Goal: Task Accomplishment & Management: Complete application form

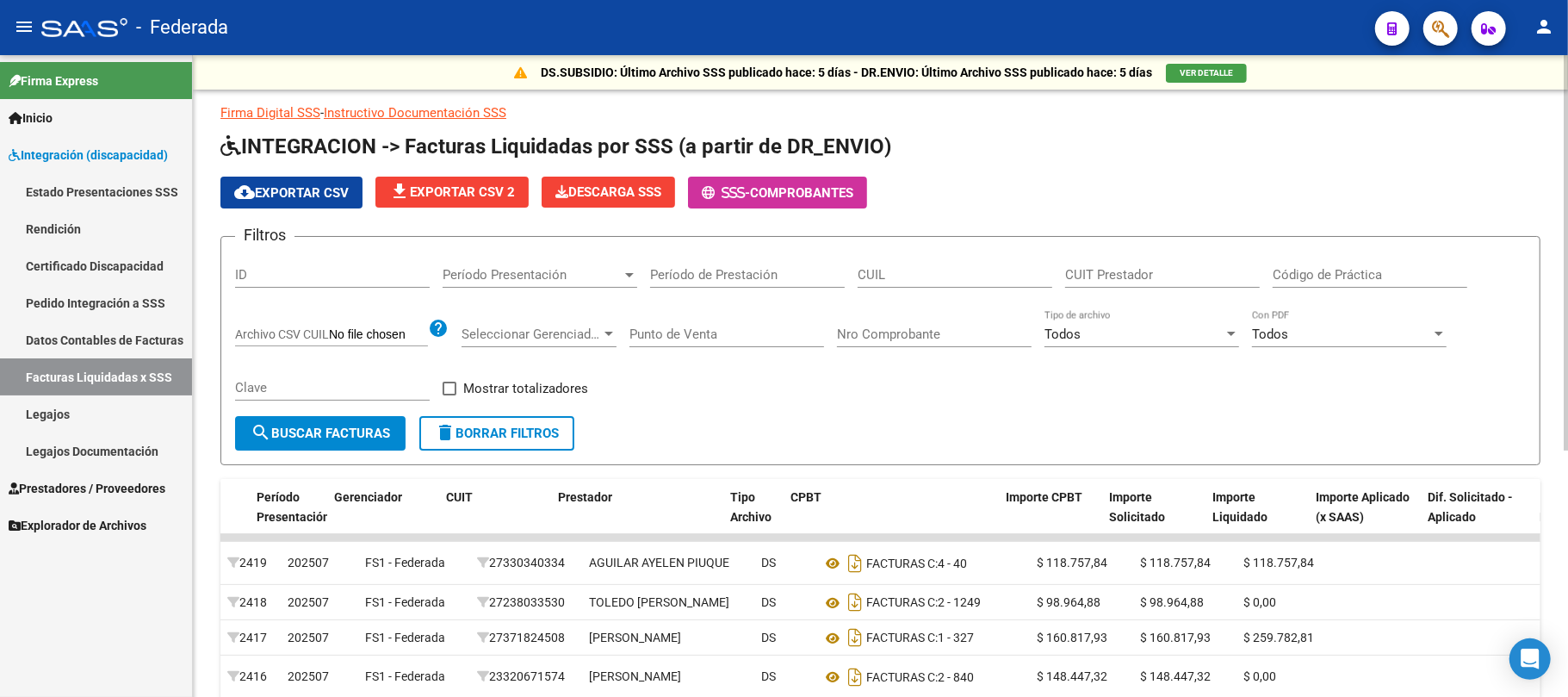
scroll to position [0, 31]
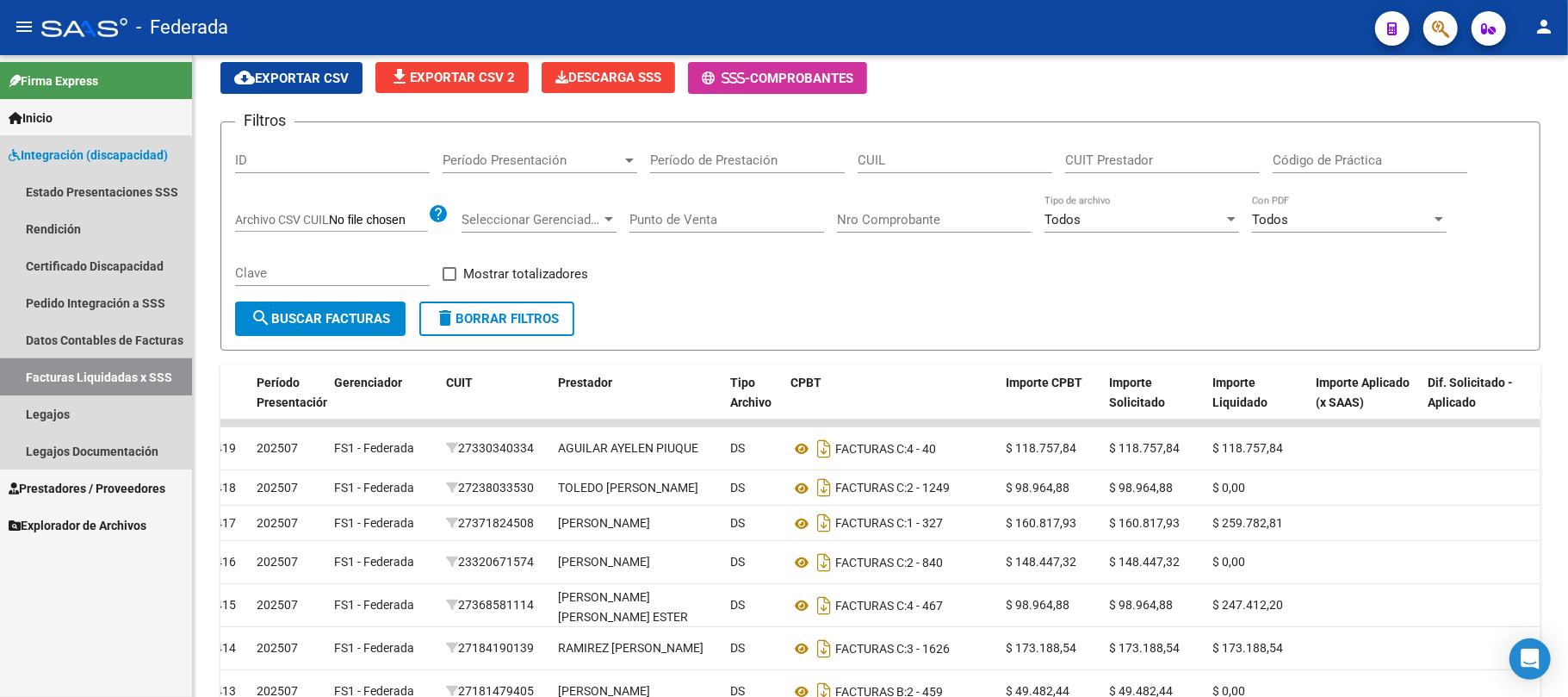
click at [84, 378] on link "Facturas Liquidadas x SSS" at bounding box center [95, 377] width 192 height 37
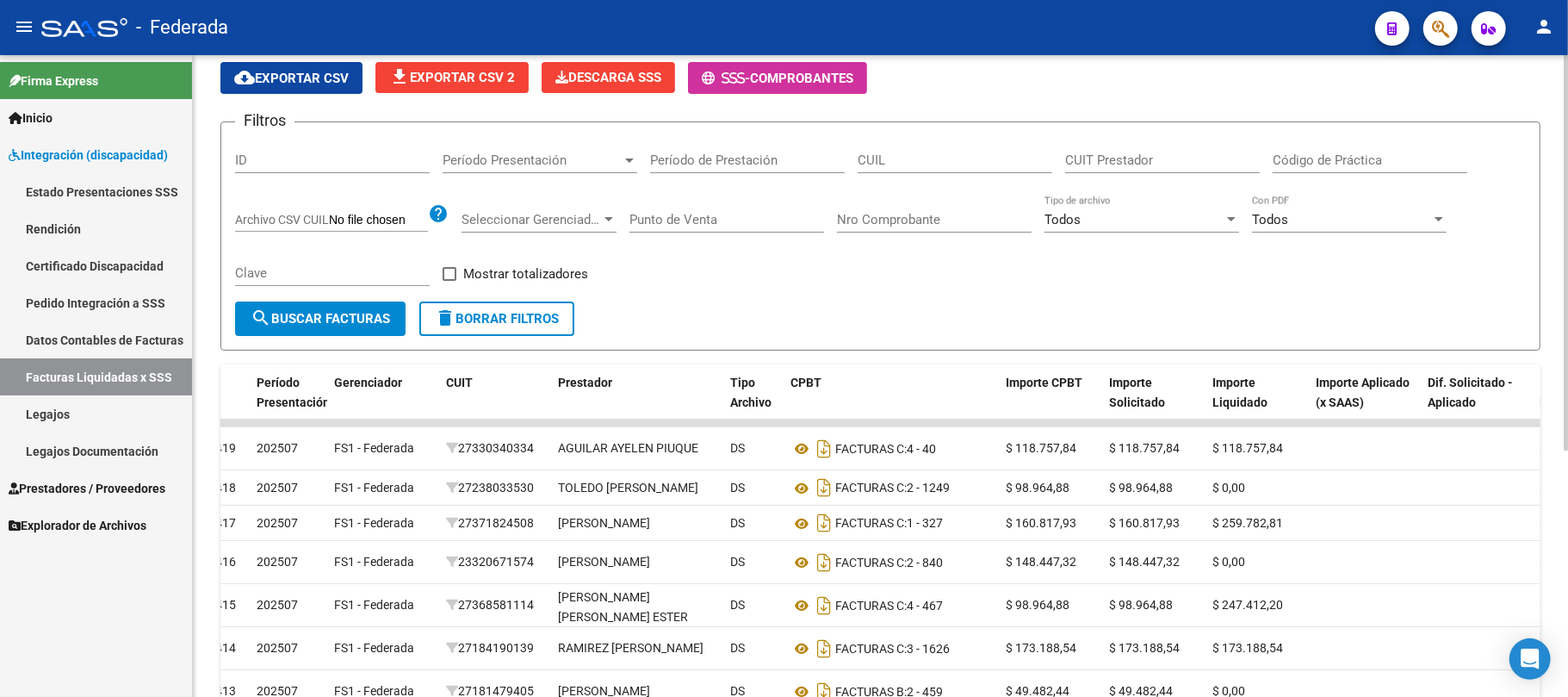
click at [715, 325] on form "Filtros ID Período Presentación Período Presentación Período de Prestación CUIL…" at bounding box center [881, 236] width 1321 height 229
click at [95, 490] on span "Prestadores / Proveedores" at bounding box center [87, 489] width 157 height 19
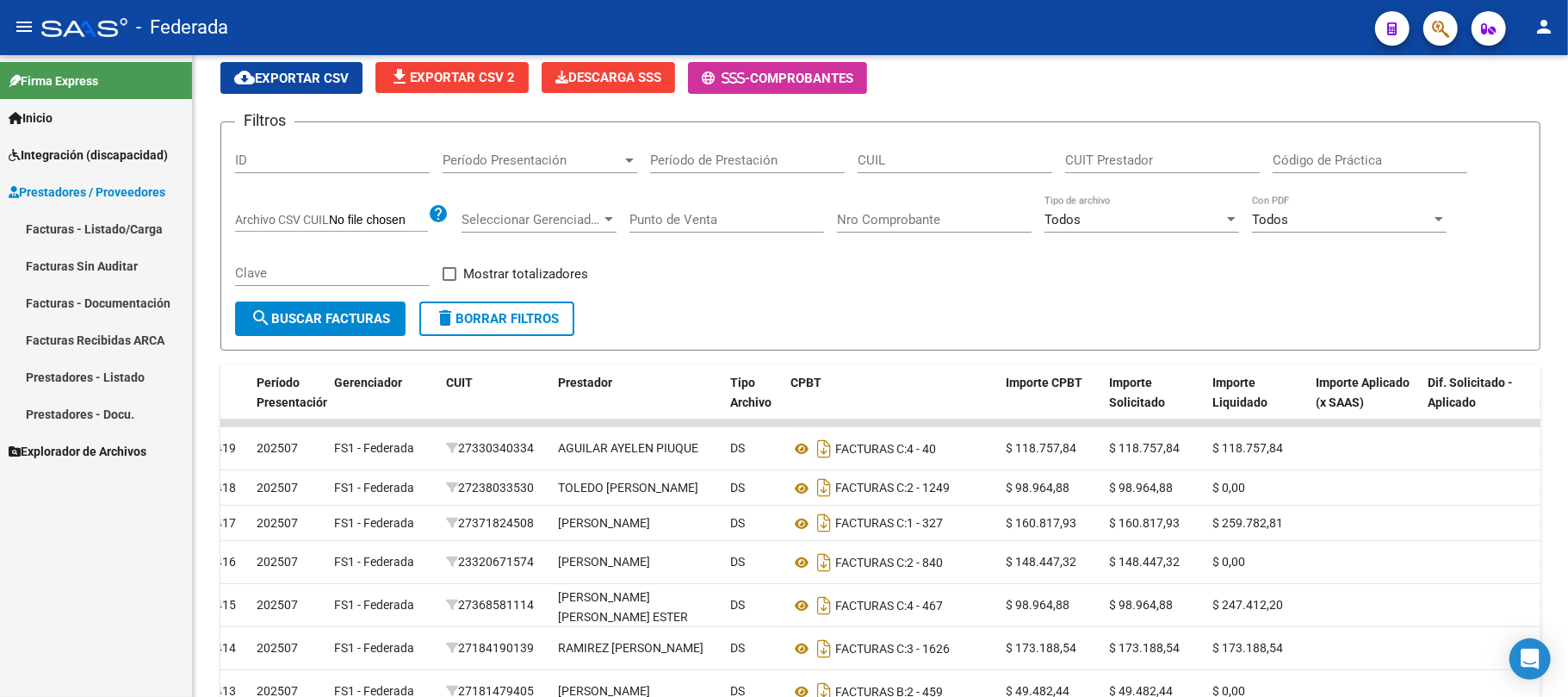
click at [104, 234] on link "Facturas - Listado/Carga" at bounding box center [95, 228] width 192 height 37
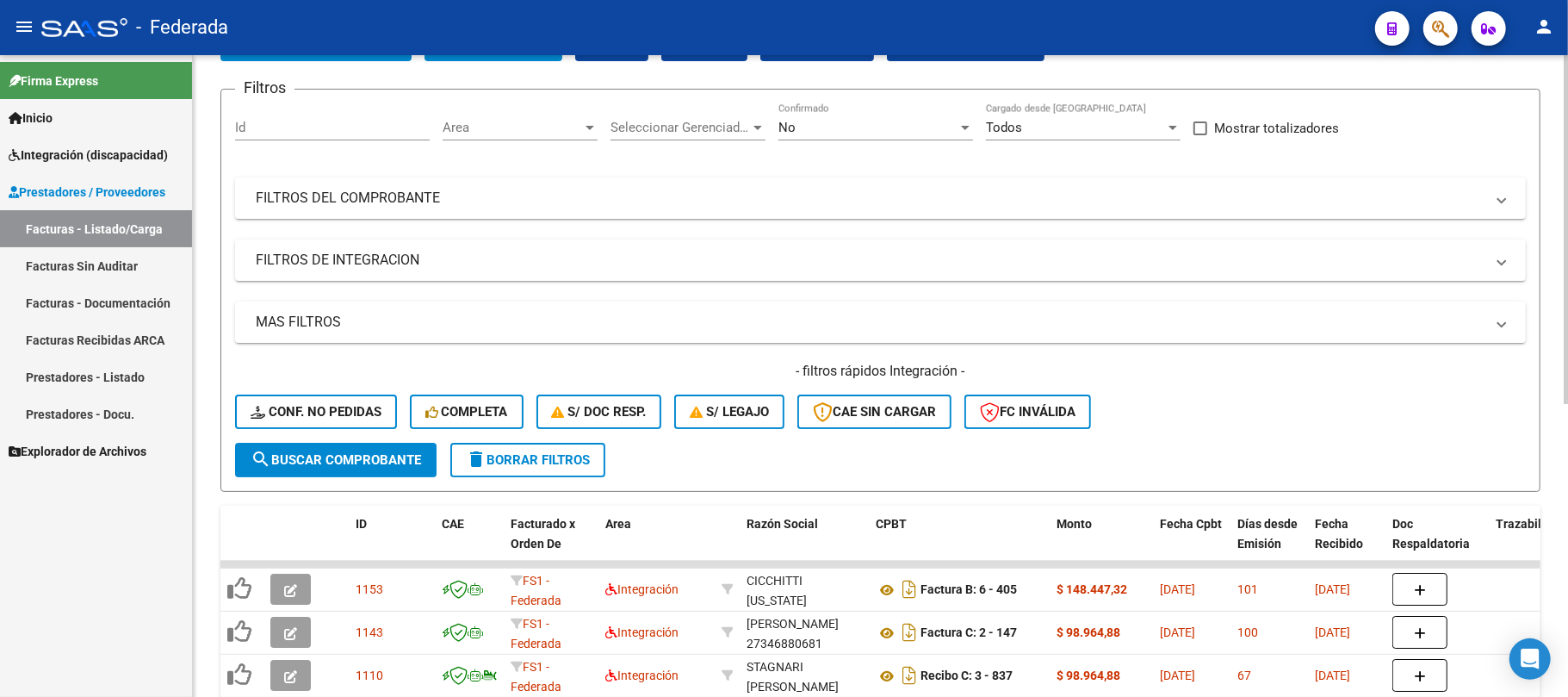
scroll to position [115, 0]
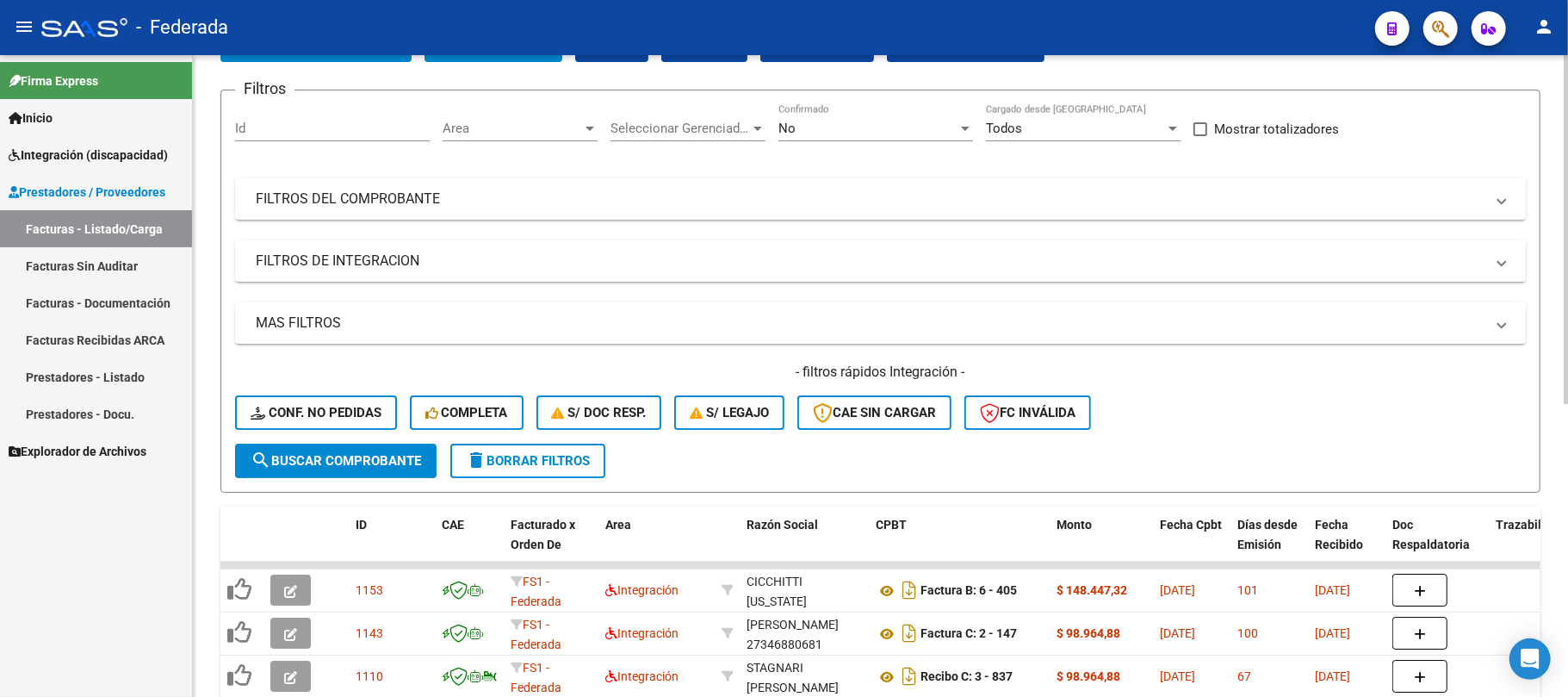
click at [331, 204] on mat-panel-title "FILTROS DEL COMPROBANTE" at bounding box center [870, 199] width 1229 height 19
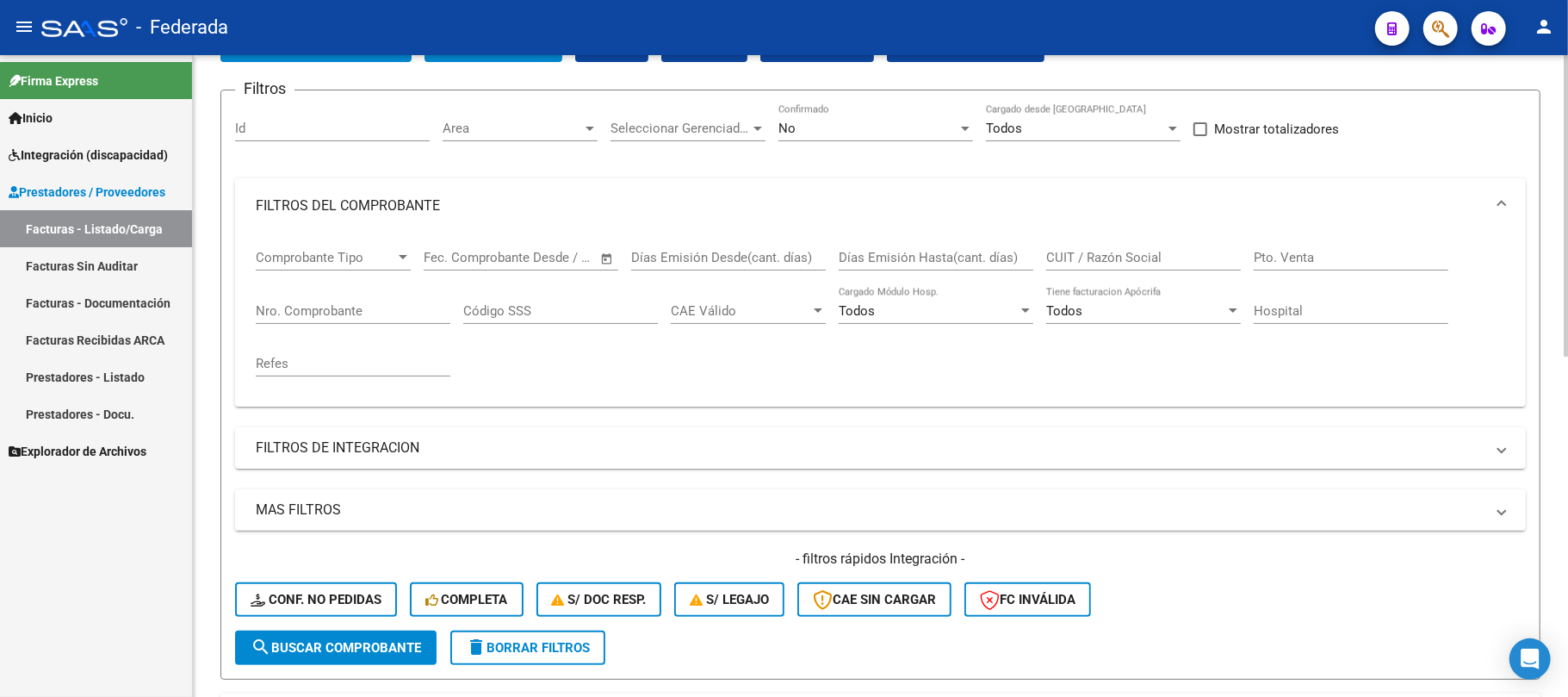
click at [339, 264] on span "Comprobante Tipo" at bounding box center [325, 258] width 140 height 16
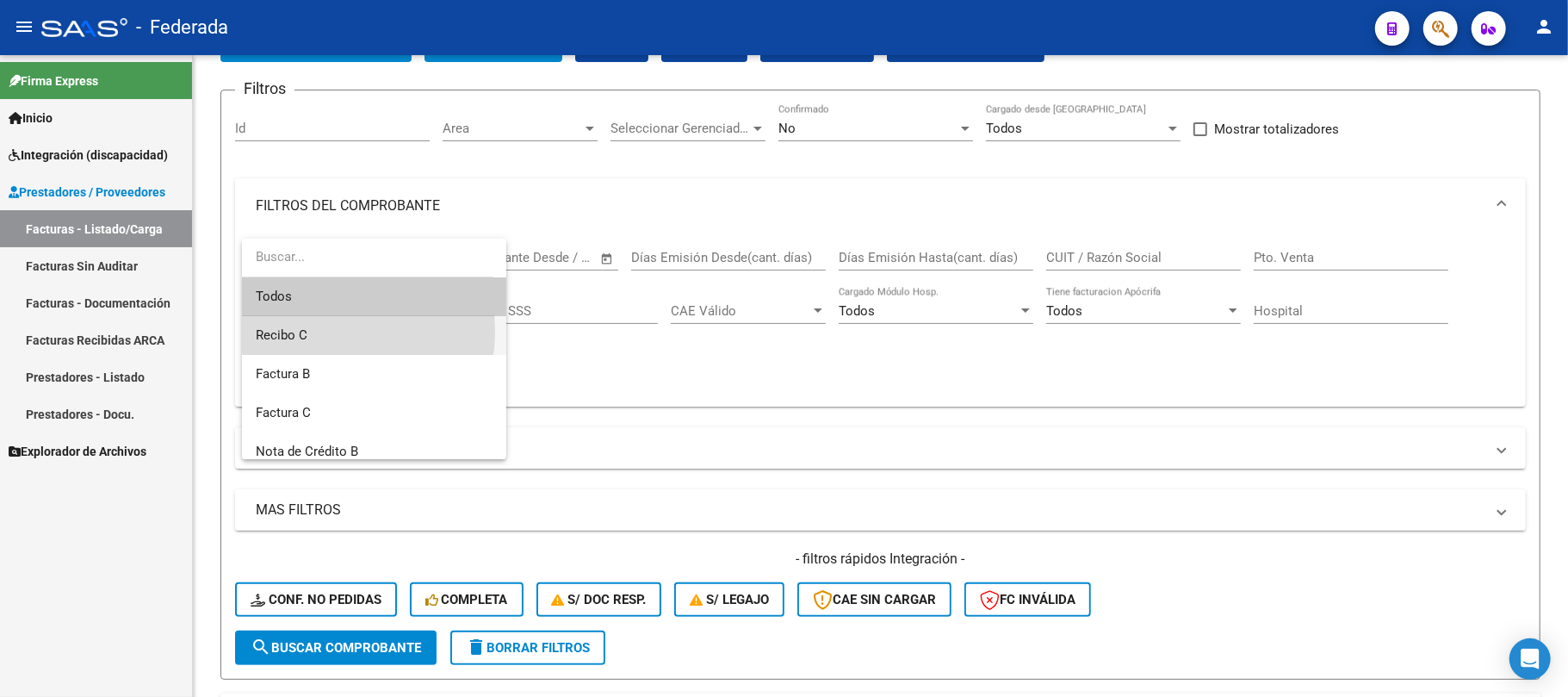
click at [329, 332] on span "Recibo C" at bounding box center [374, 335] width 237 height 39
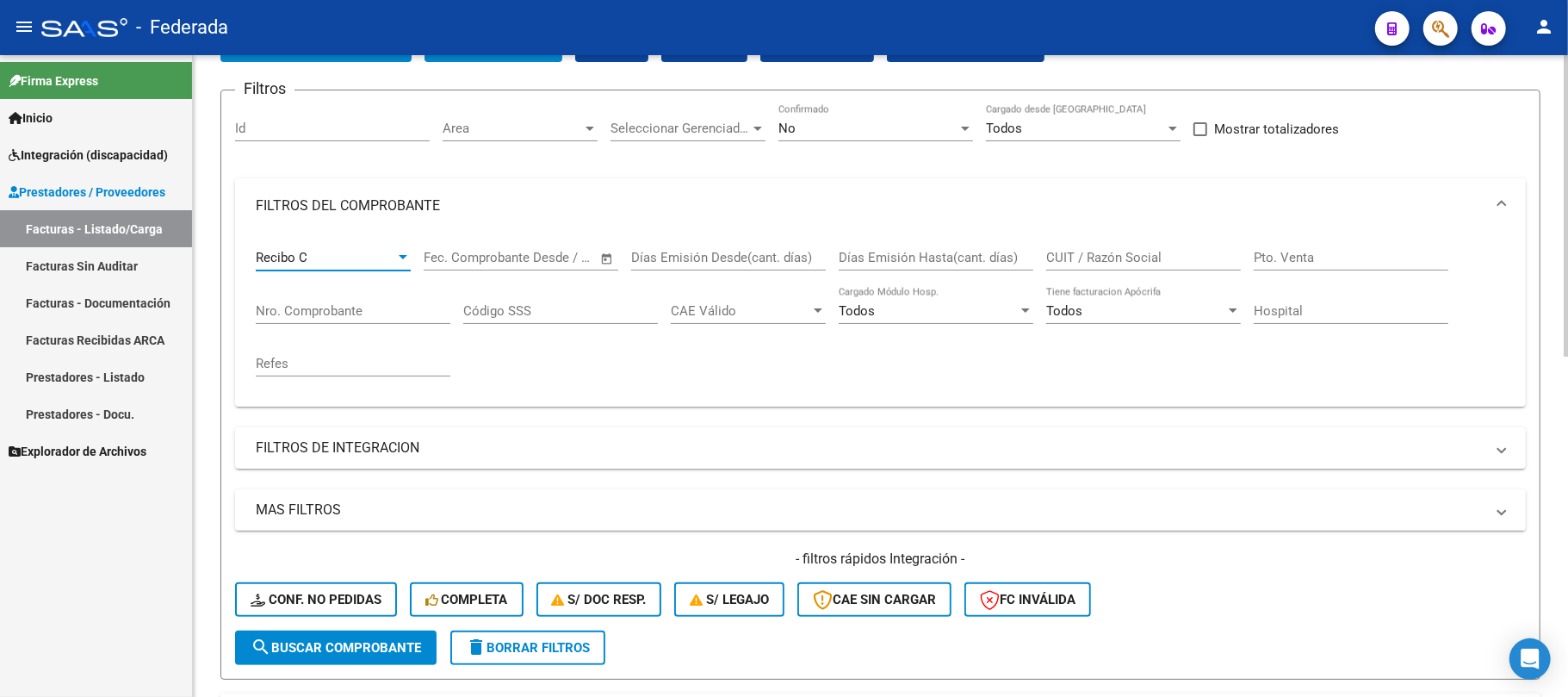
scroll to position [229, 0]
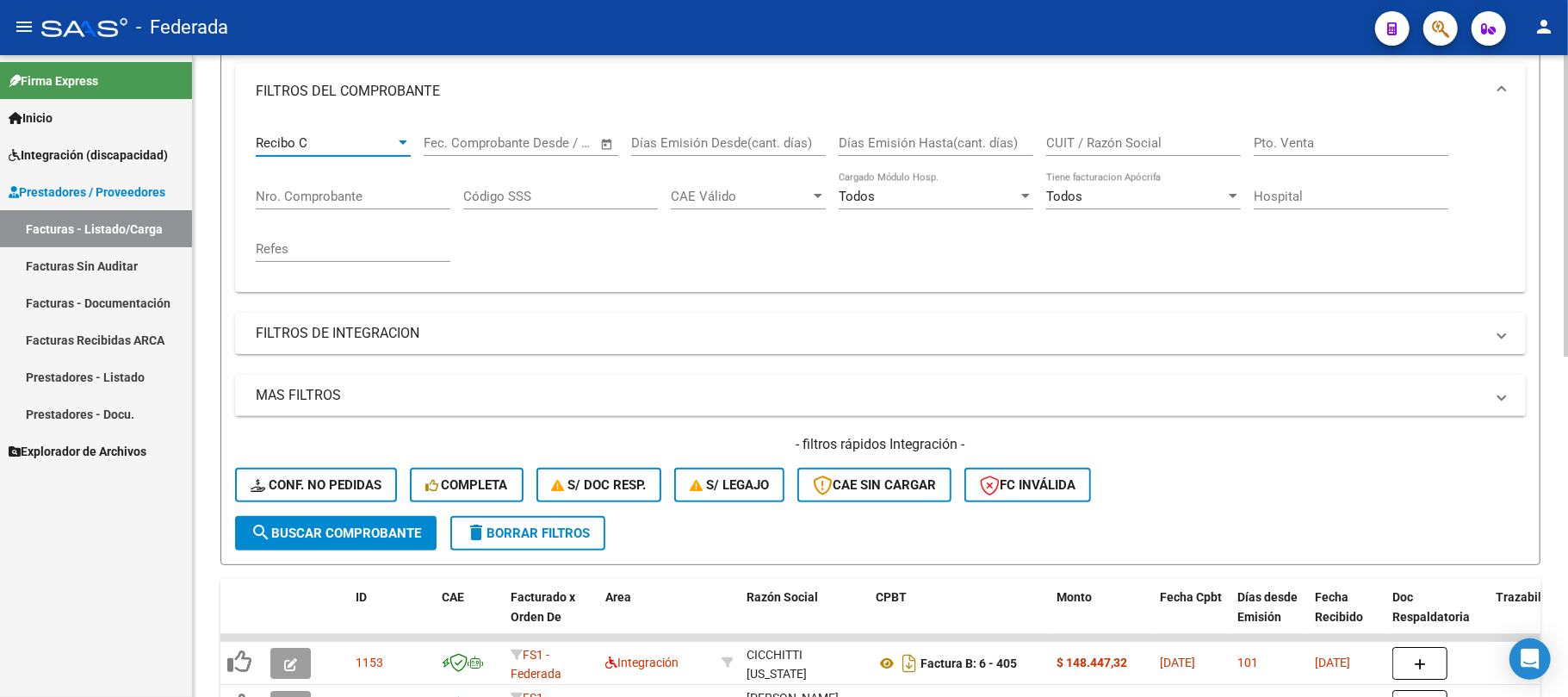
click at [380, 539] on button "search Buscar Comprobante" at bounding box center [336, 534] width 201 height 35
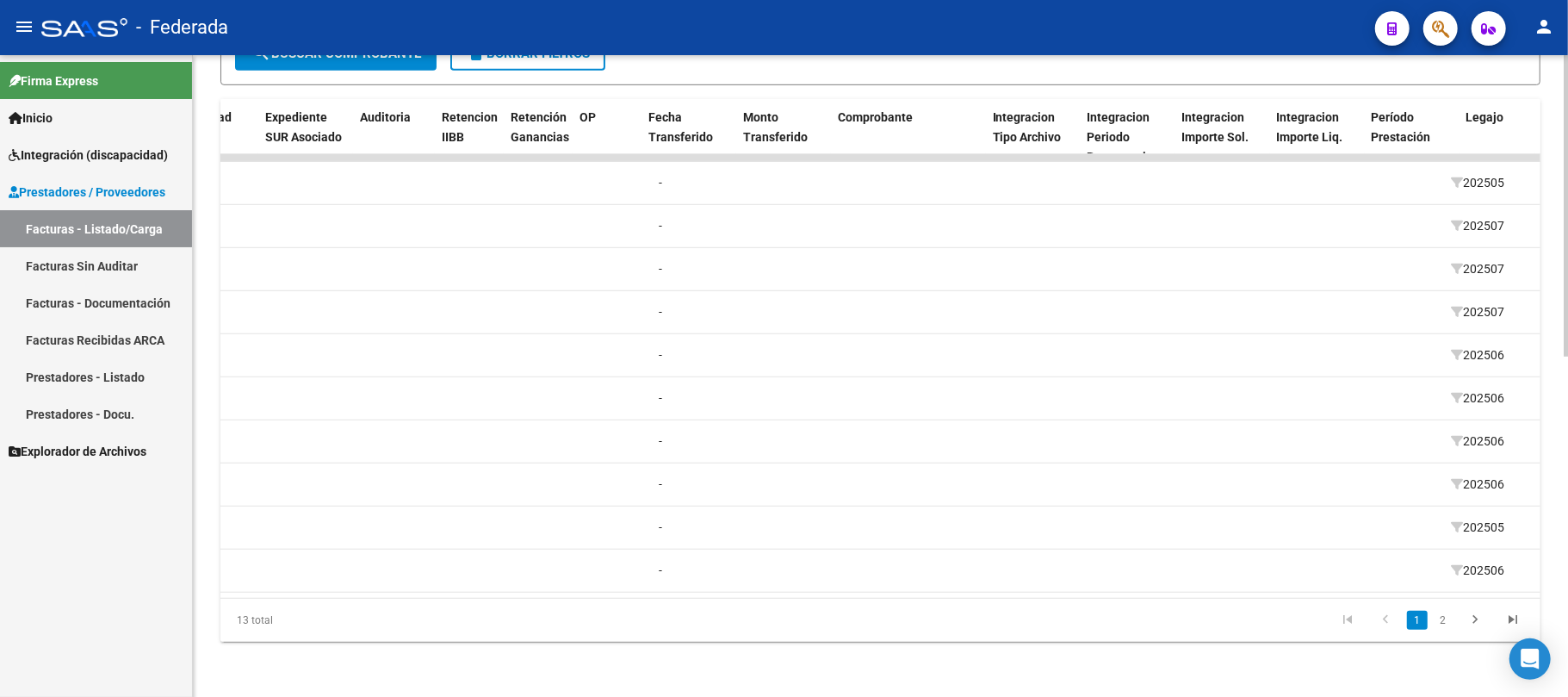
scroll to position [0, 1574]
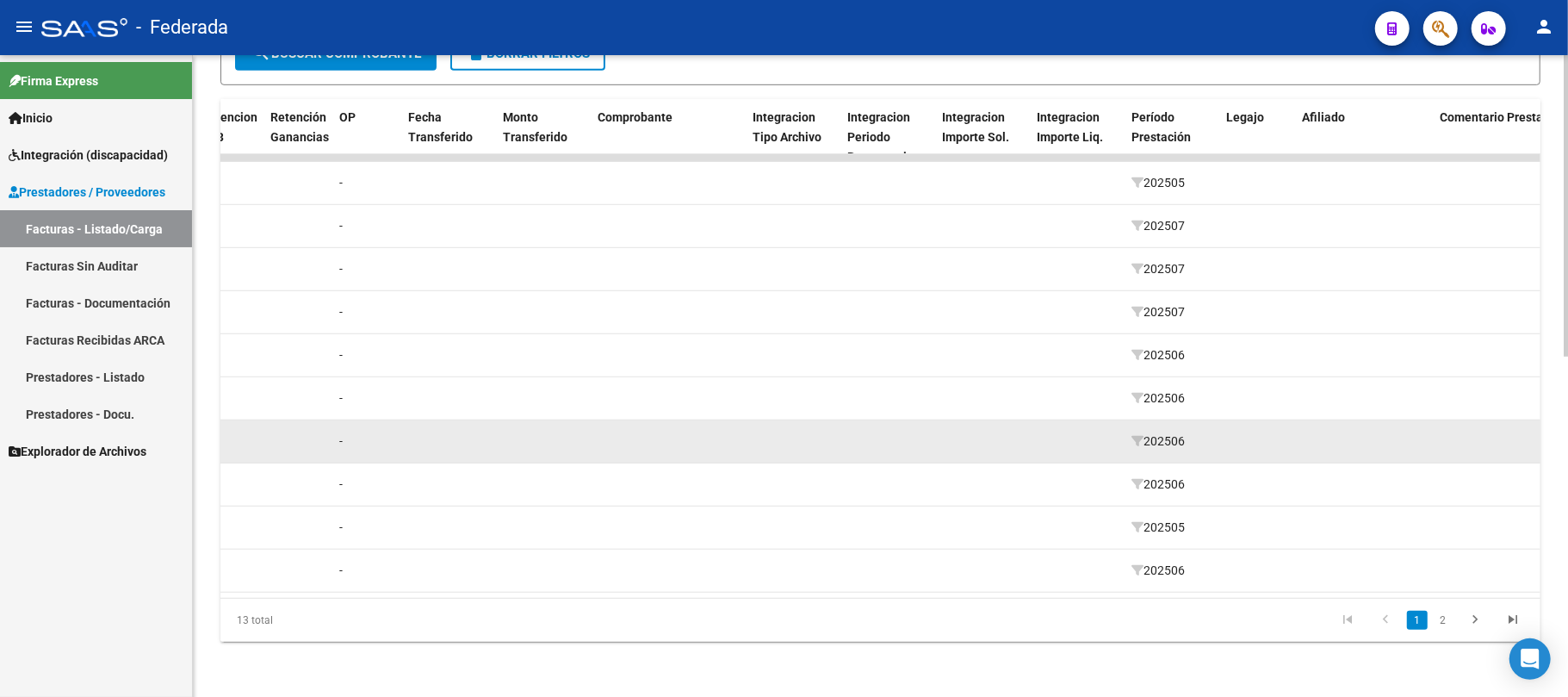
click at [1137, 431] on div "202506" at bounding box center [1171, 441] width 81 height 20
click at [1137, 435] on icon at bounding box center [1138, 441] width 12 height 12
type input "202506"
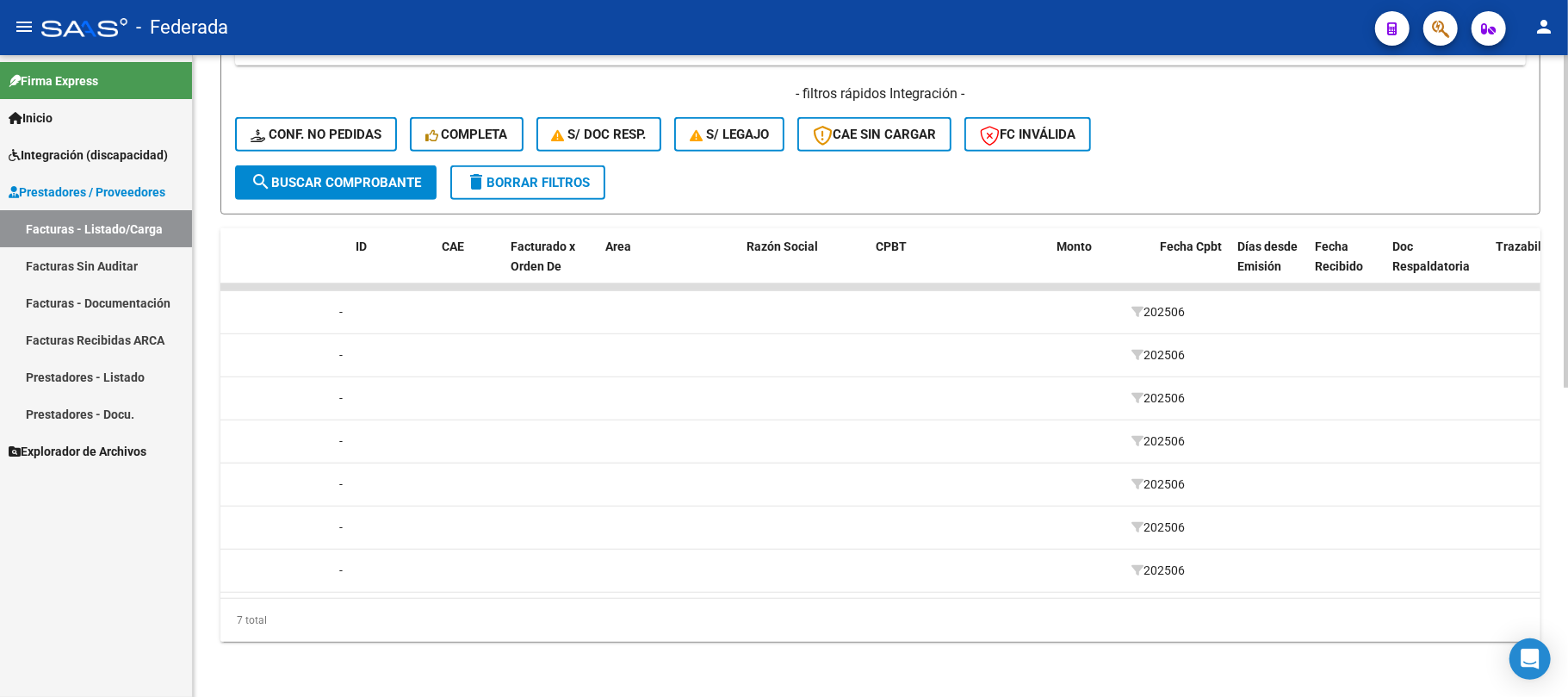
scroll to position [0, 0]
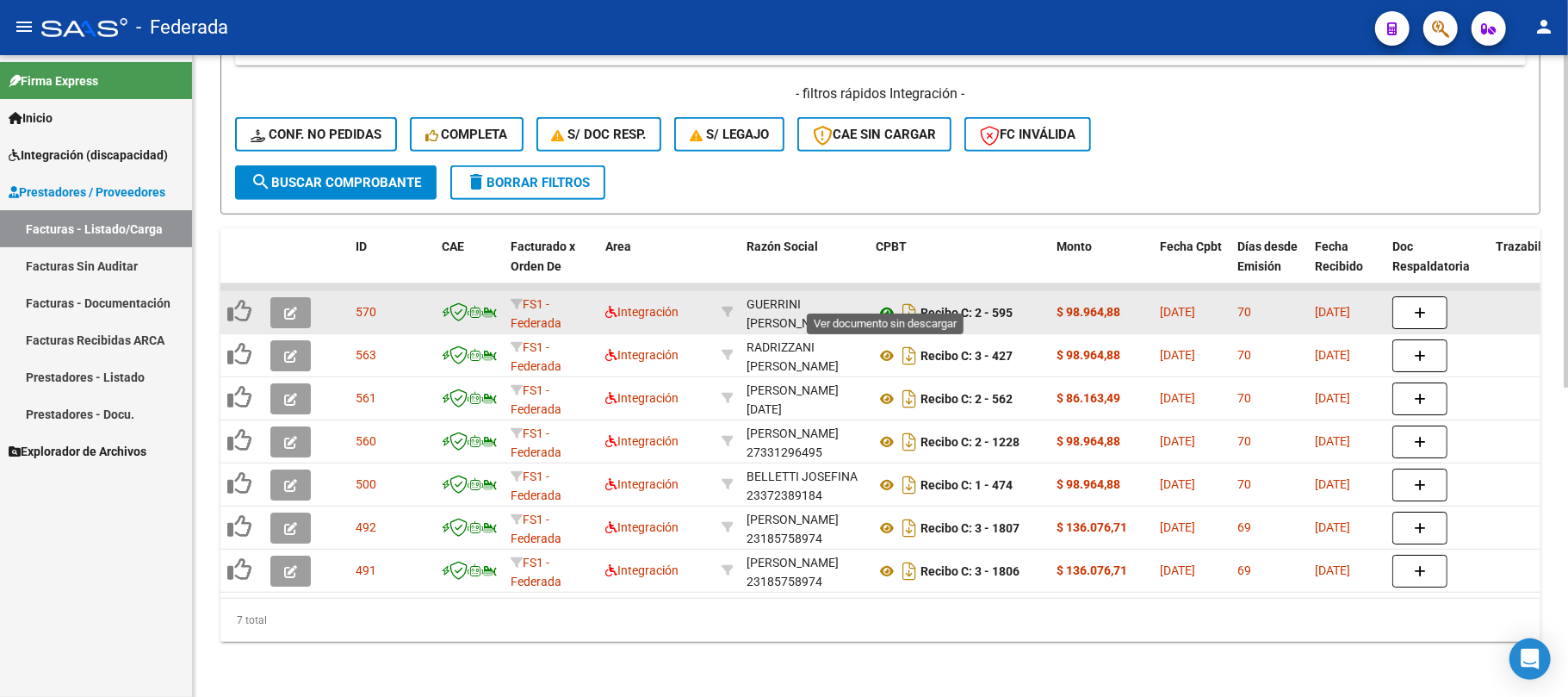
click at [882, 302] on icon at bounding box center [887, 312] width 23 height 21
click at [800, 301] on div "GUERRINI [PERSON_NAME] 27342406632" at bounding box center [804, 312] width 115 height 36
copy div "27342406632"
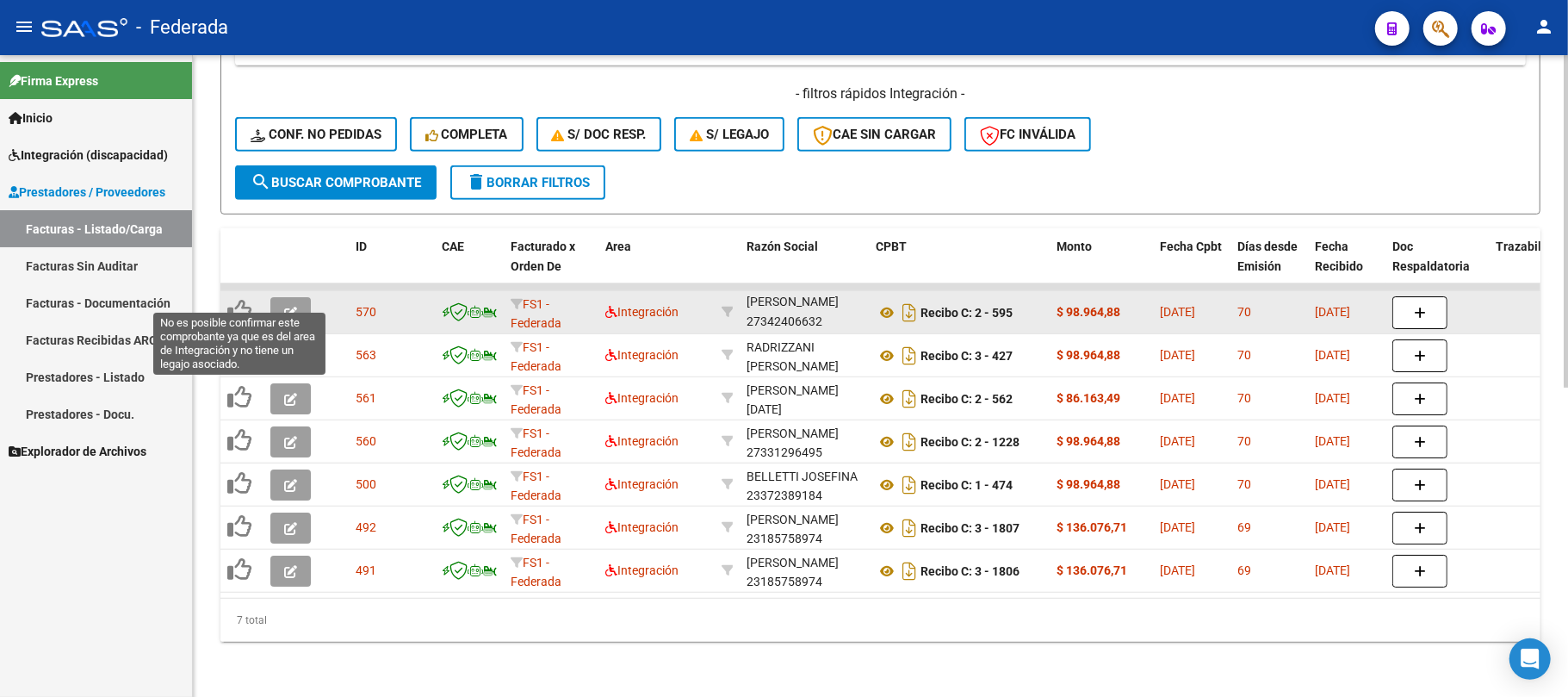
click at [236, 299] on icon at bounding box center [239, 311] width 24 height 24
click at [235, 299] on icon at bounding box center [239, 311] width 24 height 24
click at [290, 306] on icon "button" at bounding box center [291, 312] width 13 height 13
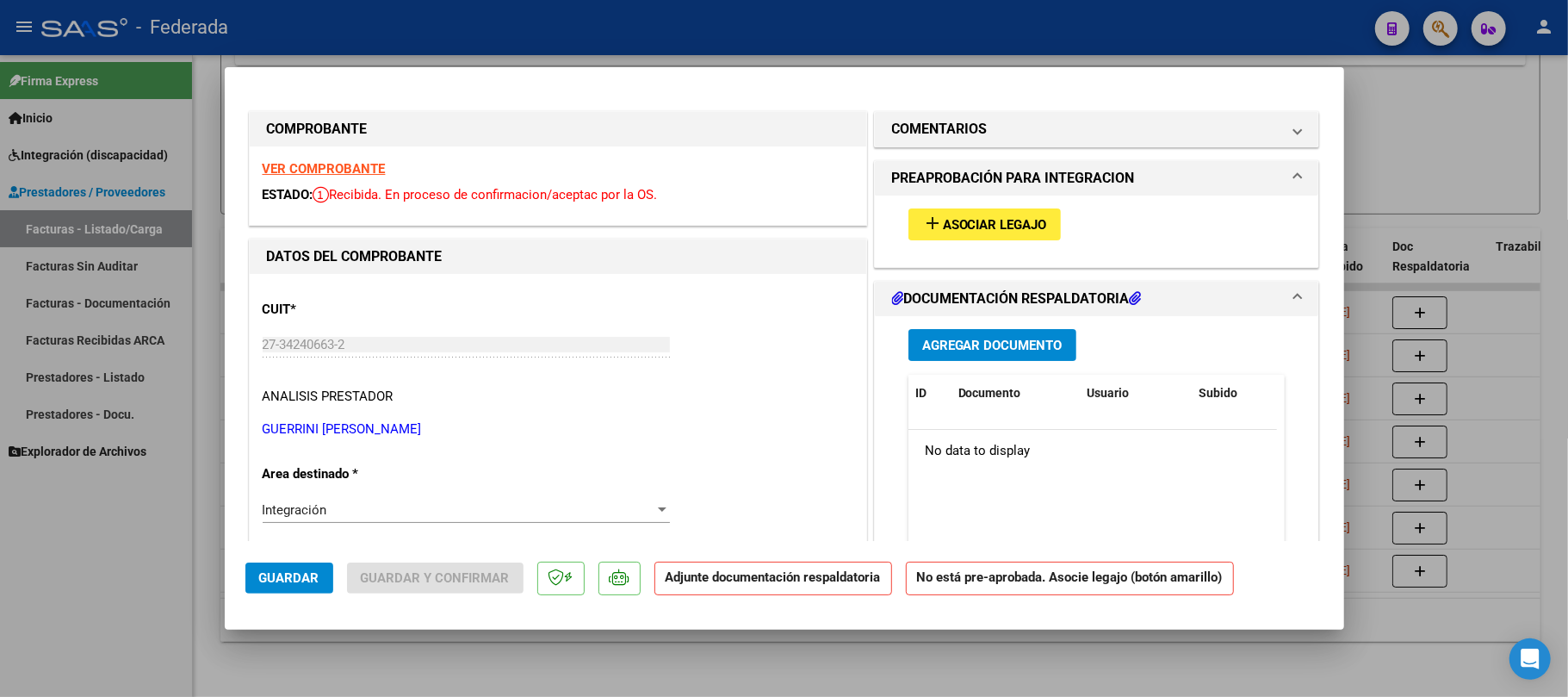
click at [986, 229] on span "Asociar Legajo" at bounding box center [995, 225] width 104 height 16
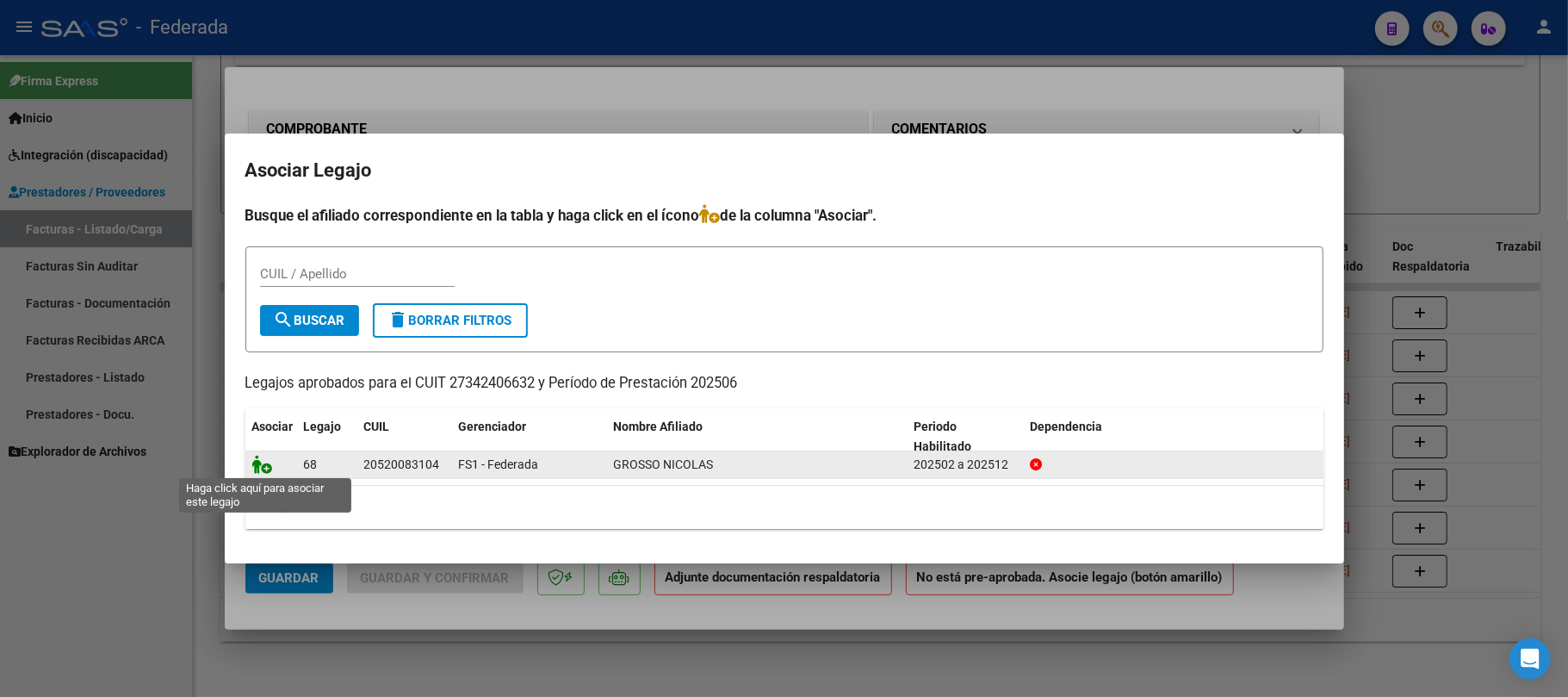
click at [259, 464] on icon at bounding box center [263, 464] width 21 height 19
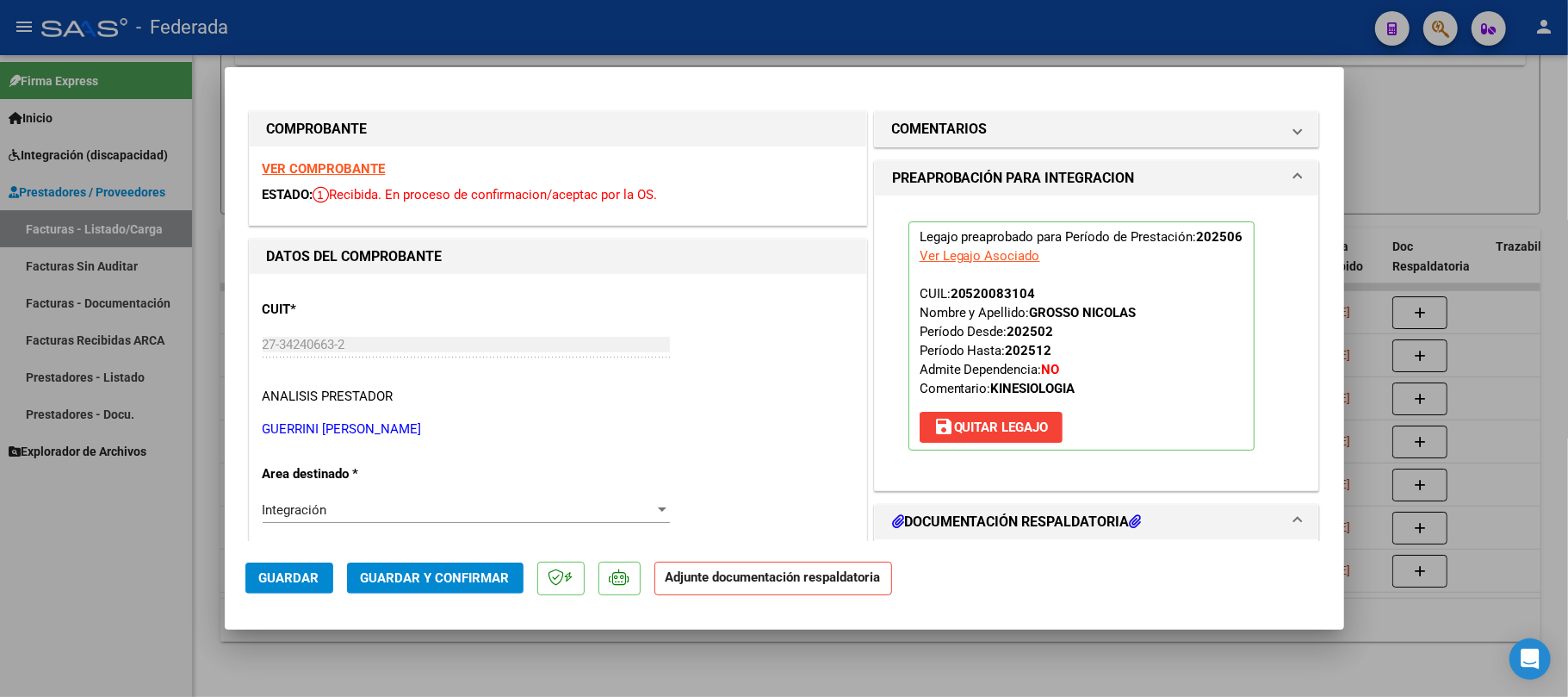
click at [292, 583] on span "Guardar" at bounding box center [289, 578] width 60 height 16
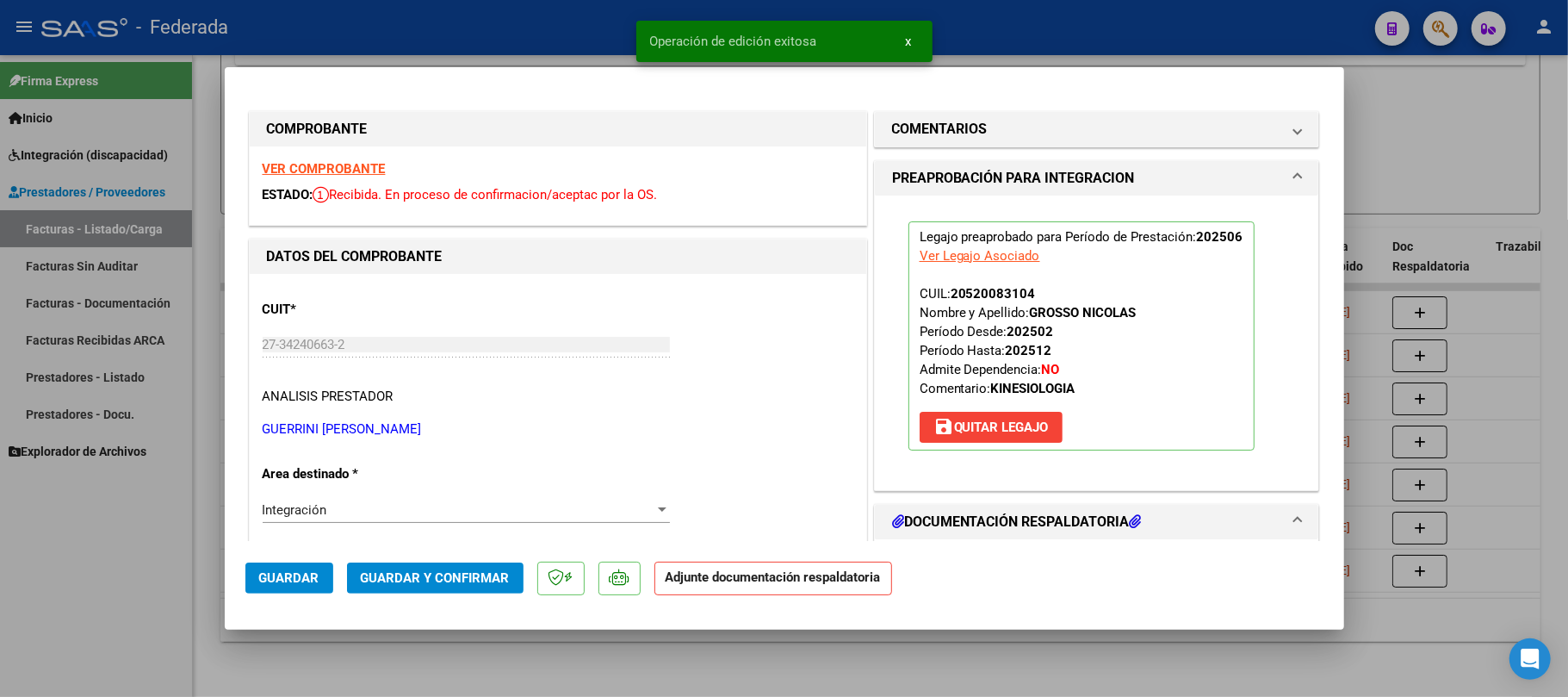
click at [1403, 102] on div at bounding box center [784, 348] width 1568 height 697
type input "$ 0,00"
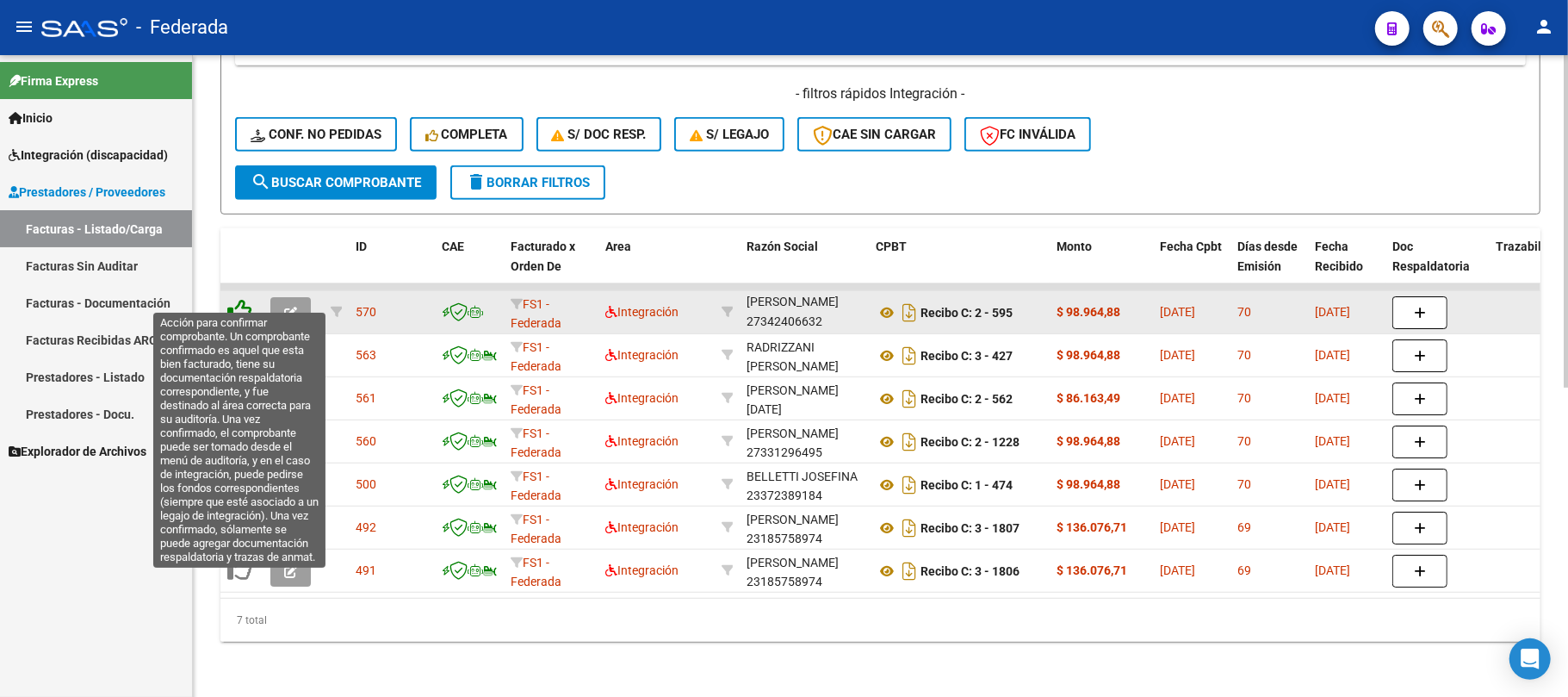
click at [235, 299] on icon at bounding box center [239, 311] width 24 height 24
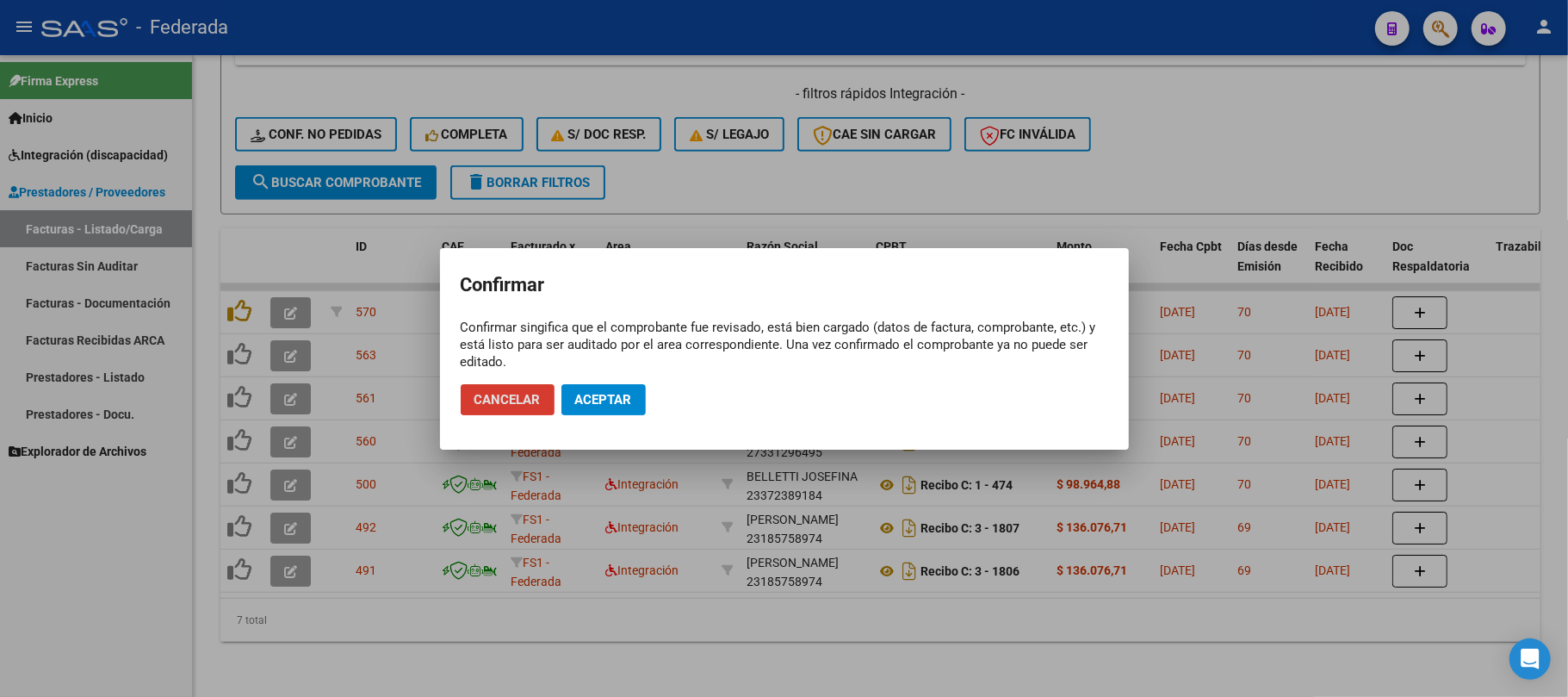
click at [580, 404] on span "Aceptar" at bounding box center [604, 400] width 57 height 16
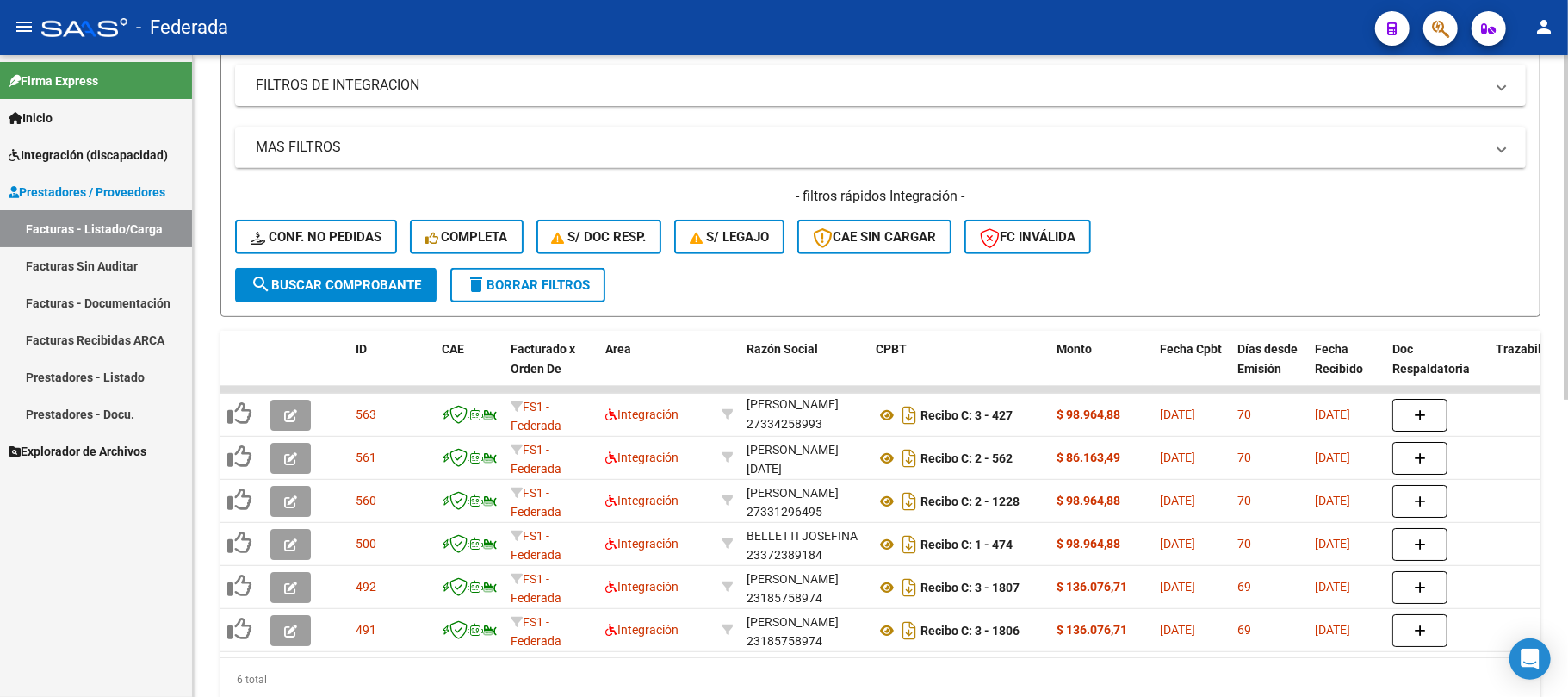
scroll to position [438, 0]
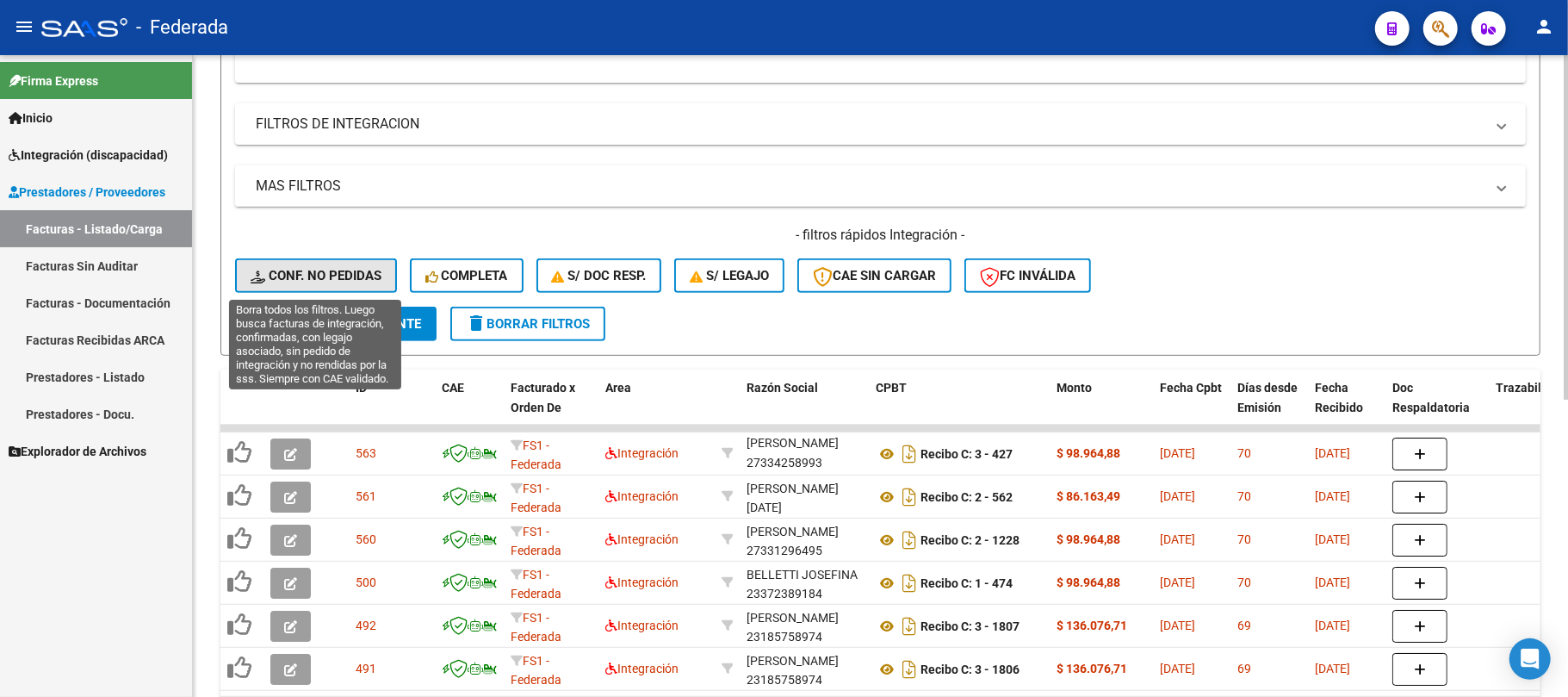
click at [331, 268] on span "Conf. no pedidas" at bounding box center [316, 276] width 131 height 16
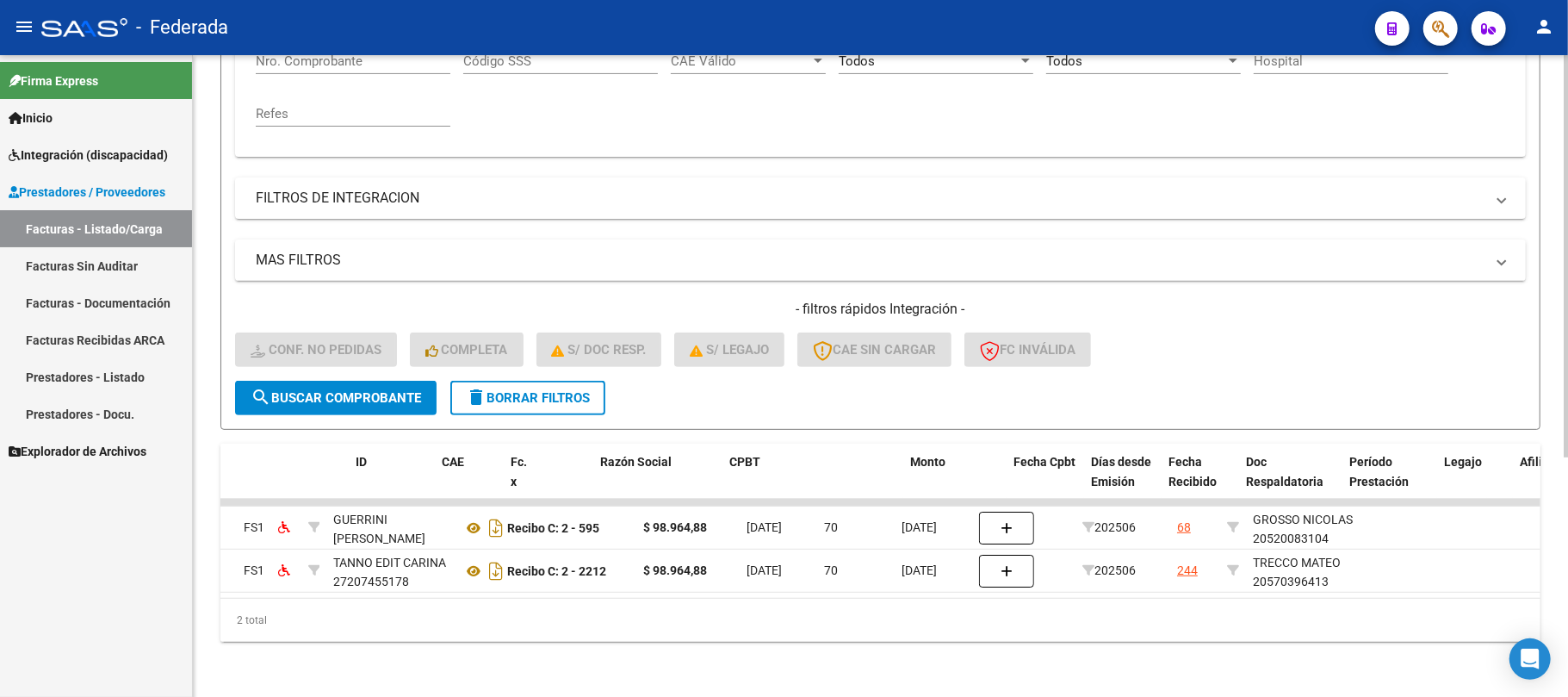
scroll to position [0, 0]
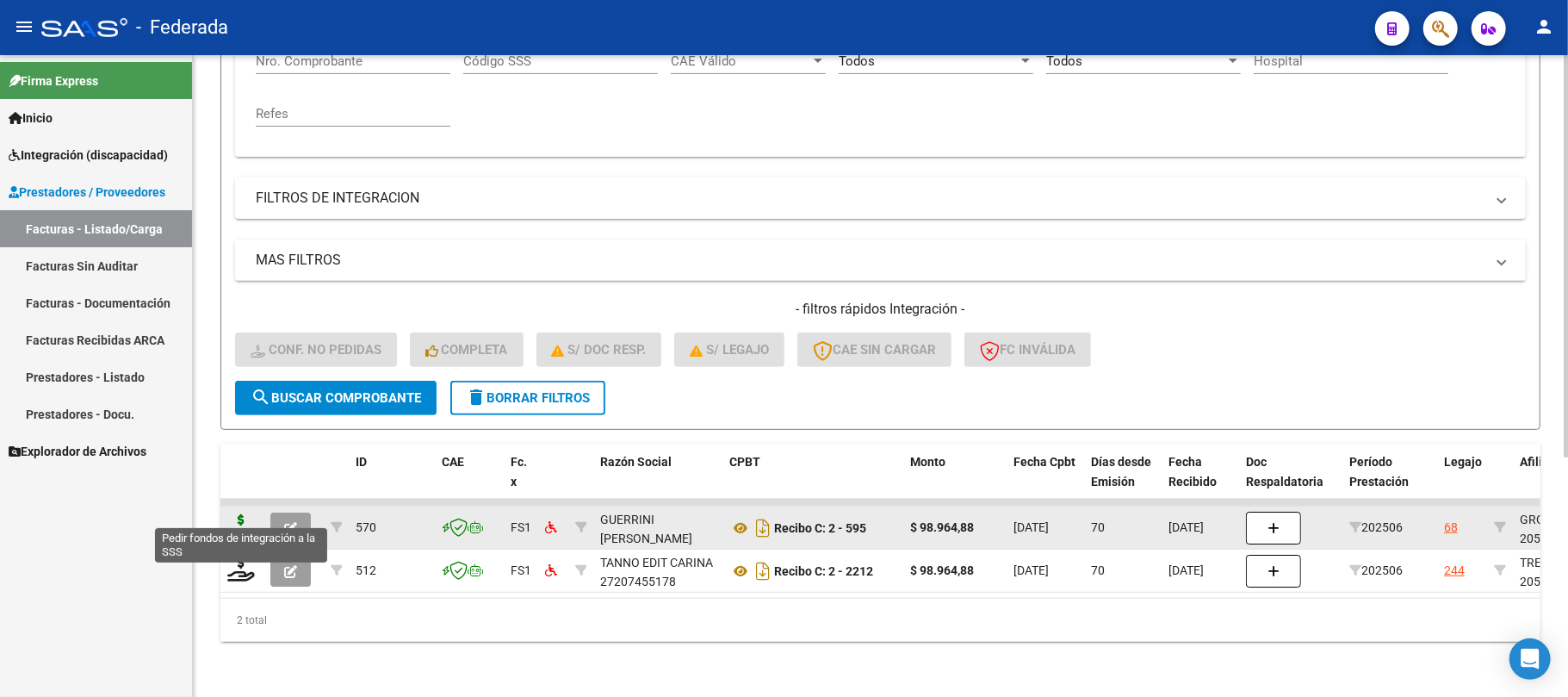
click at [242, 515] on icon at bounding box center [241, 527] width 28 height 24
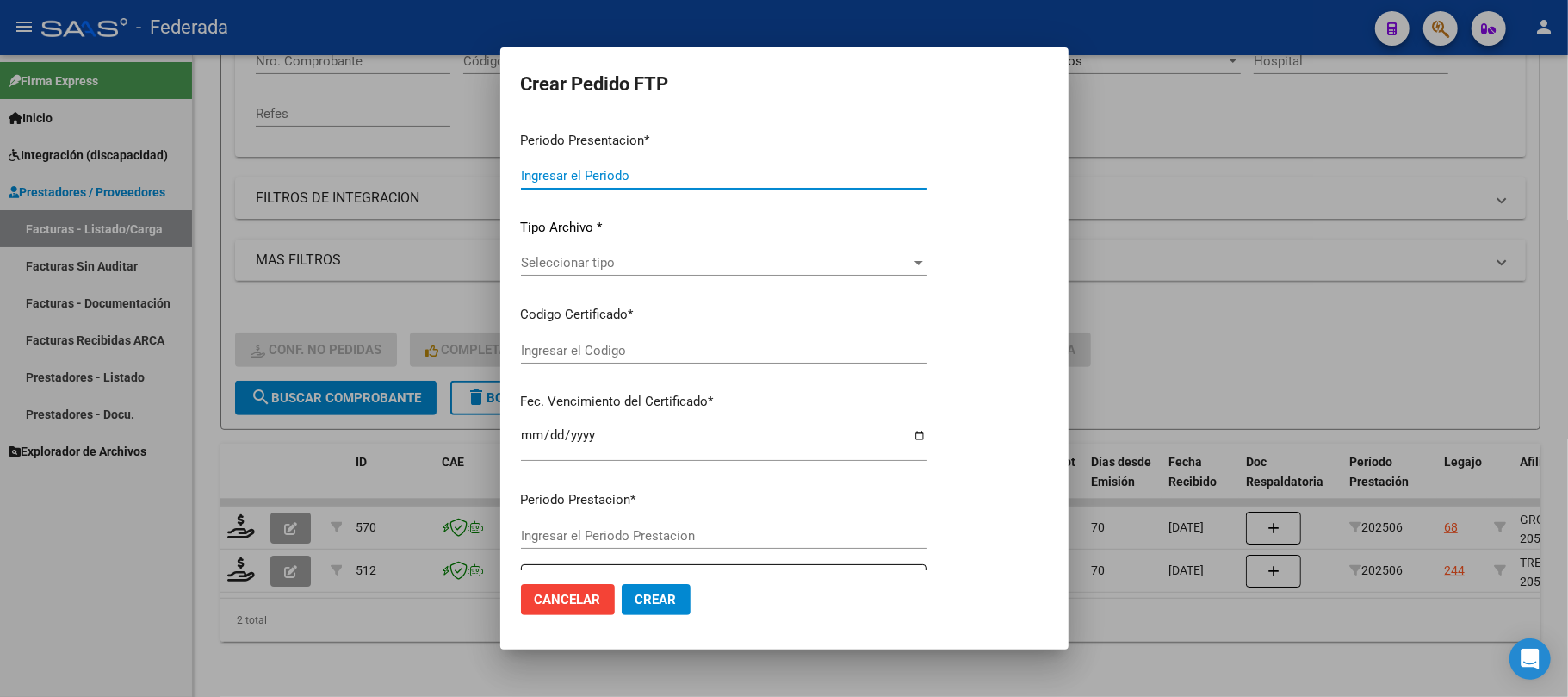
type input "202508"
type input "202506"
type input "$ 98.964,88"
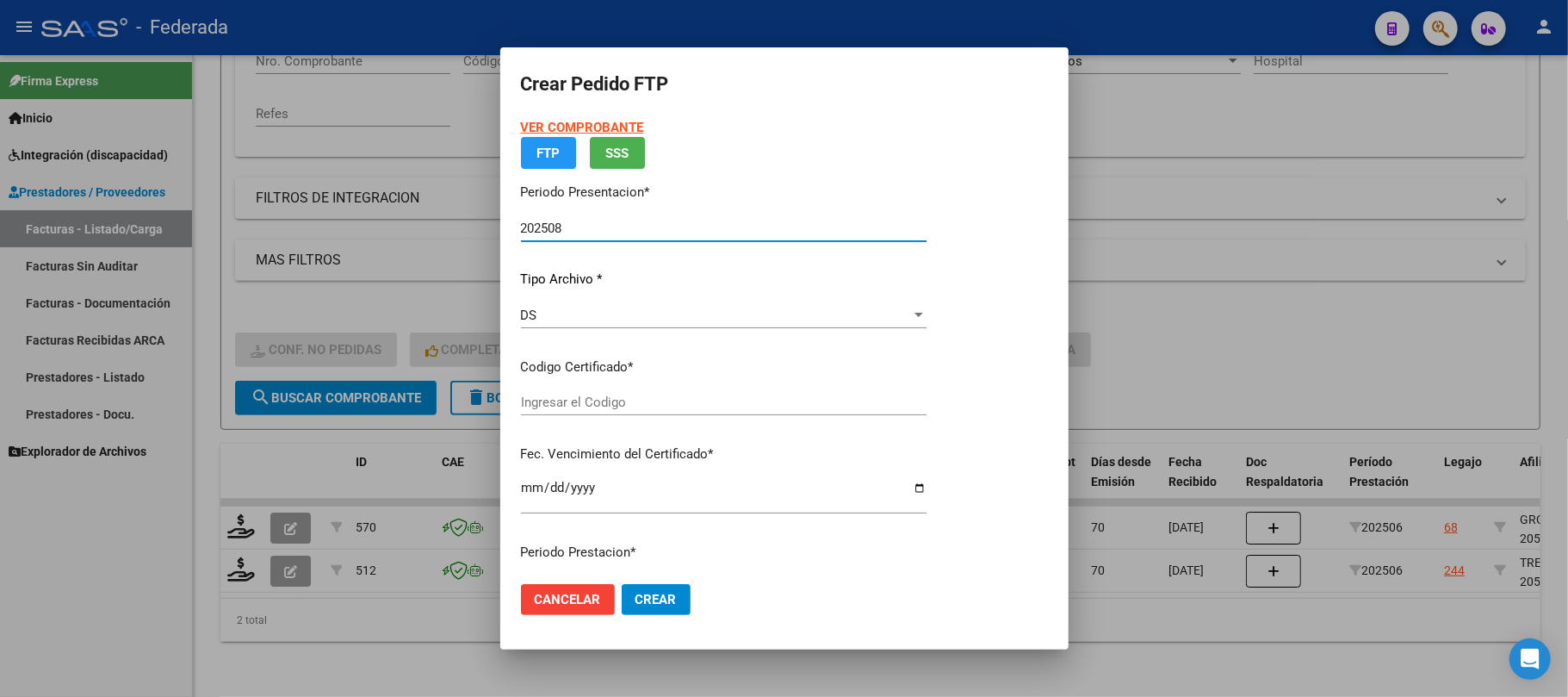
type input "ARG02000520083102023082320280823BS398"
type input "[DATE]"
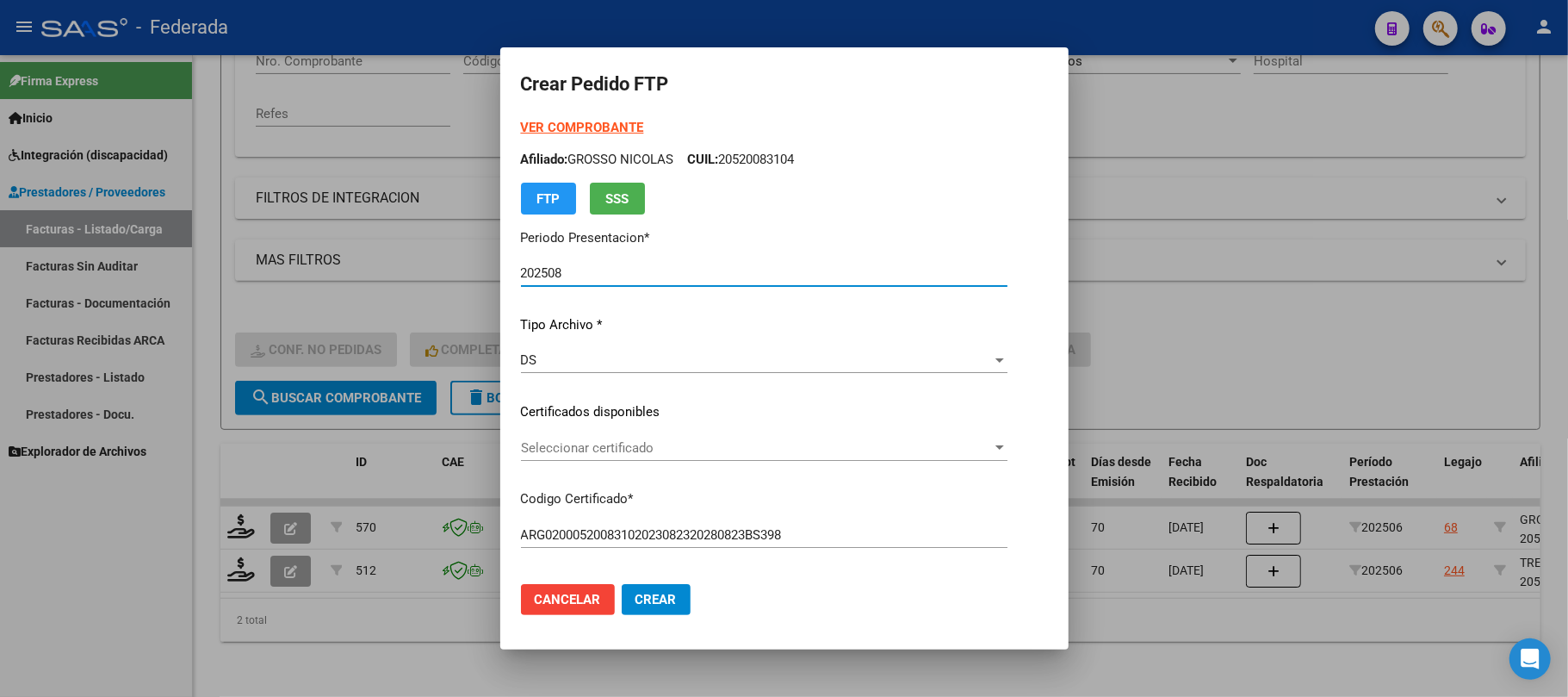
scroll to position [115, 0]
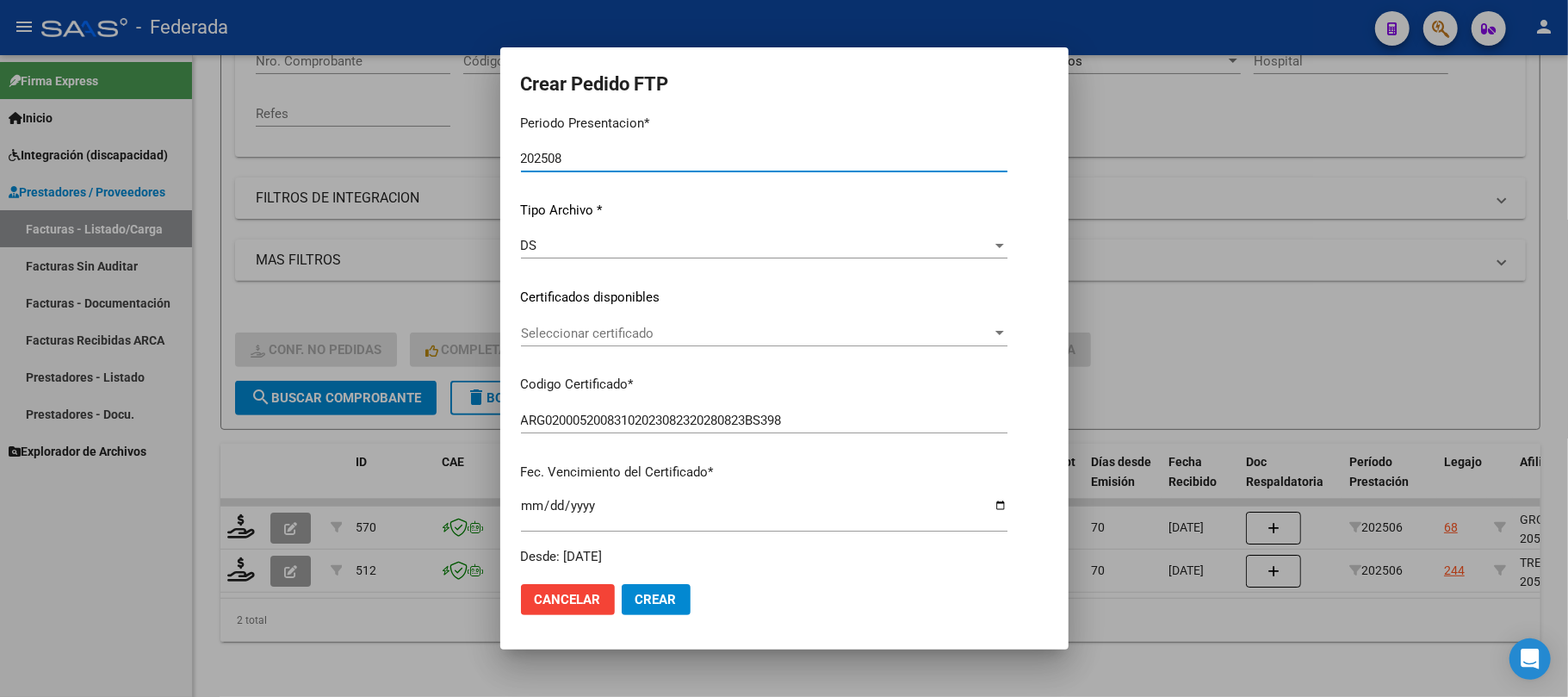
click at [598, 332] on span "Seleccionar certificado" at bounding box center [757, 333] width 471 height 16
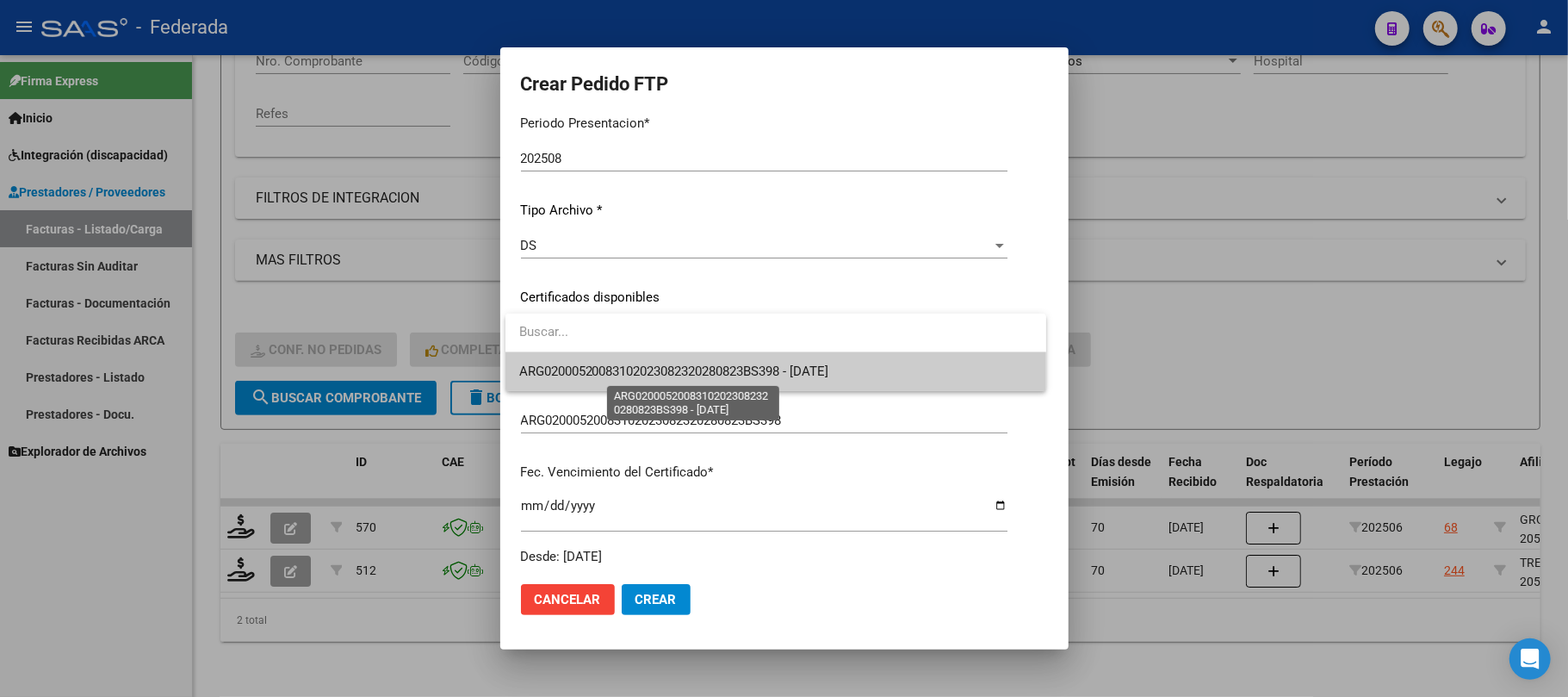
click at [596, 376] on span "ARG02000520083102023082320280823BS398 - [DATE]" at bounding box center [674, 372] width 310 height 16
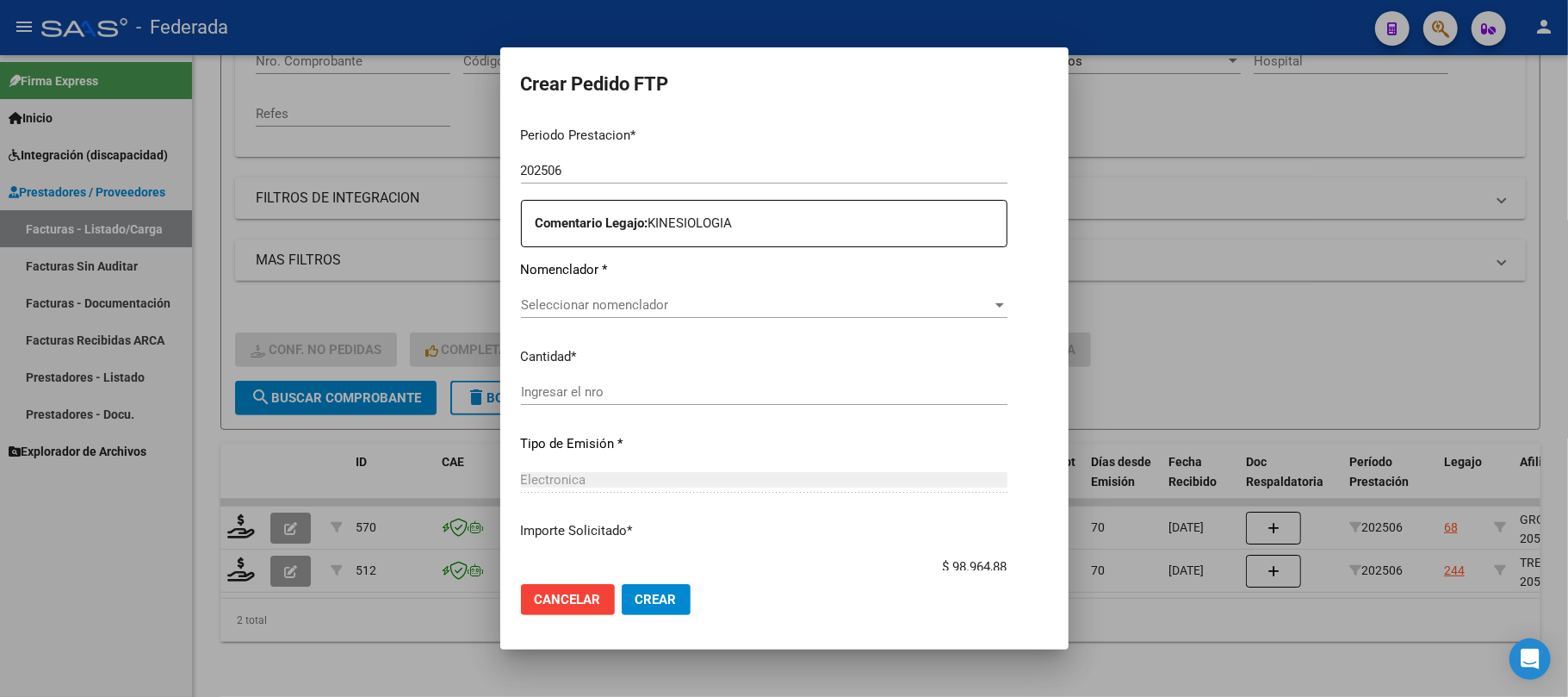
scroll to position [574, 0]
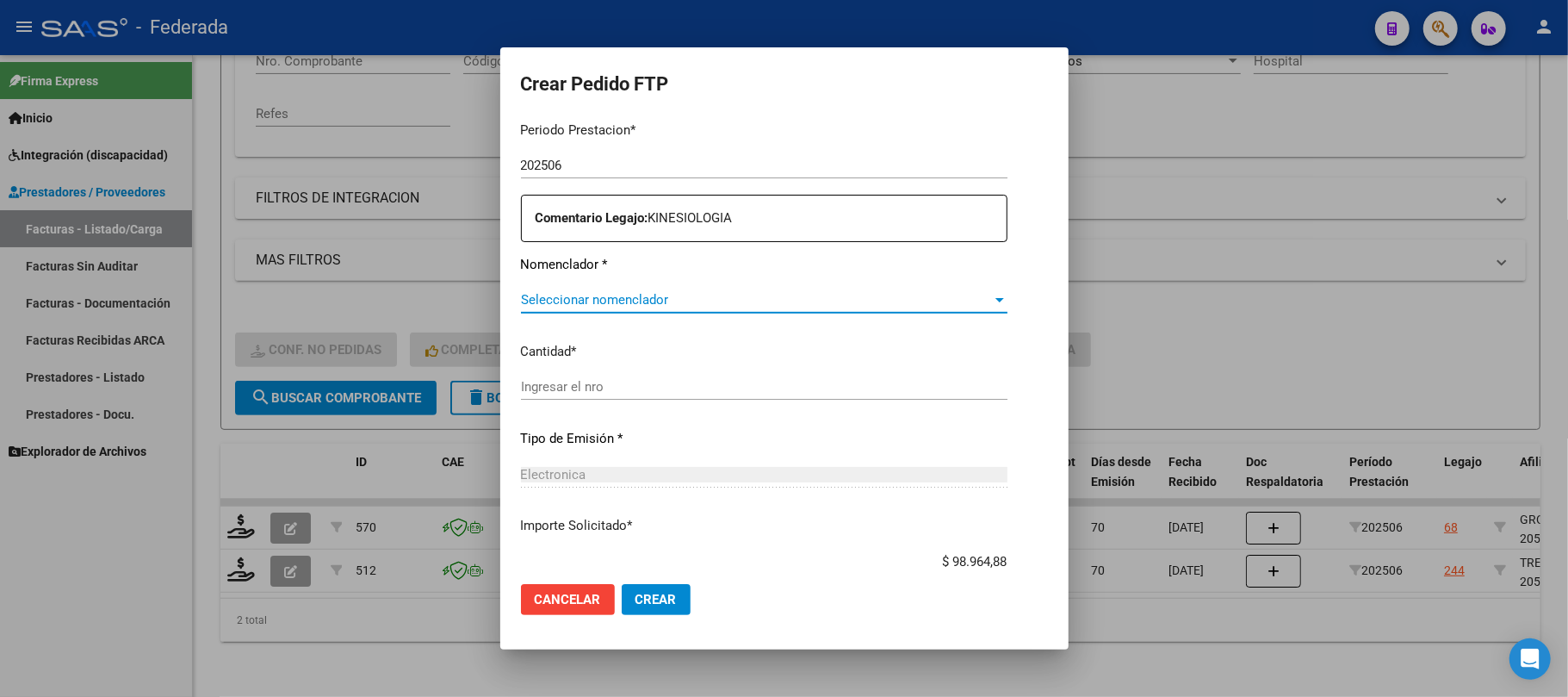
click at [587, 294] on span "Seleccionar nomenclador" at bounding box center [757, 299] width 471 height 16
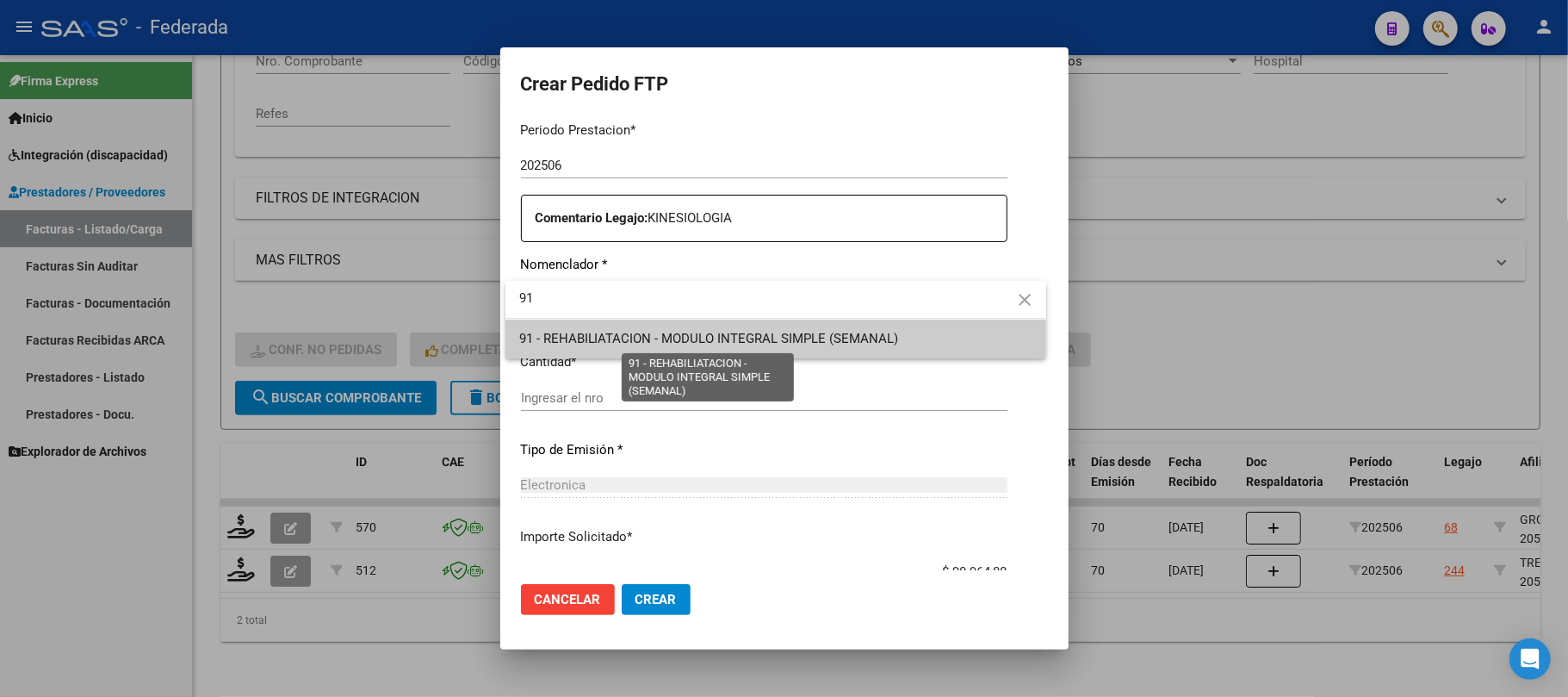
type input "91"
click at [577, 339] on span "91 - REHABILIATACION - MODULO INTEGRAL SIMPLE (SEMANAL)" at bounding box center [710, 339] width 380 height 16
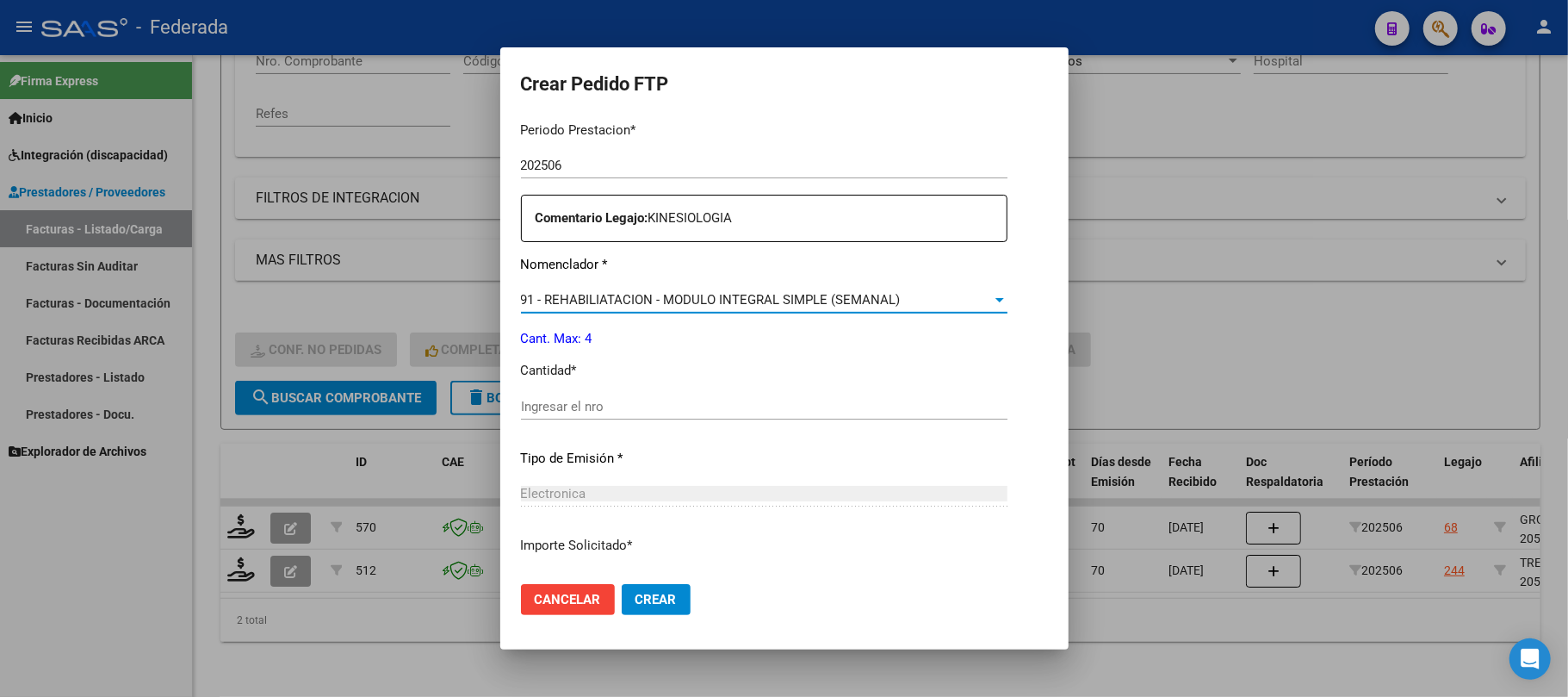
click at [575, 410] on input "Ingresar el nro" at bounding box center [764, 407] width 487 height 16
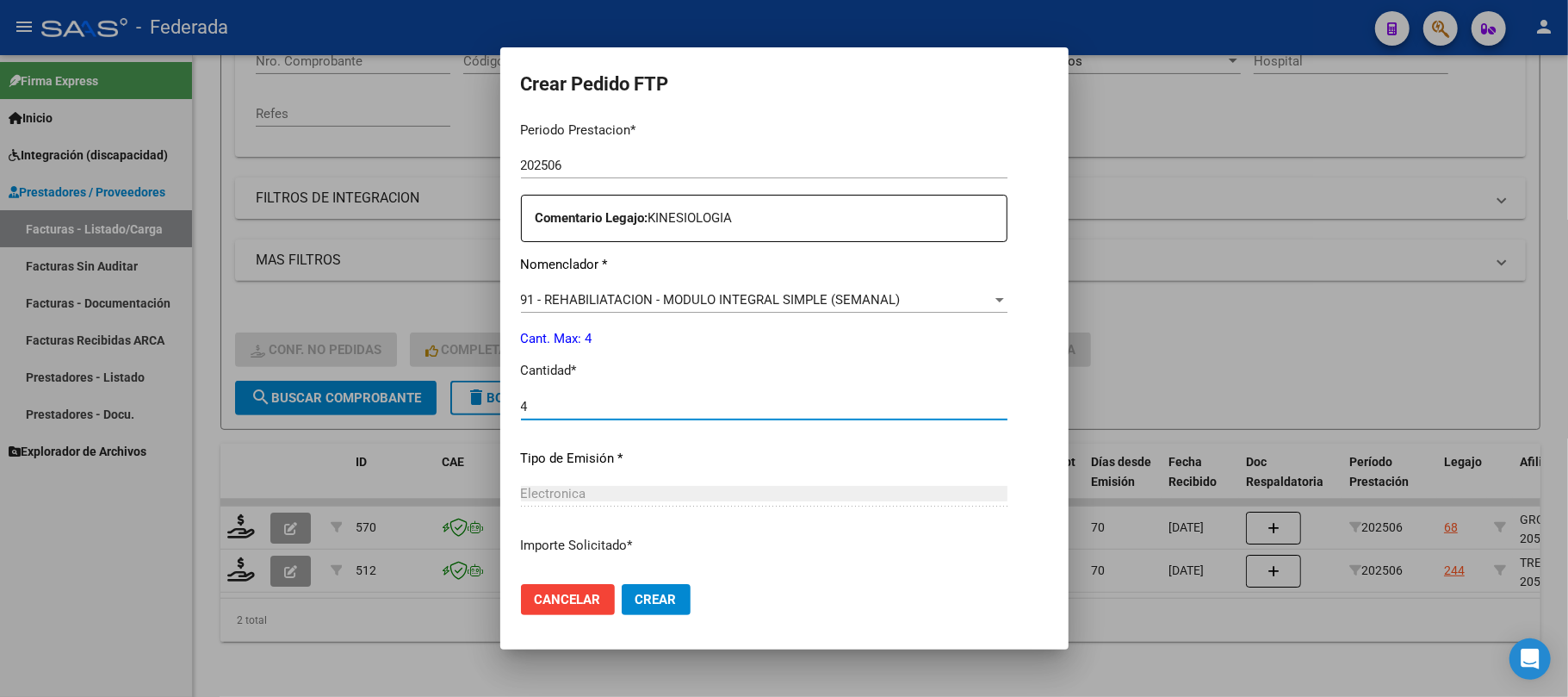
type input "4"
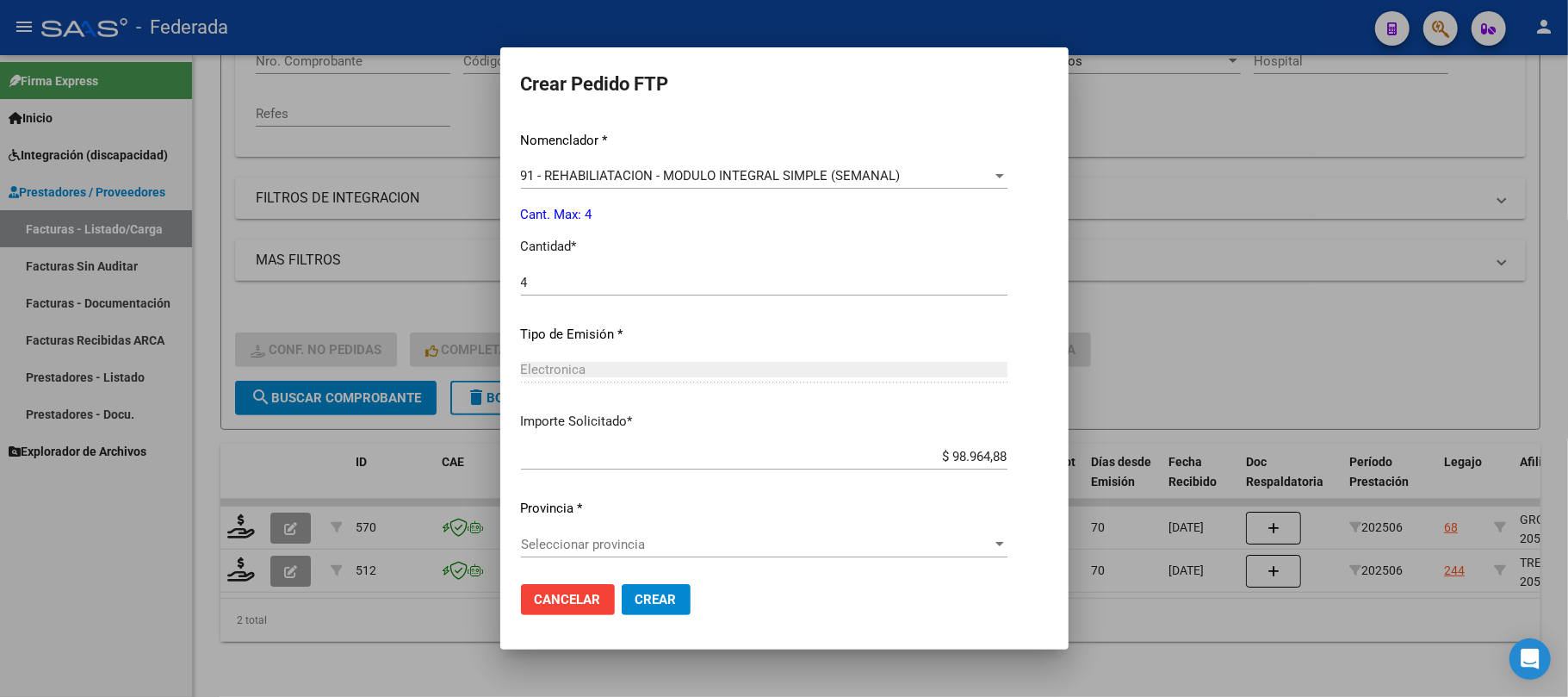
scroll to position [700, 0]
click at [584, 538] on span "Seleccionar provincia" at bounding box center [757, 542] width 471 height 16
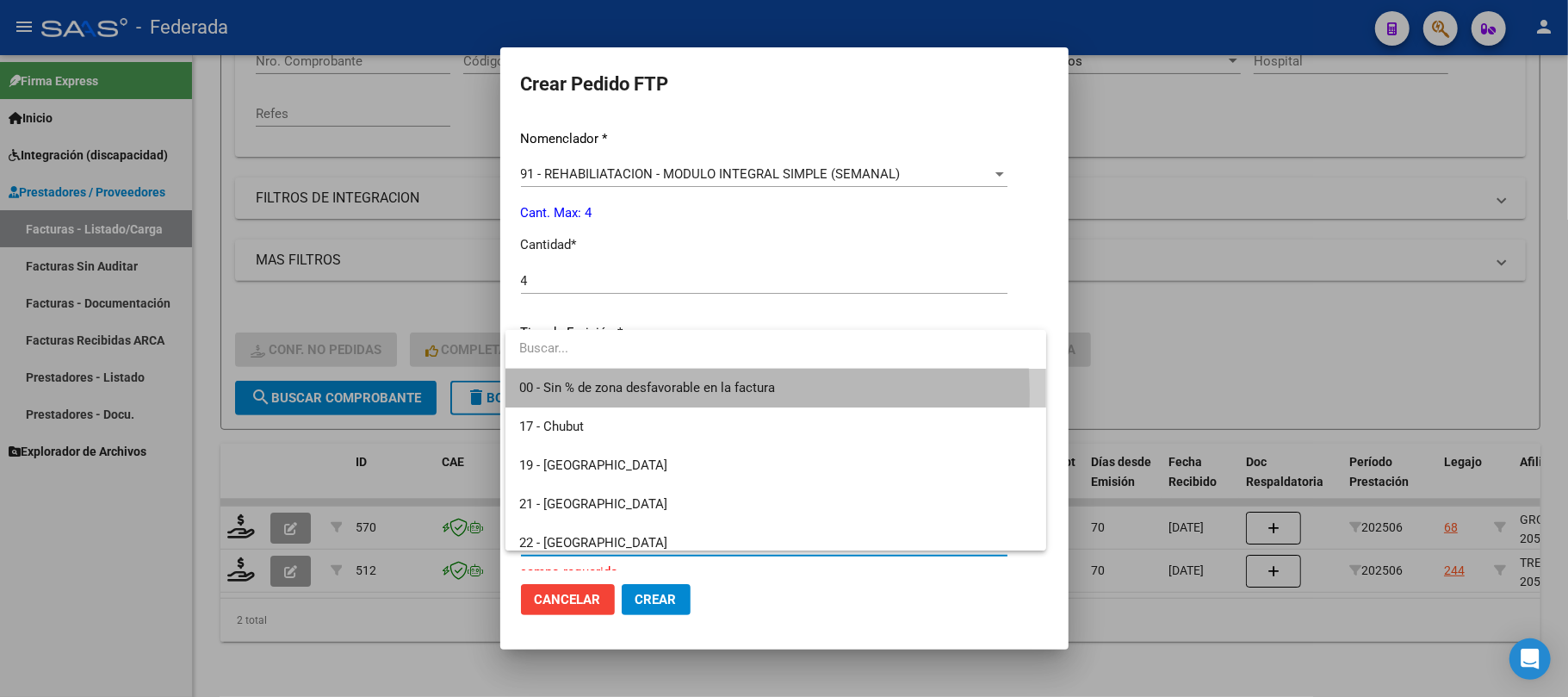
click at [584, 398] on span "00 - Sin % de zona desfavorable en la factura" at bounding box center [777, 388] width 514 height 39
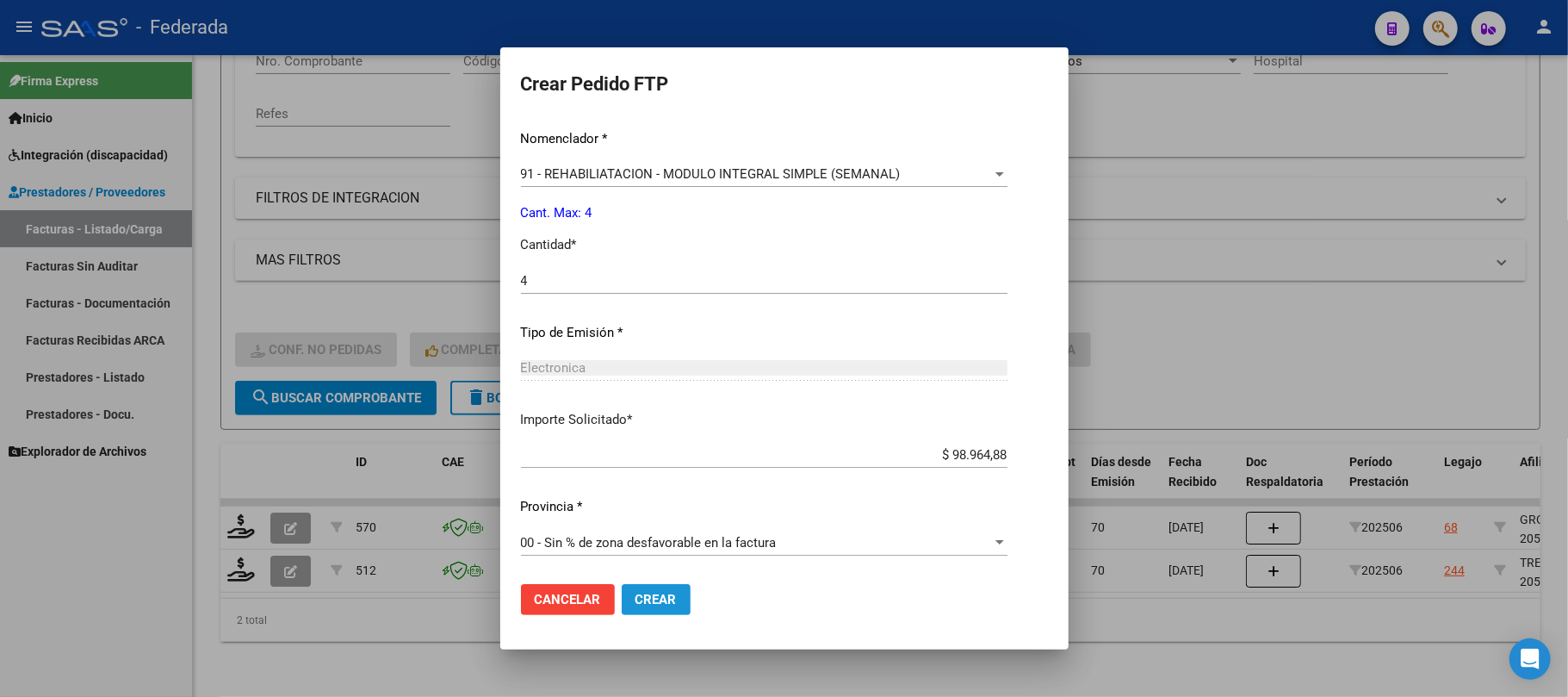
click at [642, 597] on span "Crear" at bounding box center [657, 600] width 42 height 16
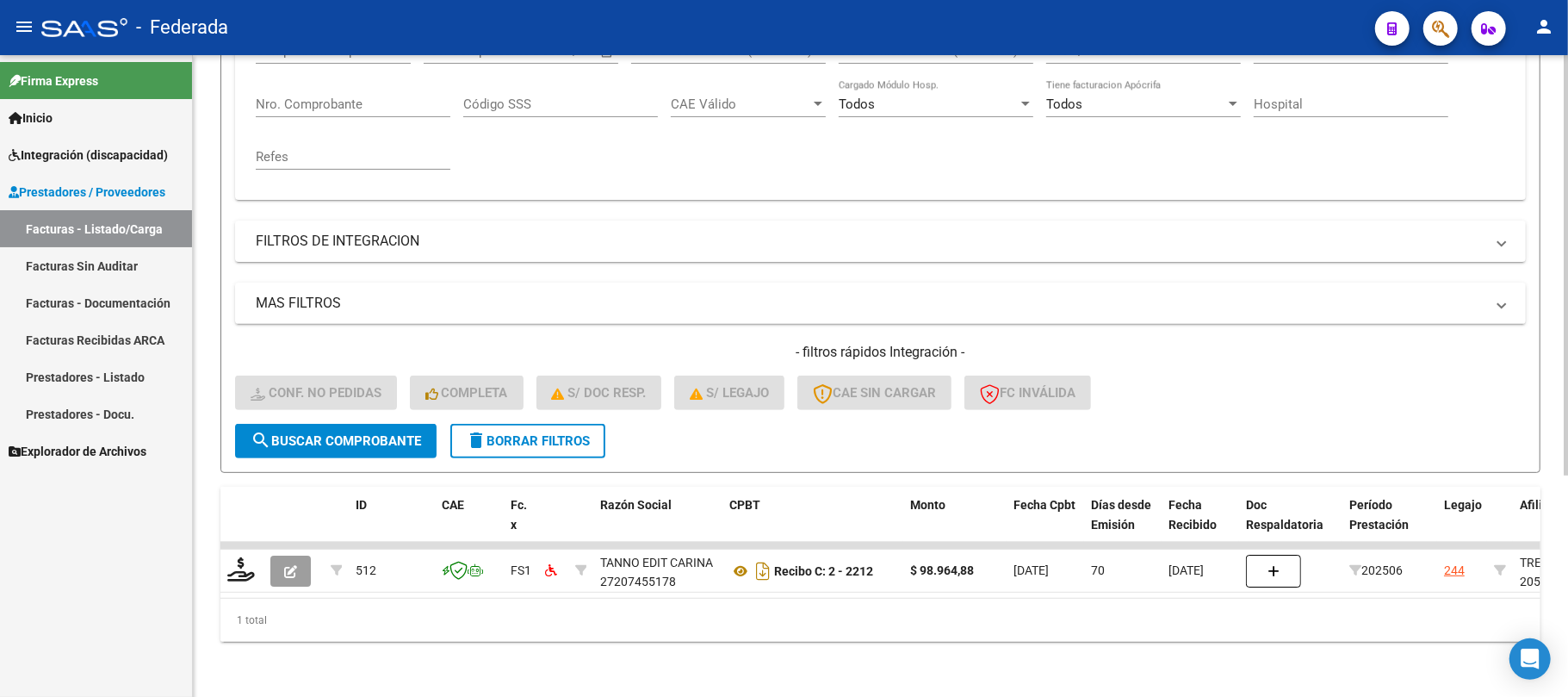
scroll to position [0, 10]
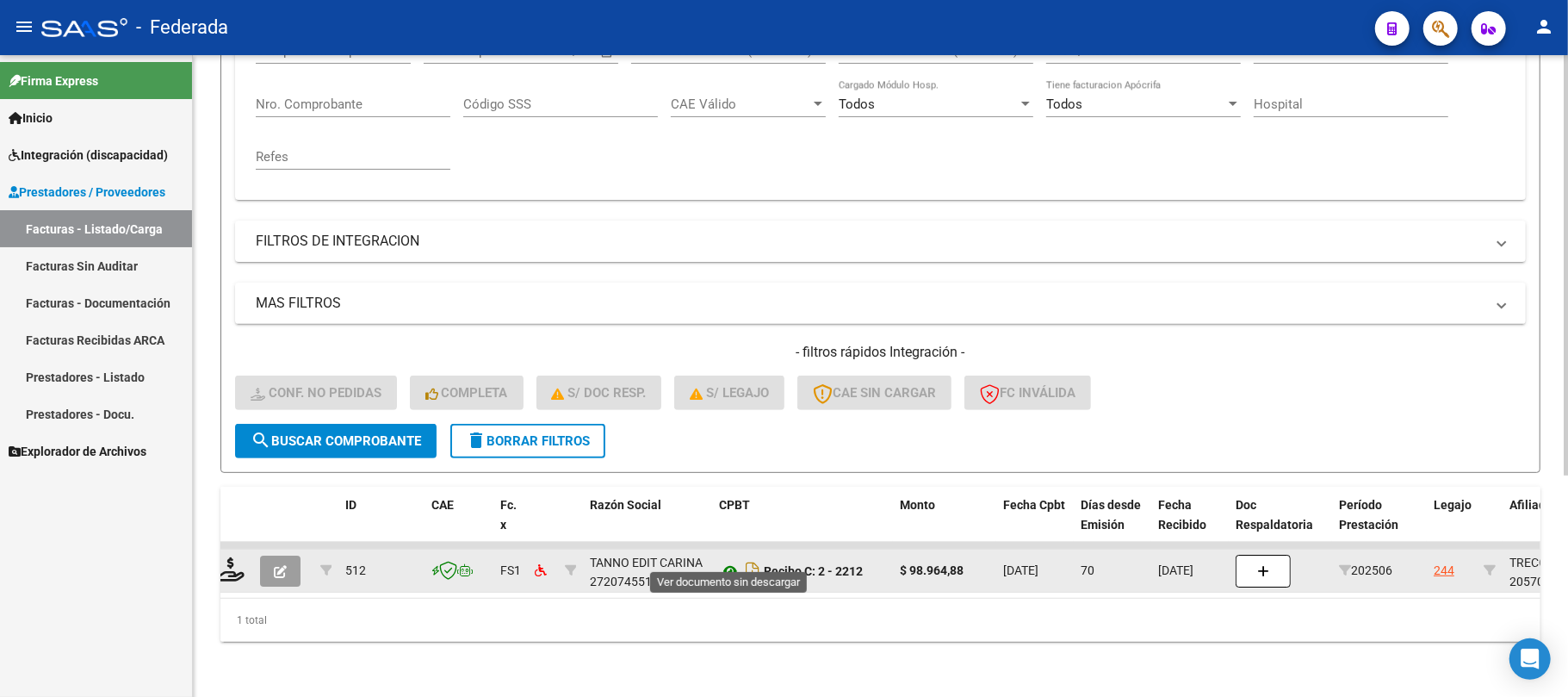
click at [731, 561] on icon at bounding box center [731, 571] width 23 height 21
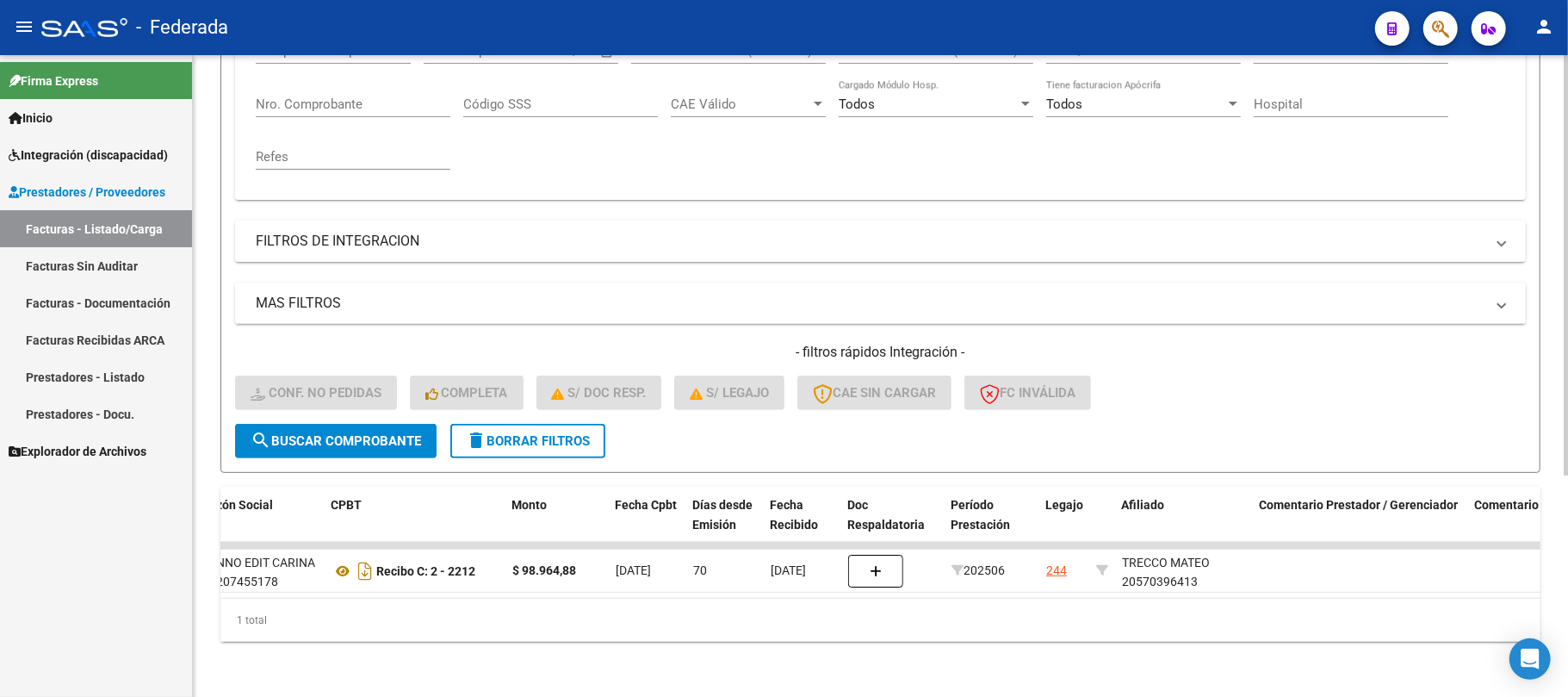
scroll to position [0, 432]
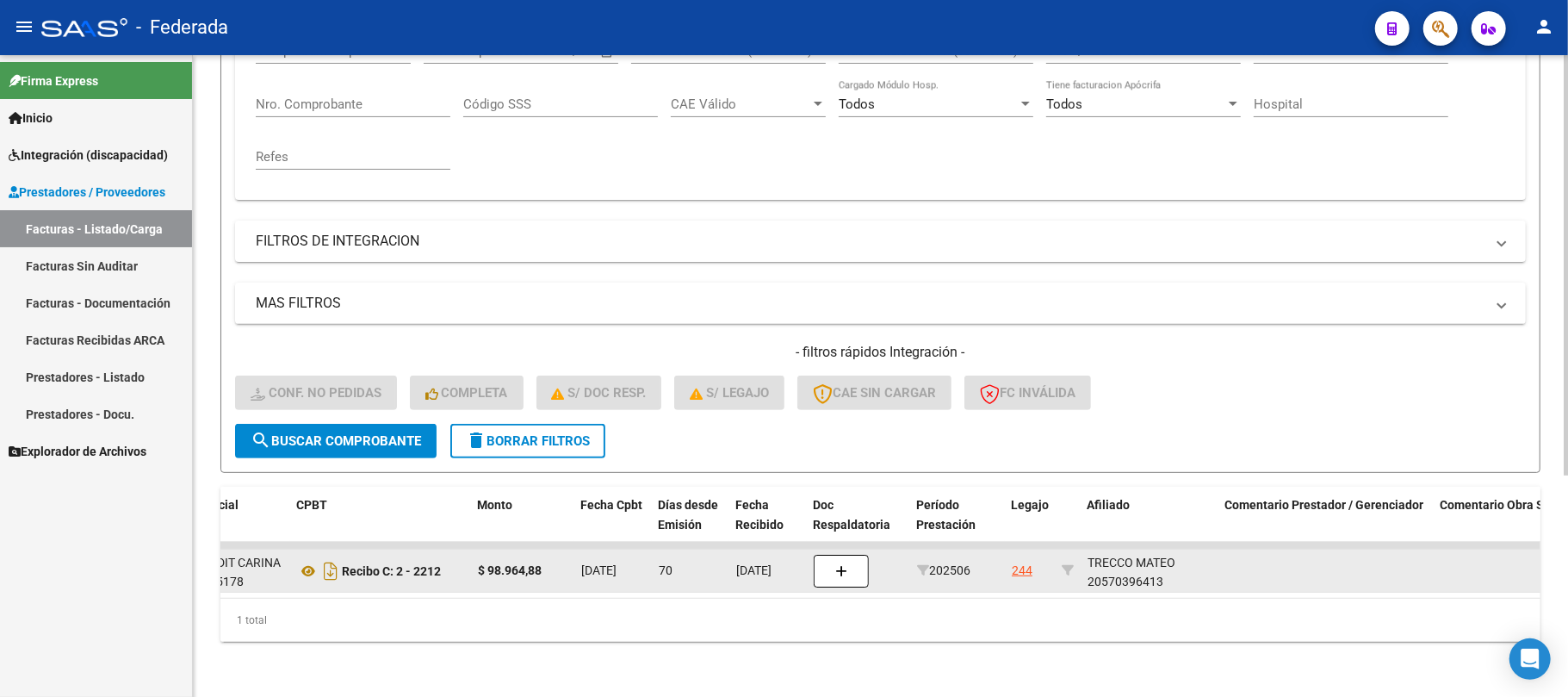
click at [1114, 566] on div "TRECCO MATEO 20570396413" at bounding box center [1150, 573] width 124 height 40
copy div "20570396413"
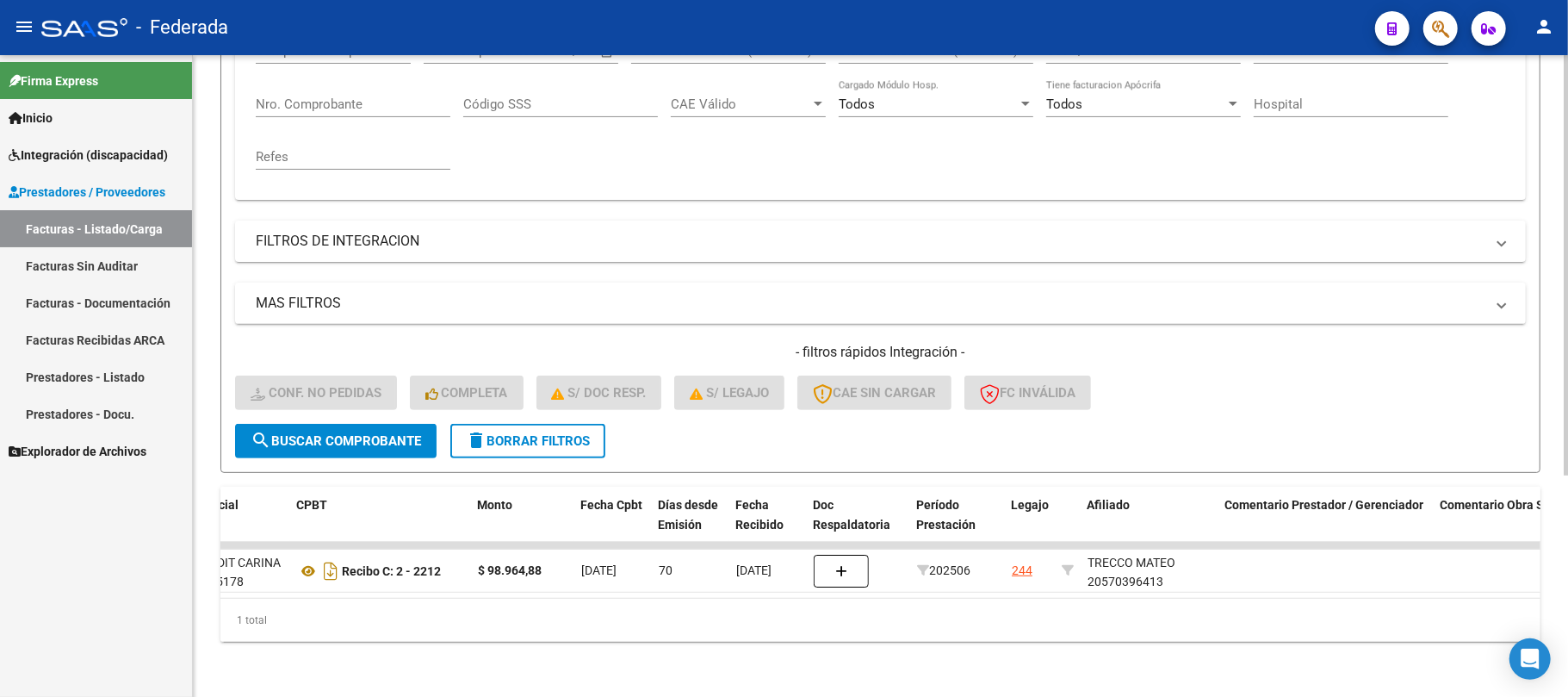
scroll to position [0, 0]
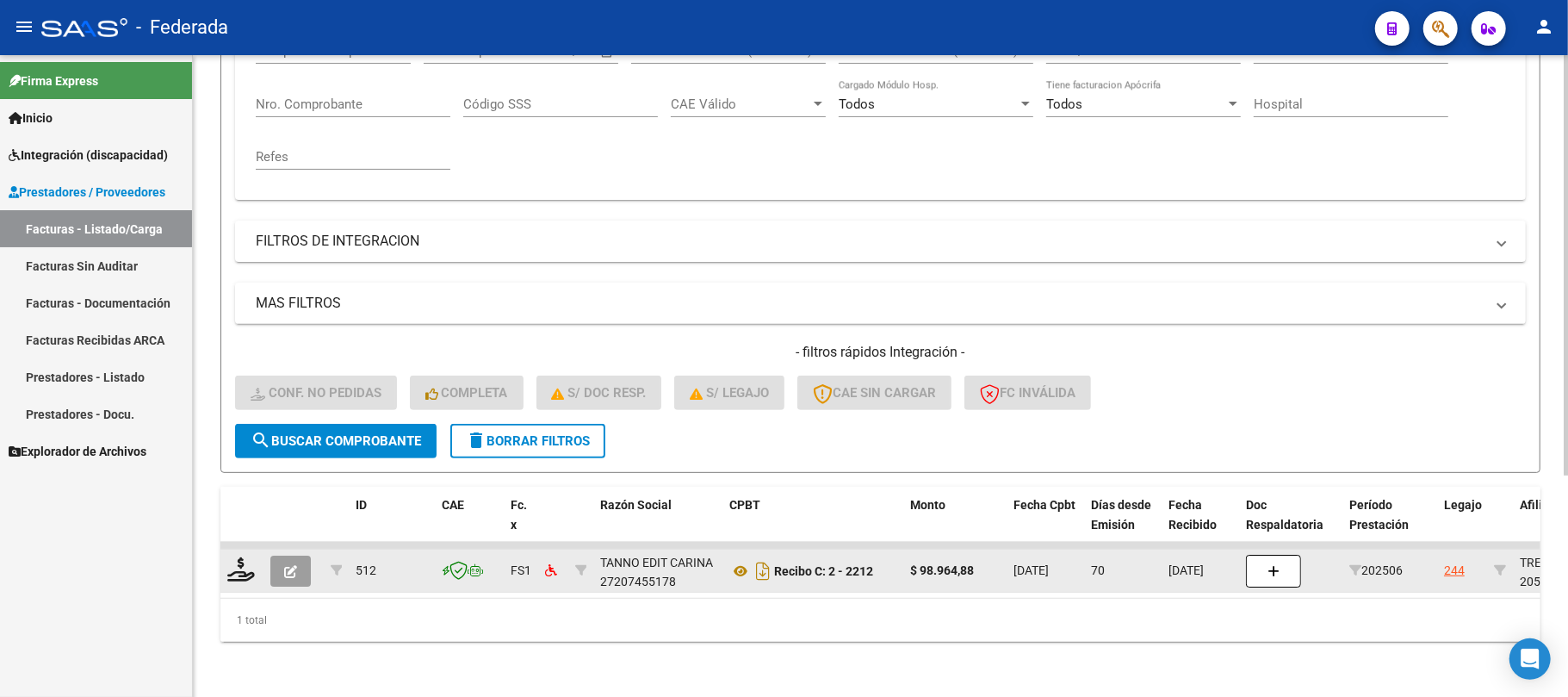
click at [306, 556] on button "button" at bounding box center [291, 571] width 41 height 31
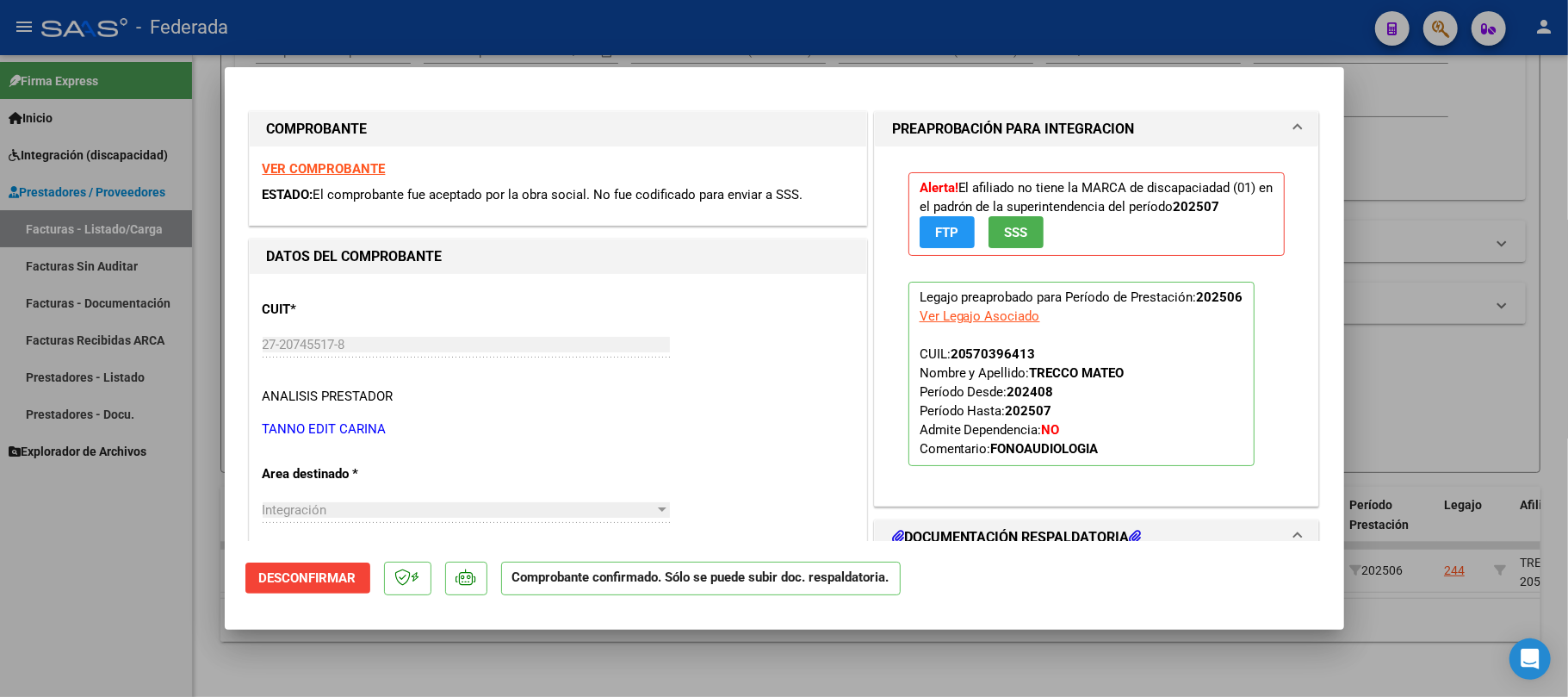
type input "$ 0,00"
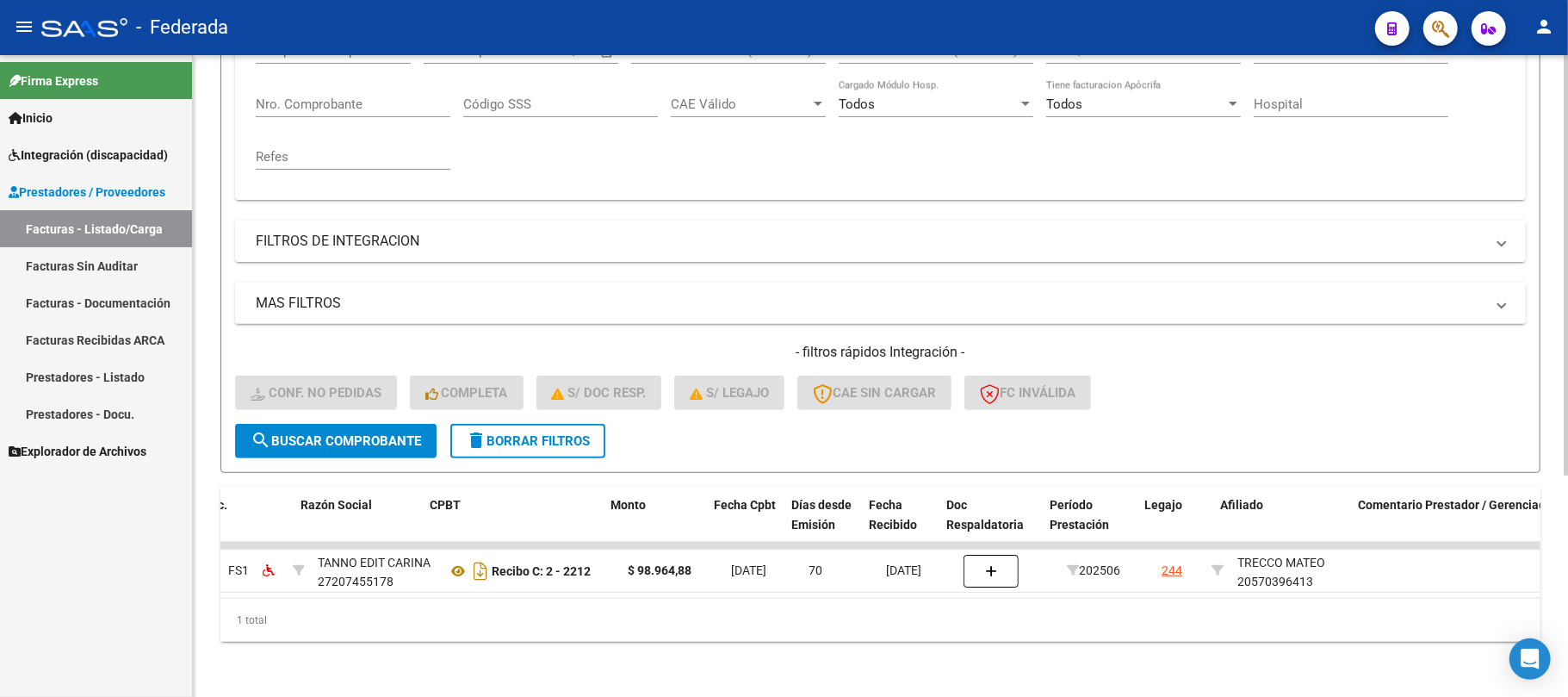
scroll to position [0, 299]
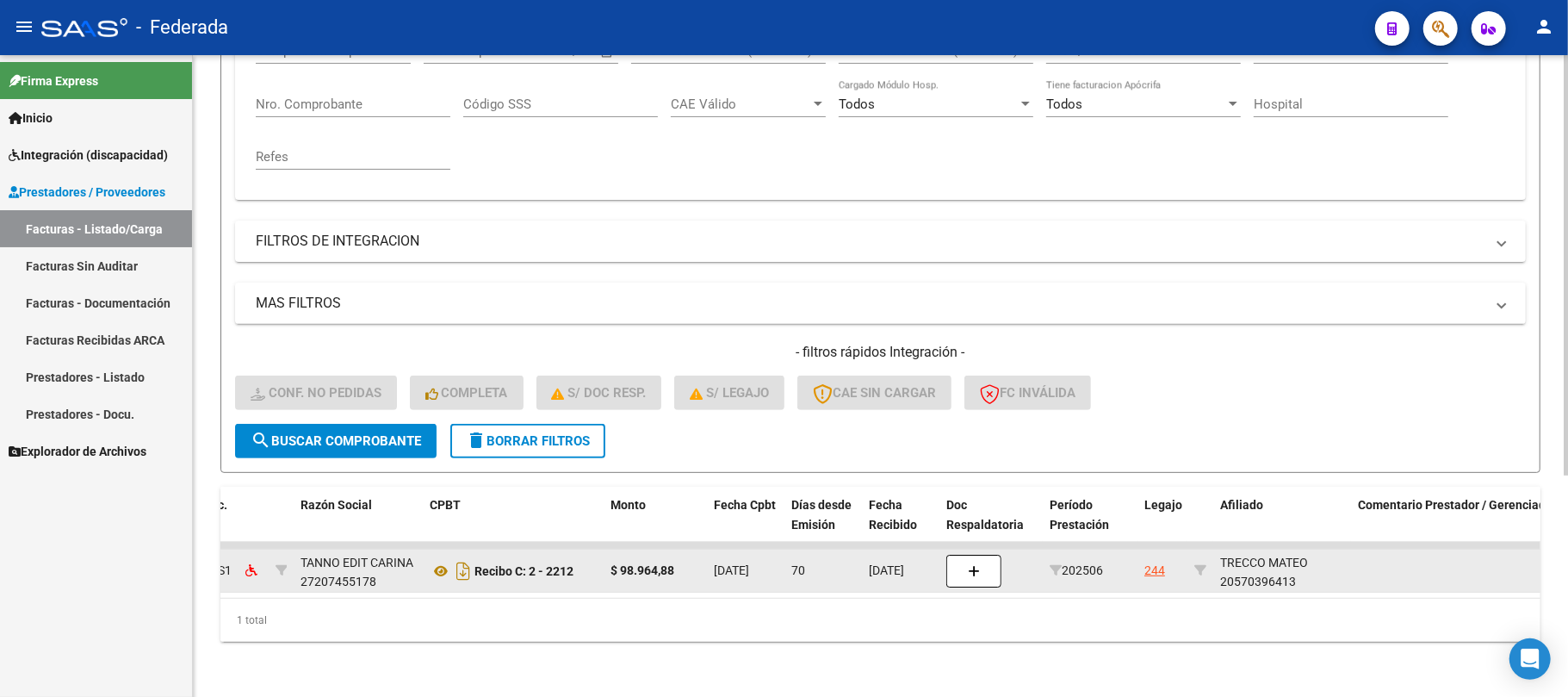
click at [1240, 570] on div "TRECCO MATEO 20570396413" at bounding box center [1282, 573] width 124 height 40
click at [1241, 570] on div "TRECCO MATEO 20570396413" at bounding box center [1282, 573] width 124 height 40
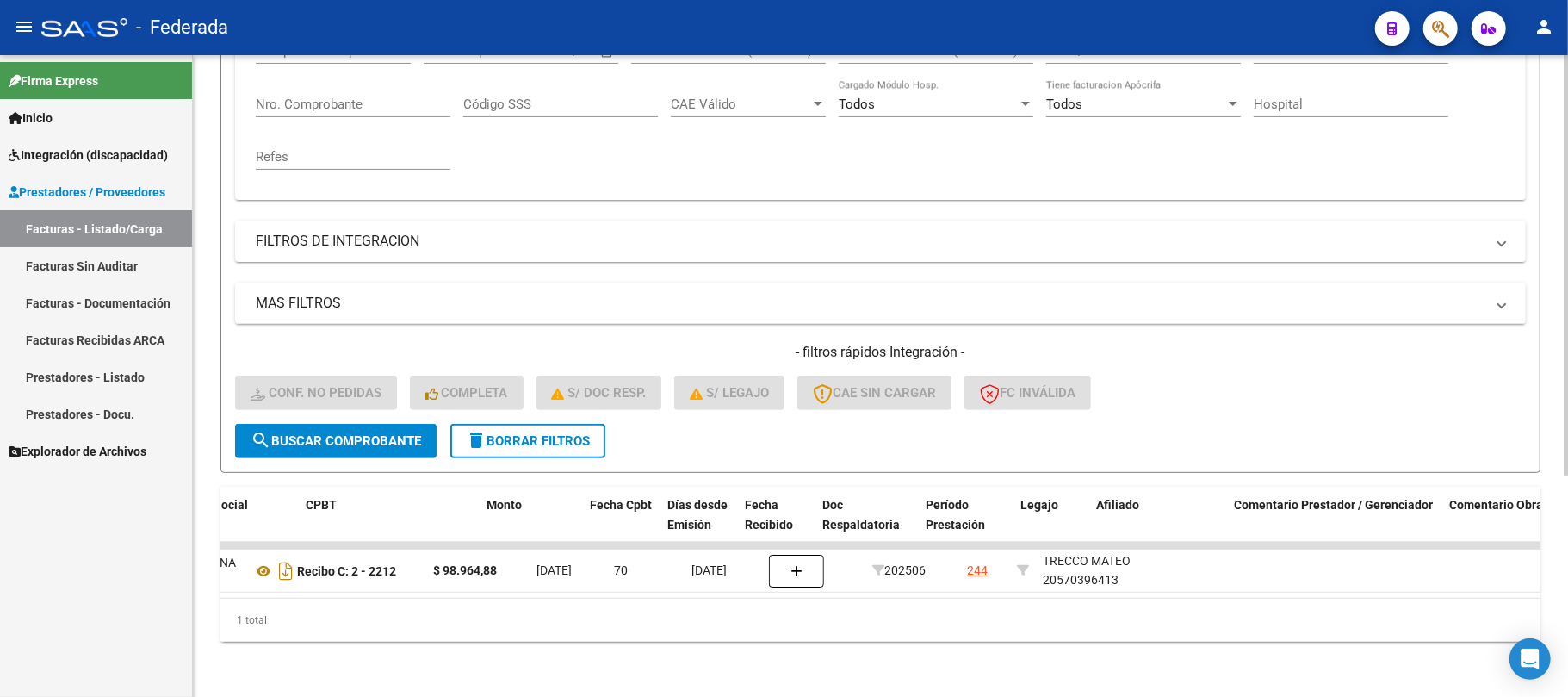
scroll to position [0, 0]
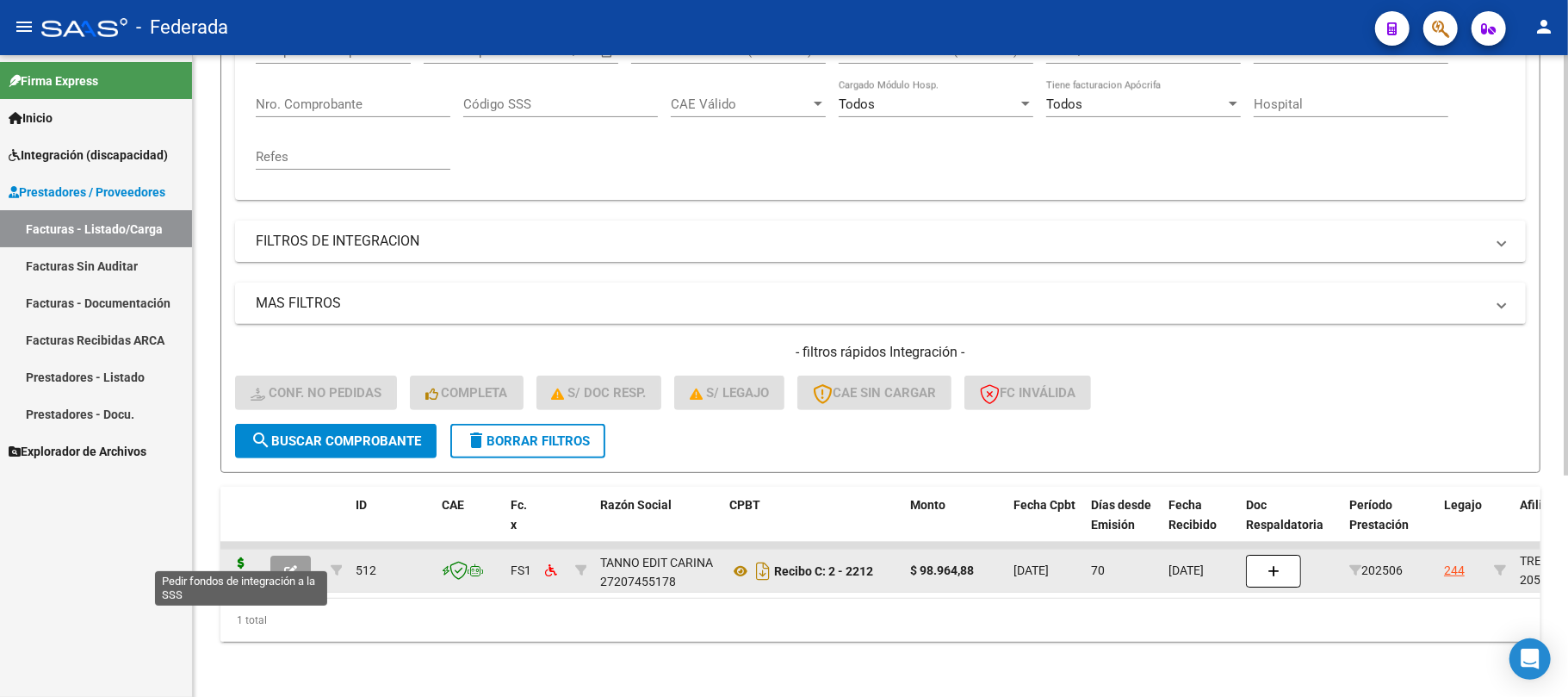
click at [246, 557] on icon at bounding box center [241, 569] width 28 height 24
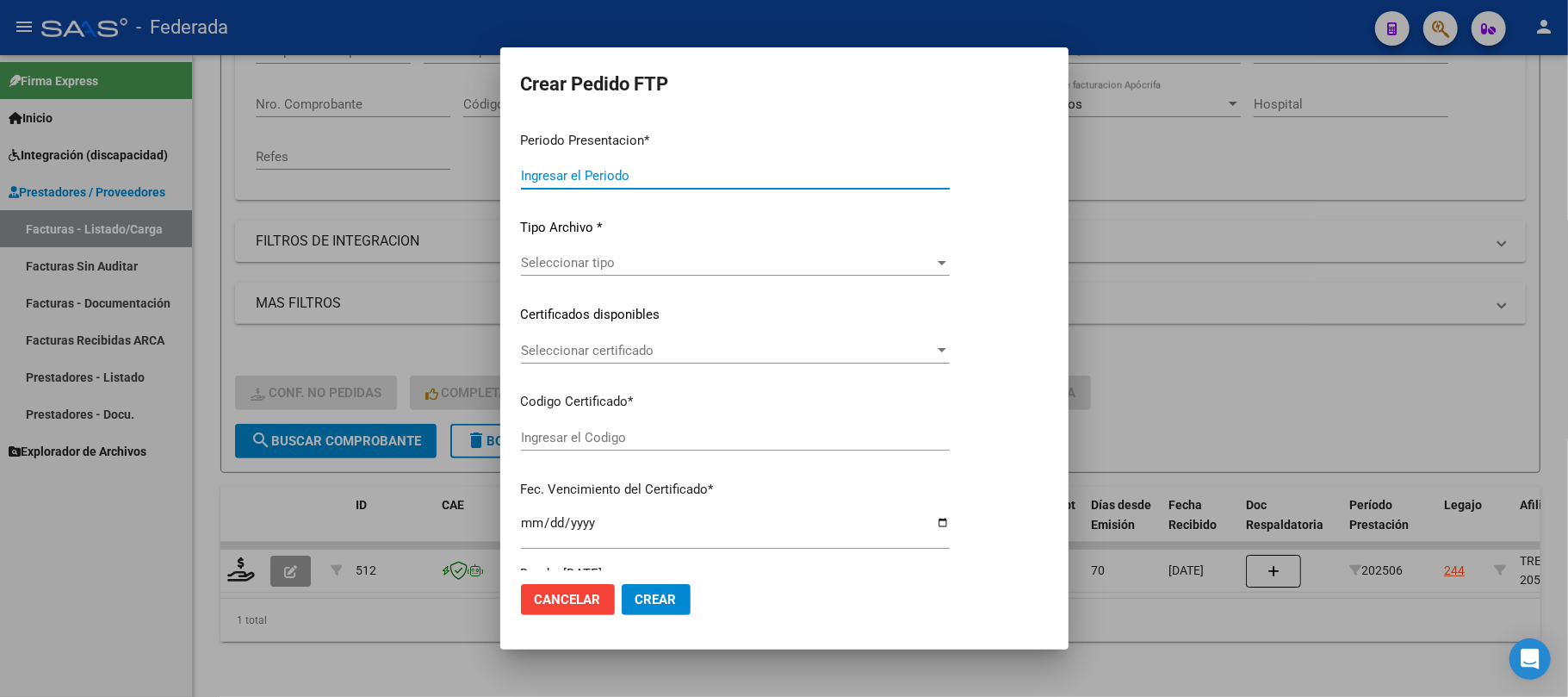
type input "202508"
type input "202506"
type input "$ 98.964,88"
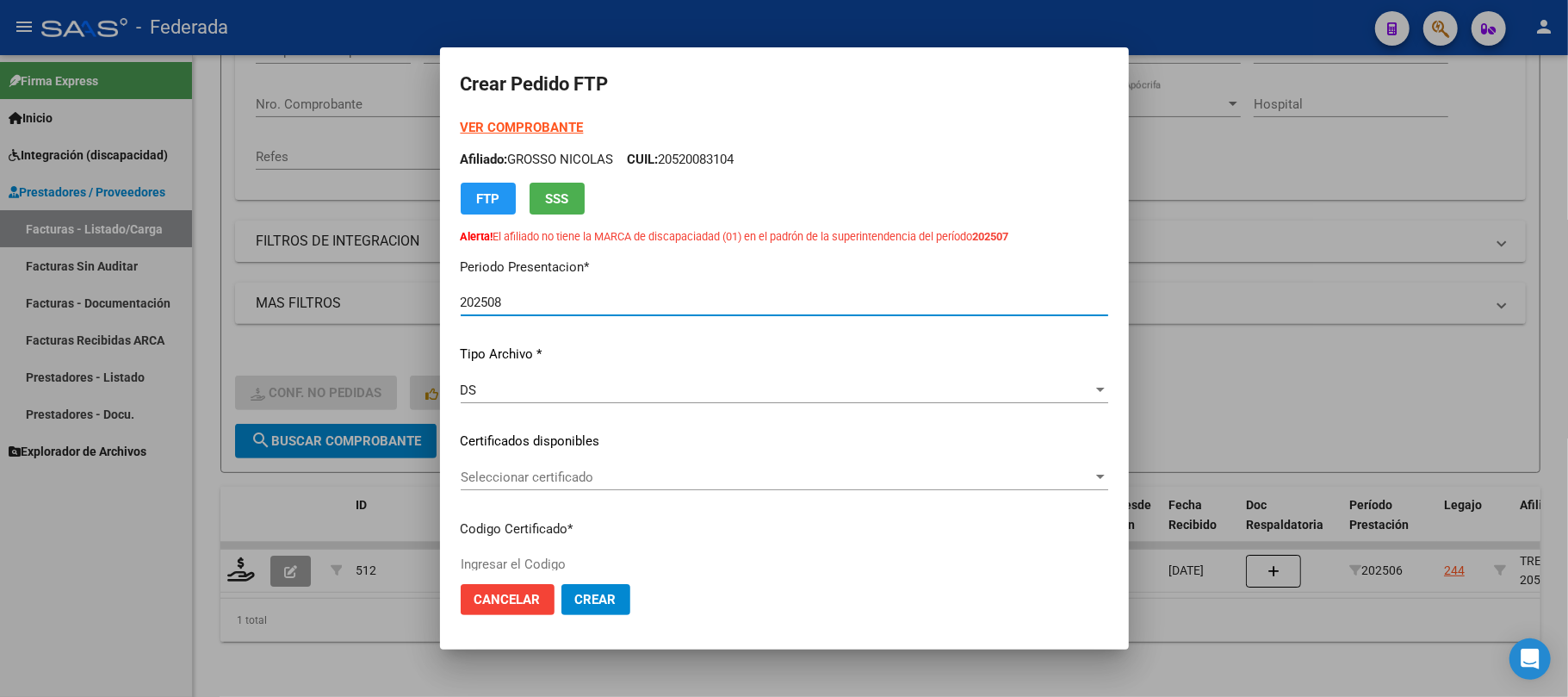
type input "ARG02000570396412023080420250804SFE168"
type input "[DATE]"
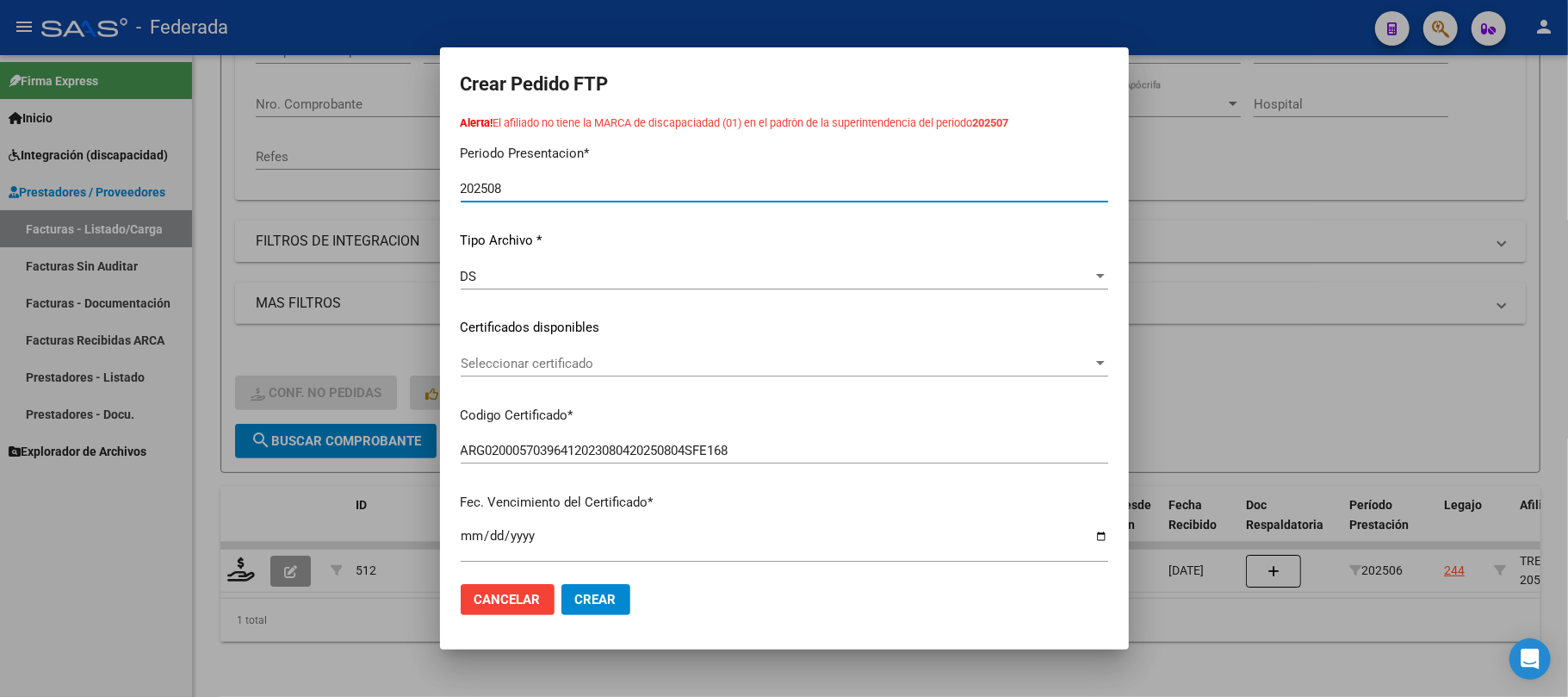
scroll to position [115, 0]
click at [583, 359] on span "Seleccionar certificado" at bounding box center [777, 363] width 633 height 16
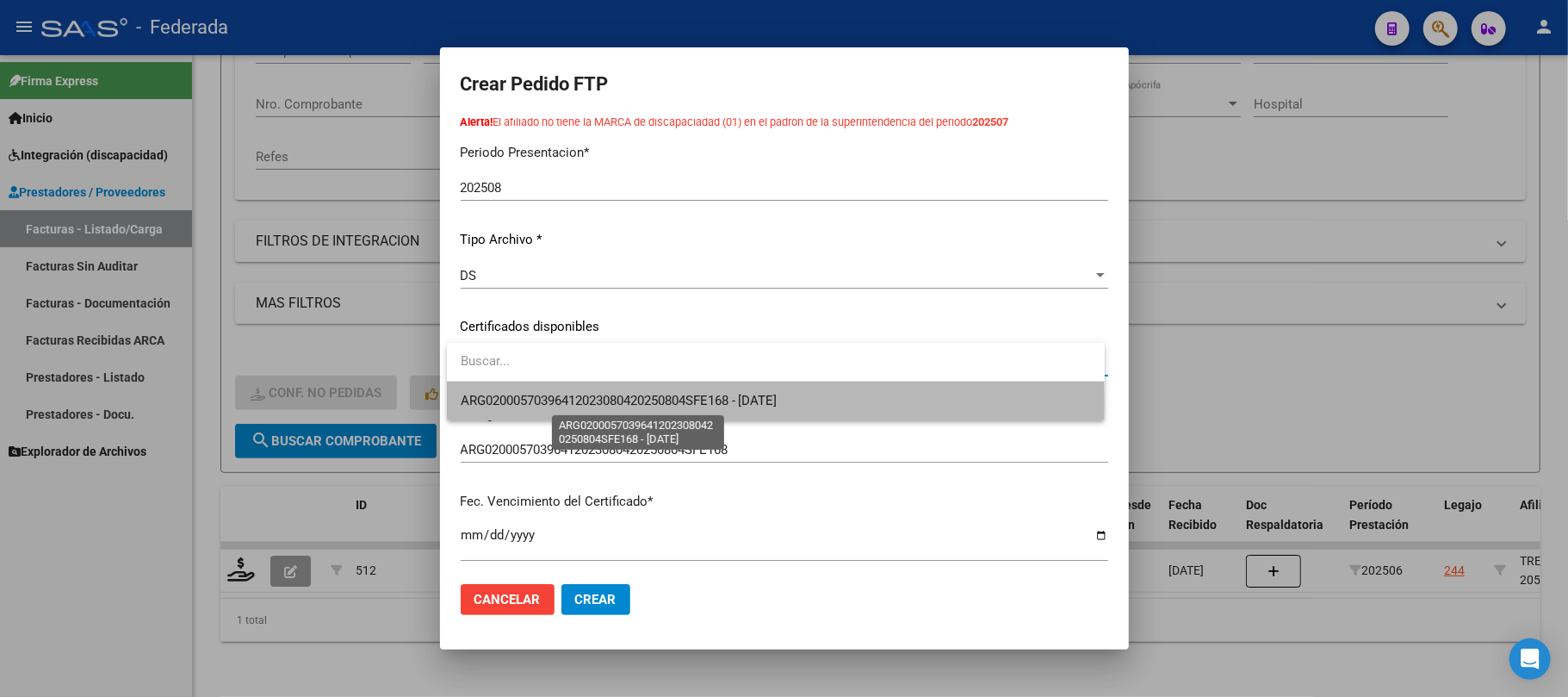
click at [580, 405] on span "ARG02000570396412023080420250804SFE168 - [DATE]" at bounding box center [619, 401] width 317 height 16
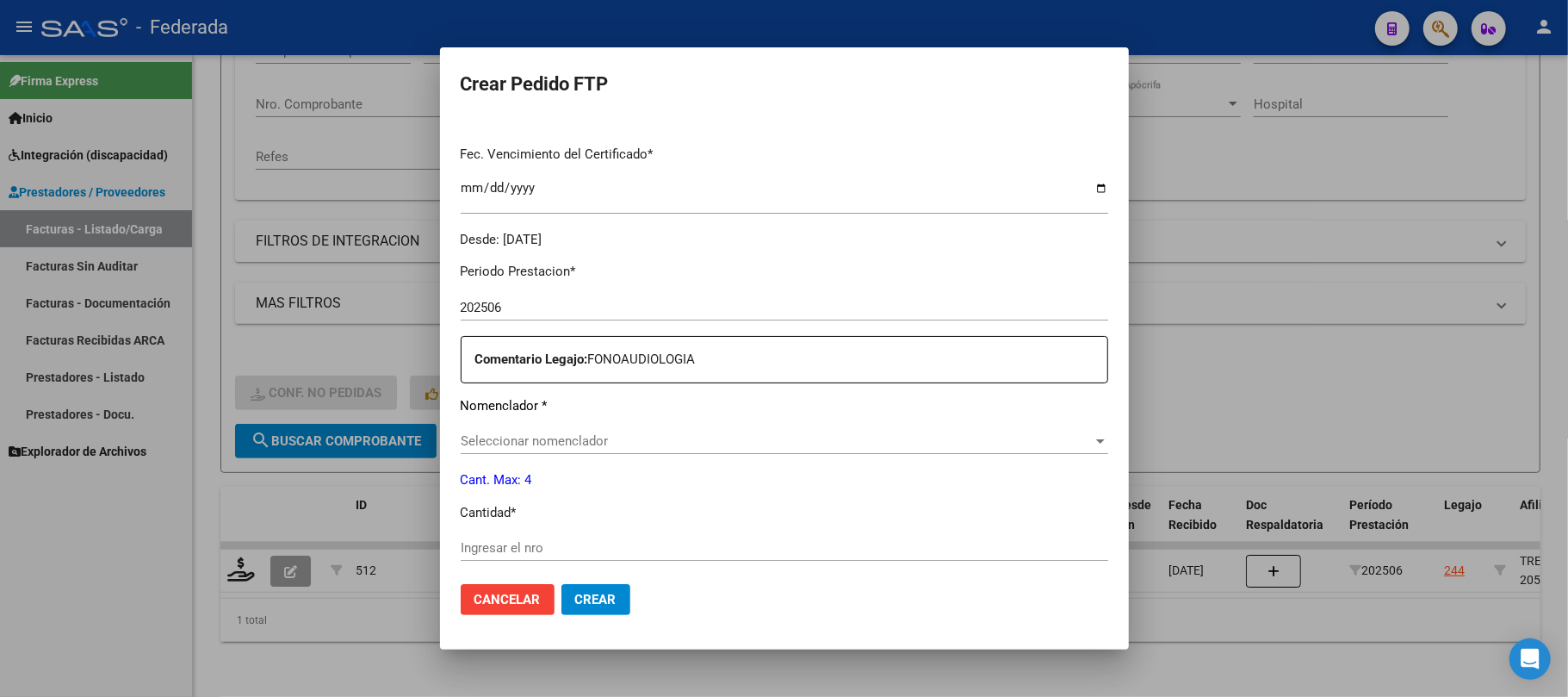
scroll to position [574, 0]
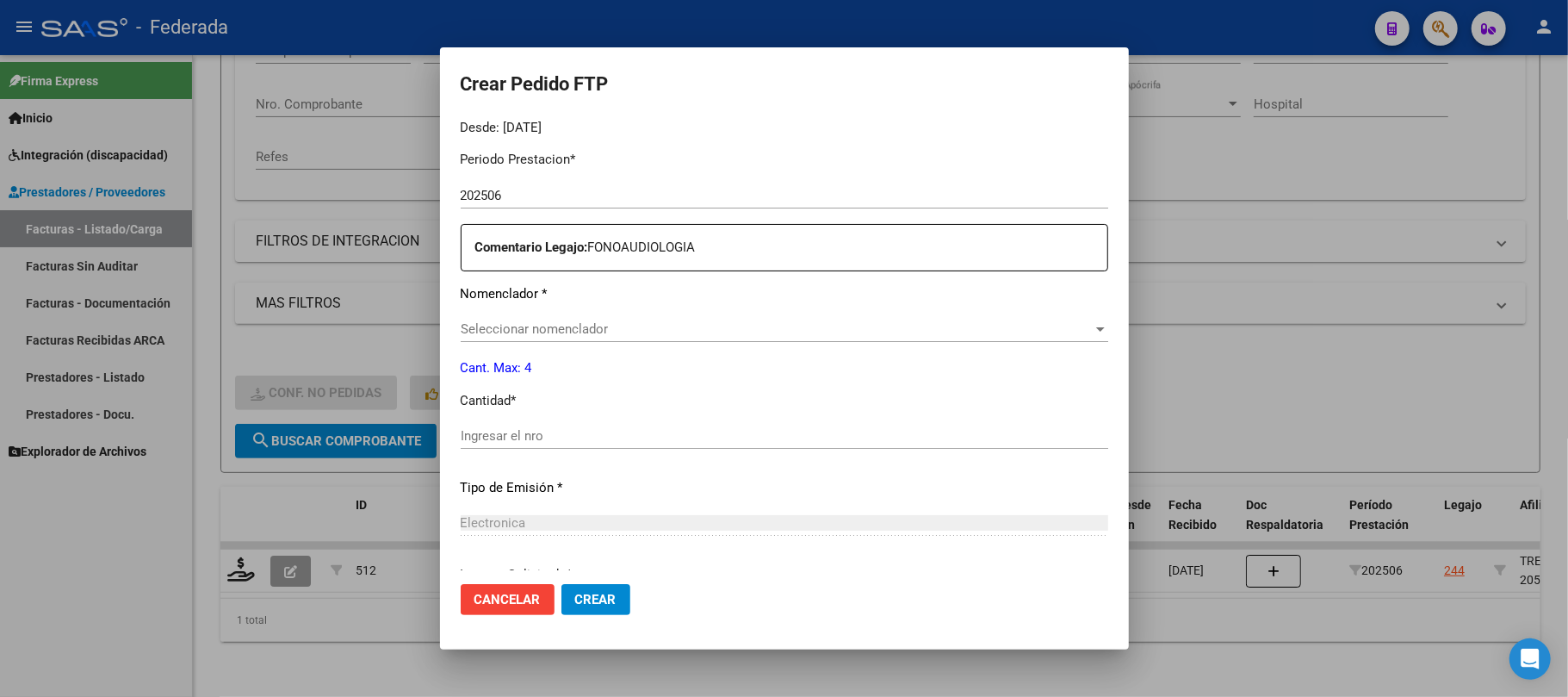
click at [586, 329] on span "Seleccionar nomenclador" at bounding box center [777, 329] width 633 height 16
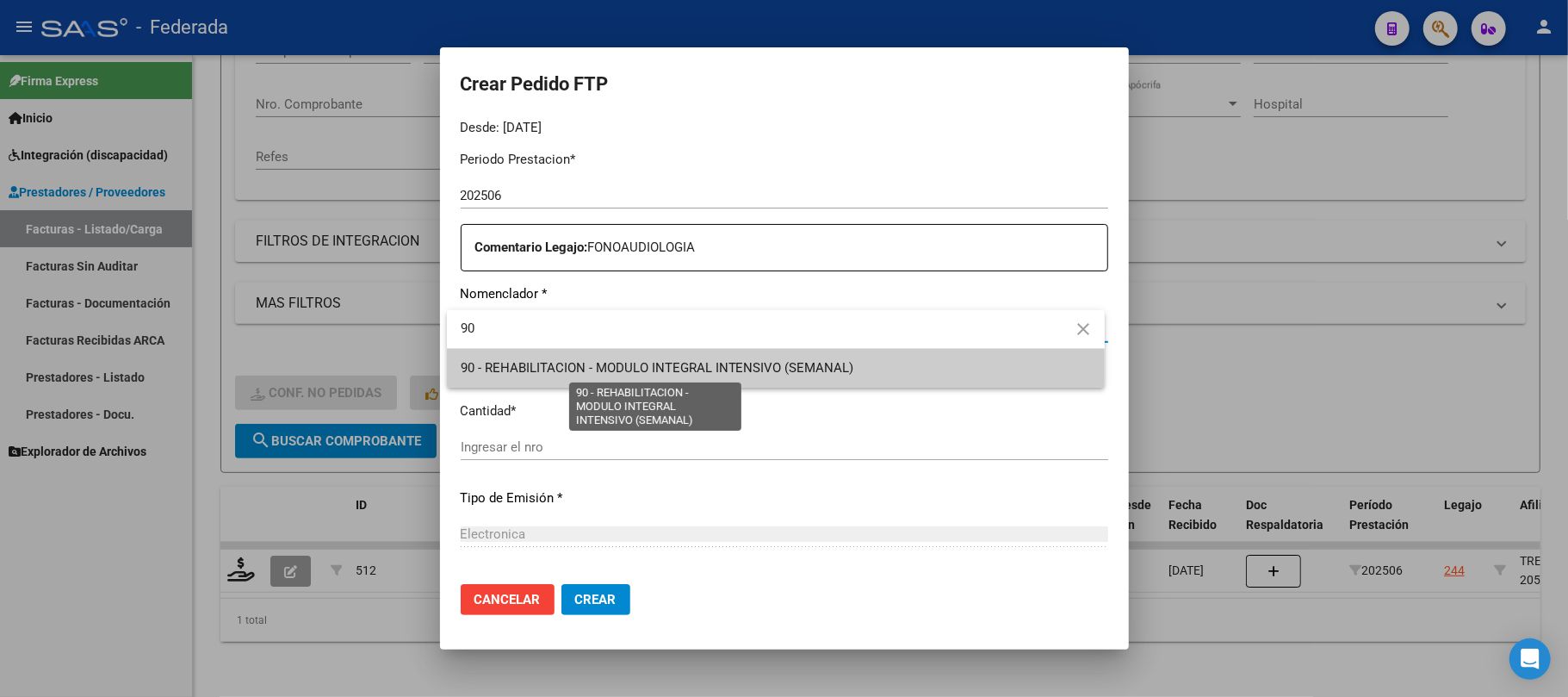
type input "90"
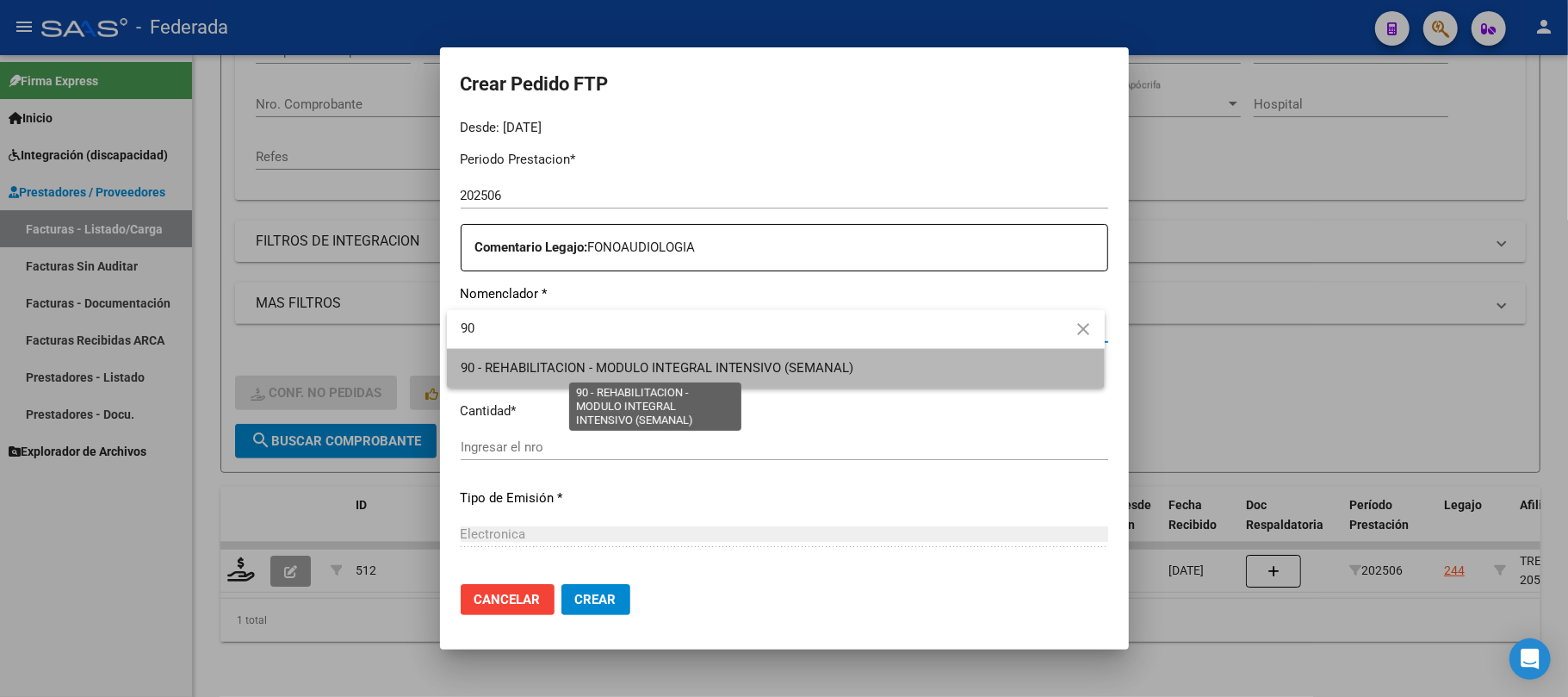
click at [581, 367] on span "90 - REHABILITACION - MODULO INTEGRAL INTENSIVO (SEMANAL)" at bounding box center [658, 368] width 394 height 16
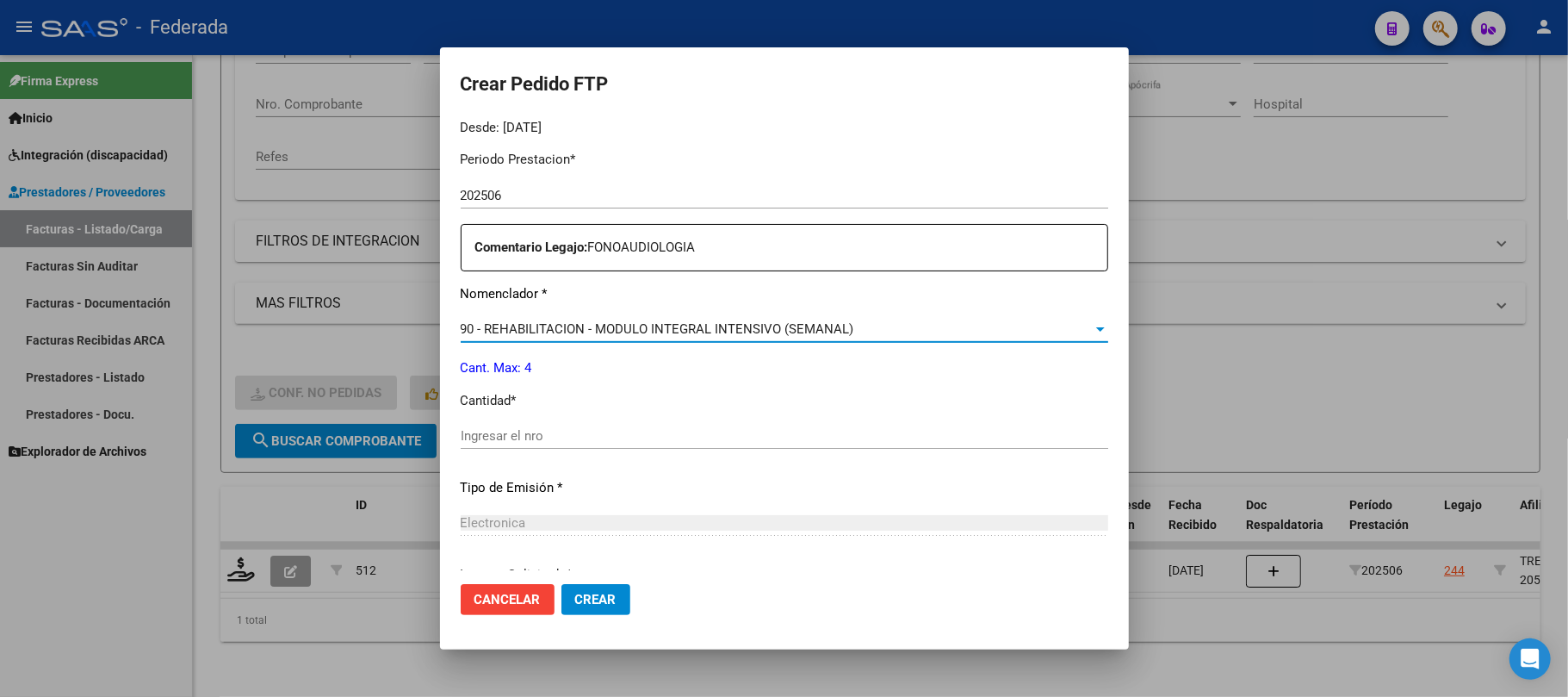
click at [541, 438] on input "Ingresar el nro" at bounding box center [784, 436] width 647 height 16
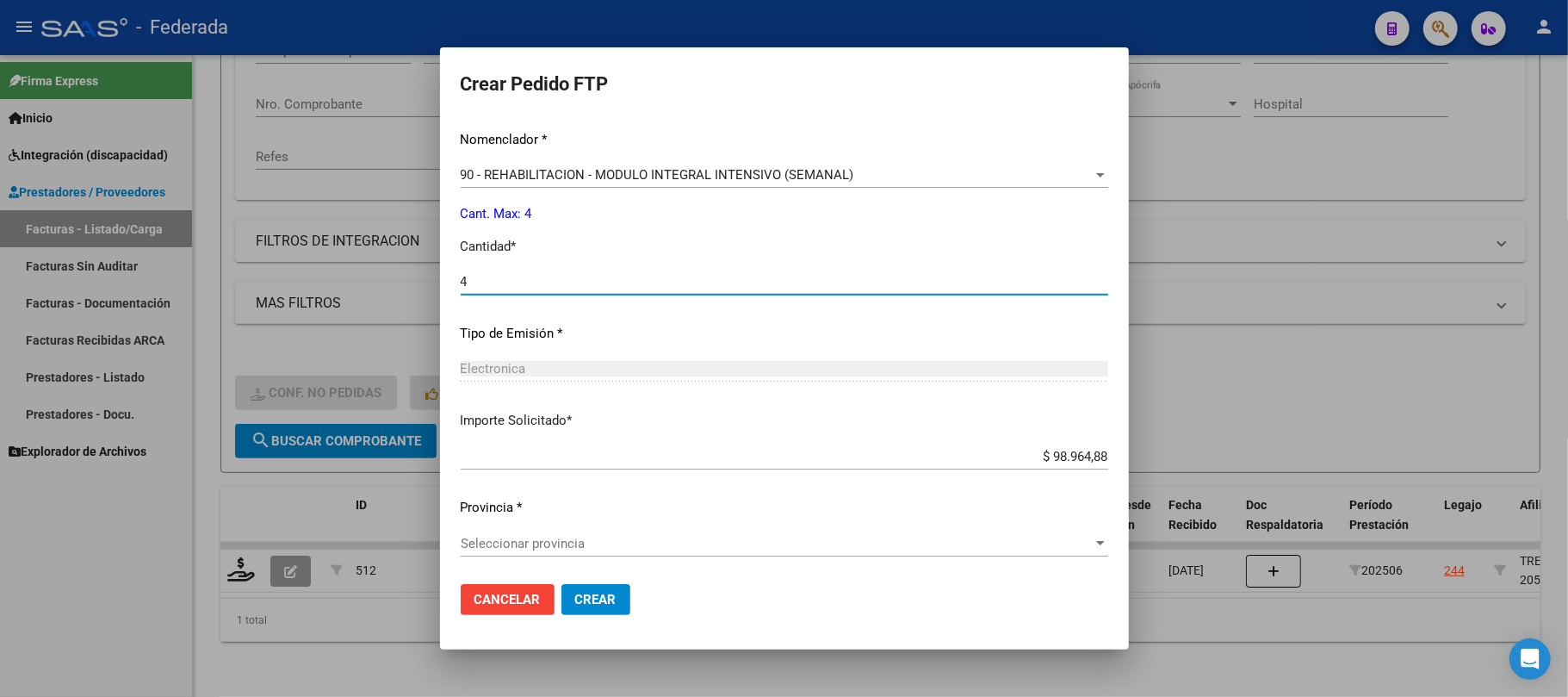
scroll to position [729, 0]
type input "4"
click at [633, 549] on span "Seleccionar provincia" at bounding box center [777, 542] width 633 height 16
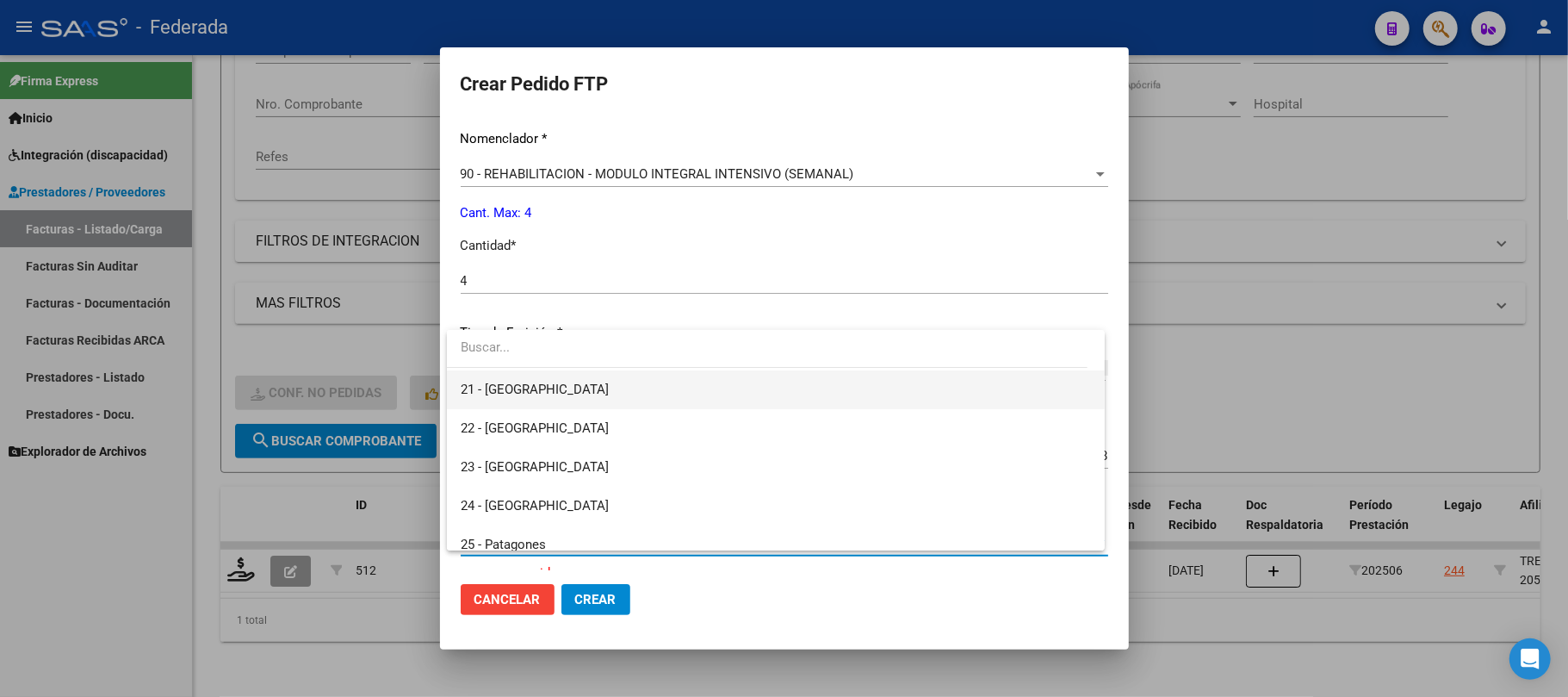
scroll to position [0, 0]
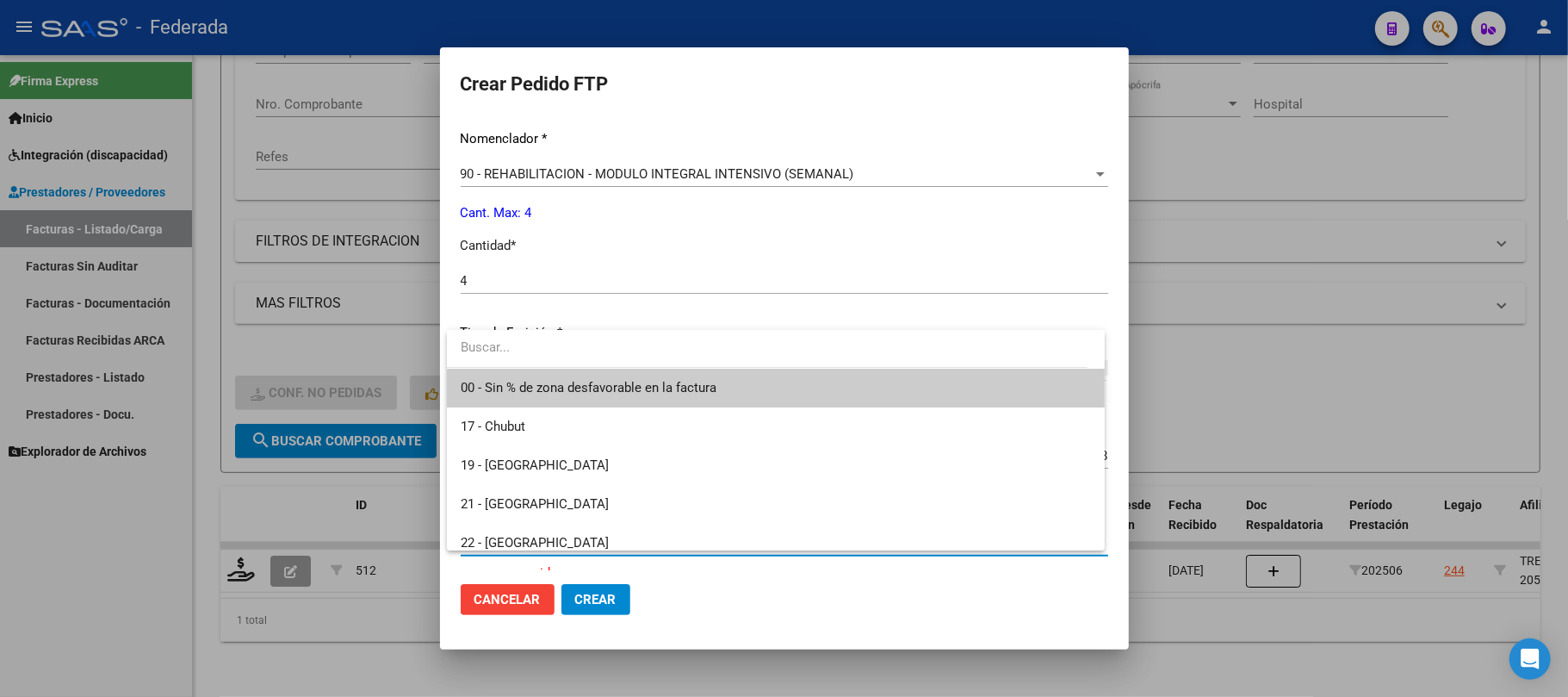
click at [597, 398] on span "00 - Sin % de zona desfavorable en la factura" at bounding box center [776, 388] width 631 height 39
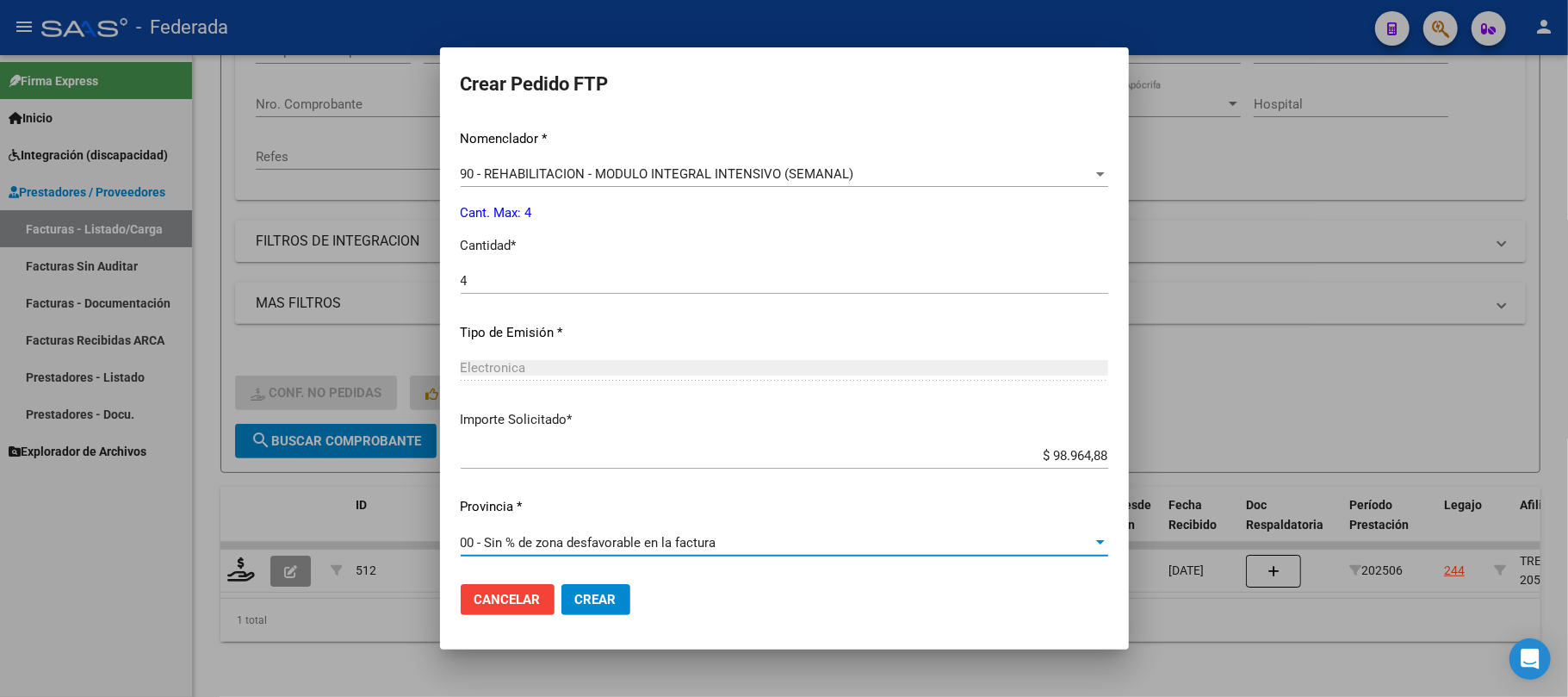
click at [594, 597] on span "Crear" at bounding box center [596, 600] width 42 height 16
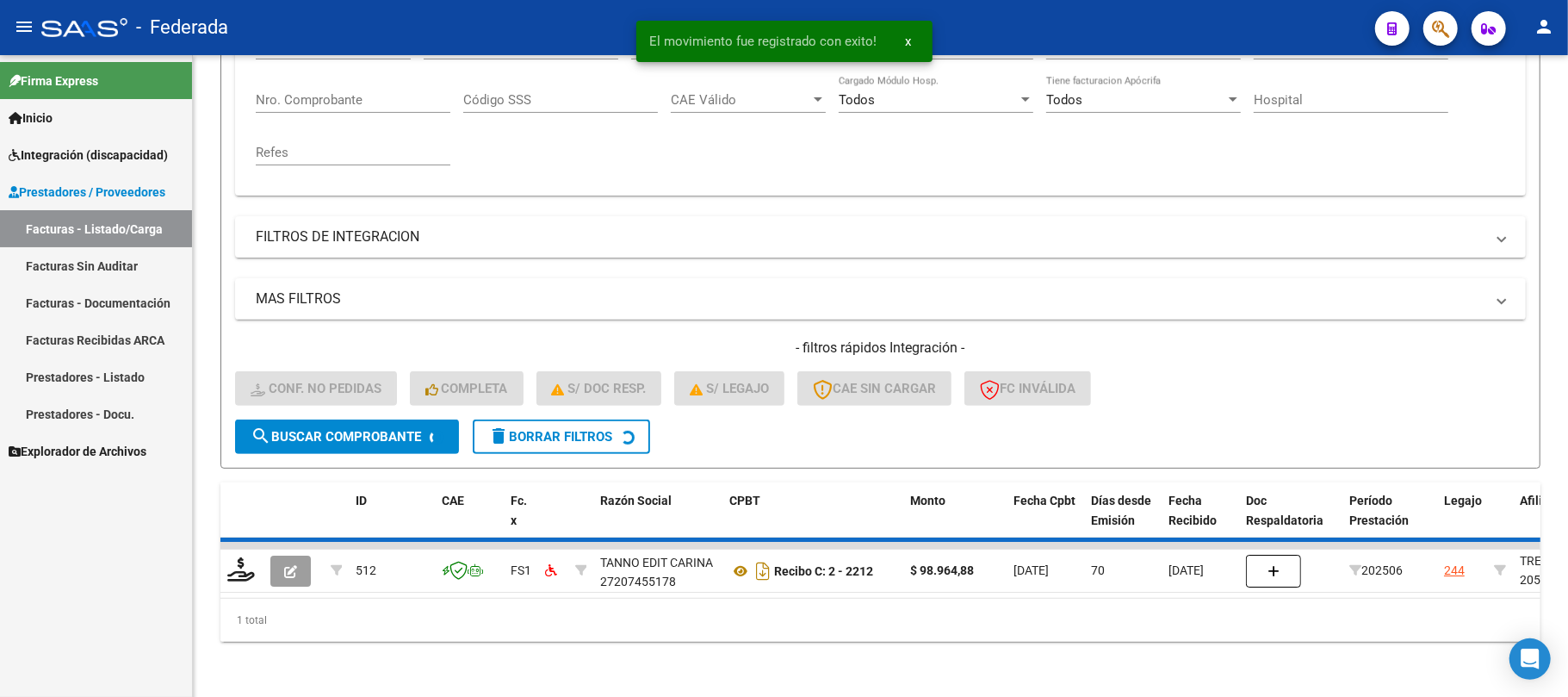
scroll to position [307, 0]
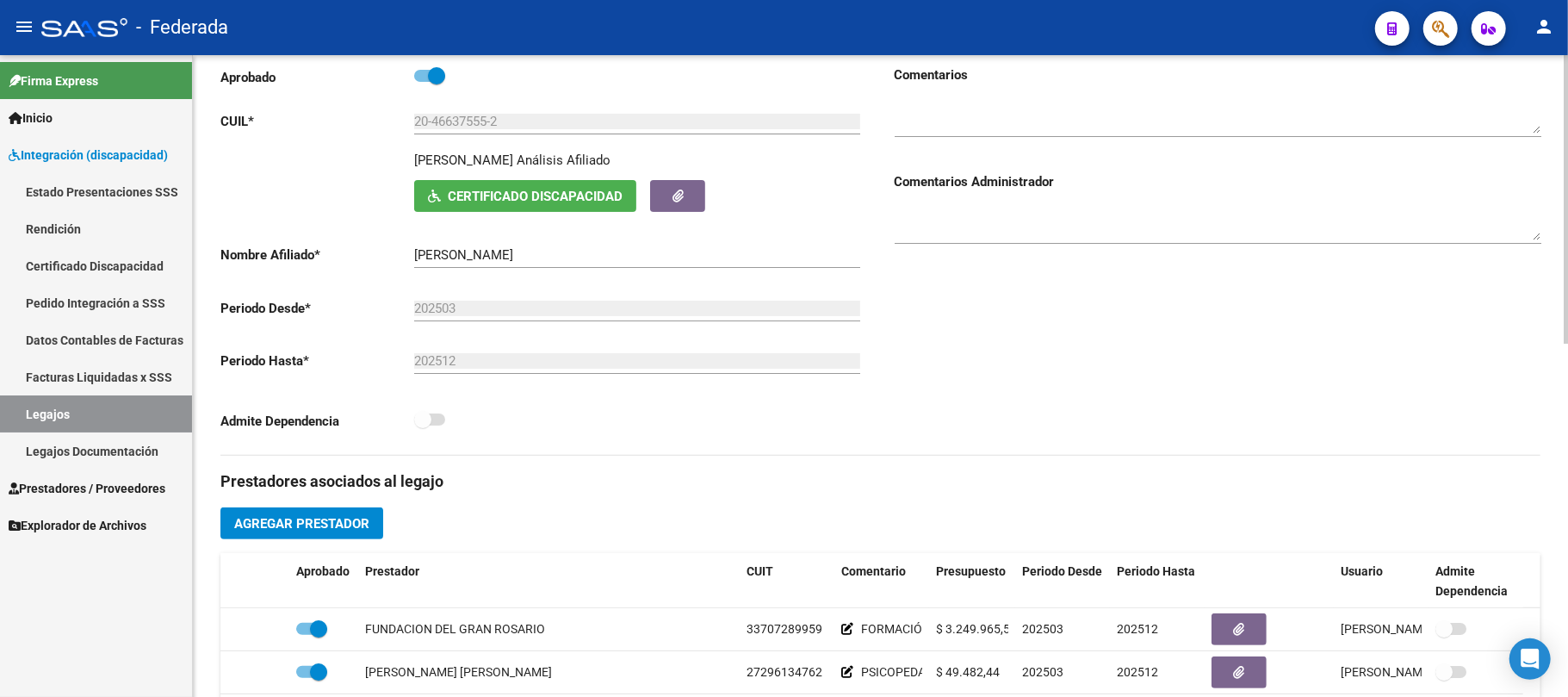
scroll to position [229, 0]
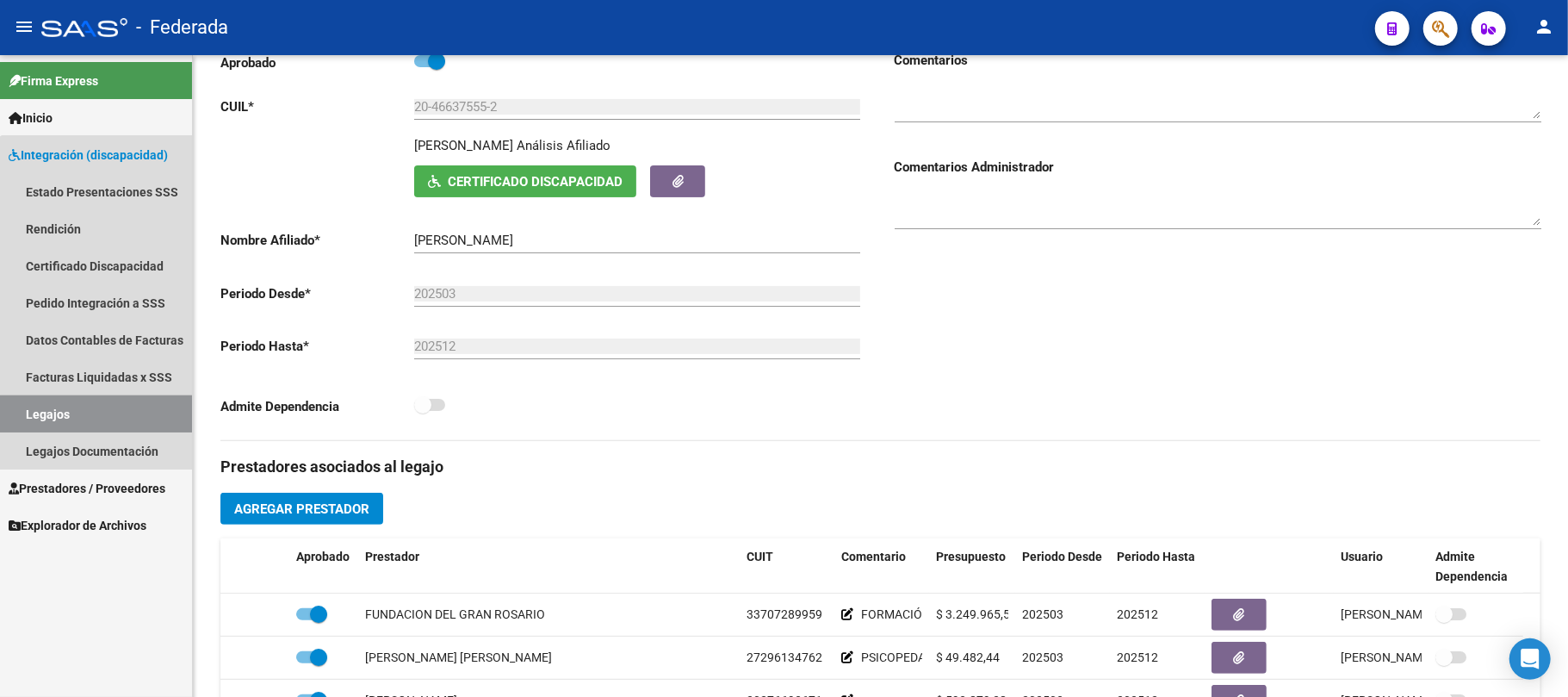
click at [159, 411] on link "Legajos" at bounding box center [95, 414] width 192 height 37
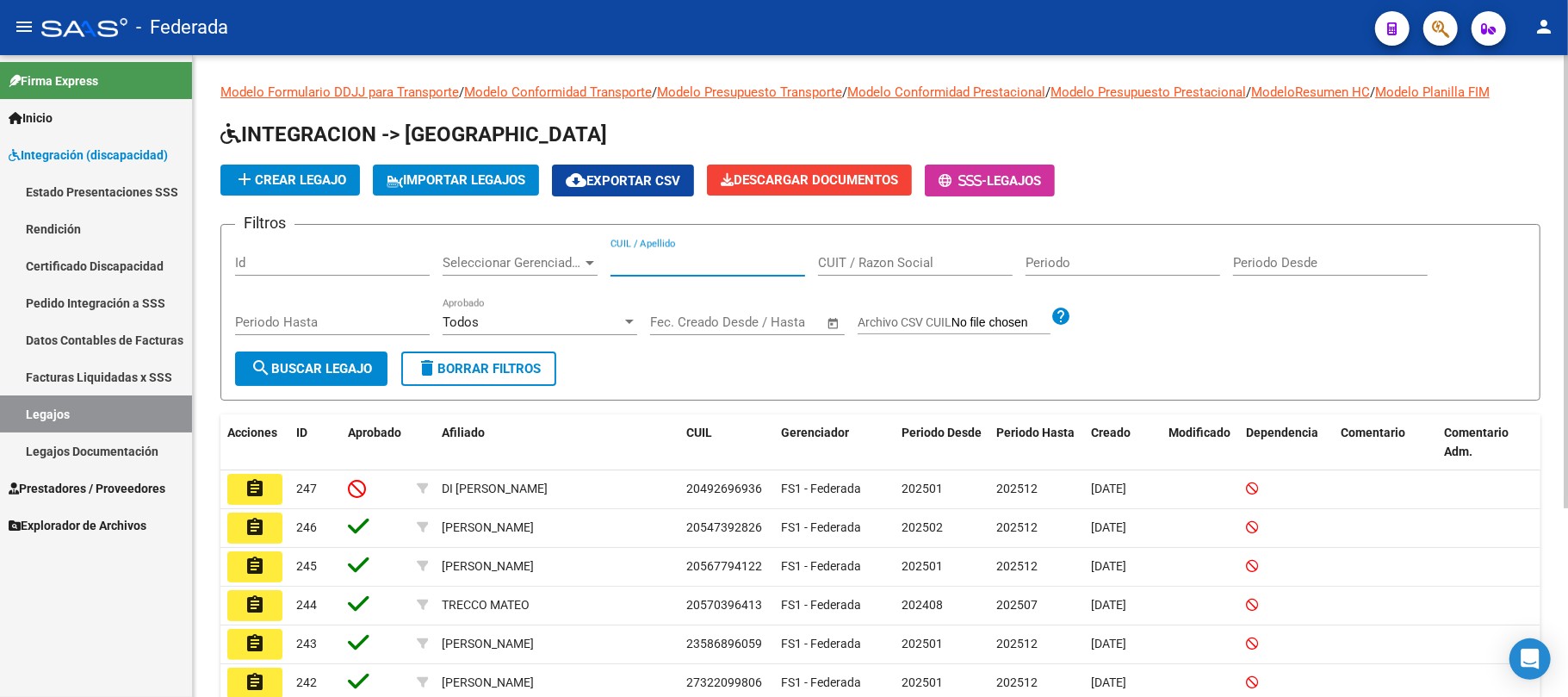
click at [656, 262] on input "CUIL / Apellido" at bounding box center [708, 263] width 194 height 16
paste input "cris2025!"
drag, startPoint x: 677, startPoint y: 260, endPoint x: 607, endPoint y: 260, distance: 70.0
click at [607, 260] on div "Filtros Id Seleccionar Gerenciador Seleccionar Gerenciador cris2025! CUIL / Ape…" at bounding box center [881, 295] width 1291 height 113
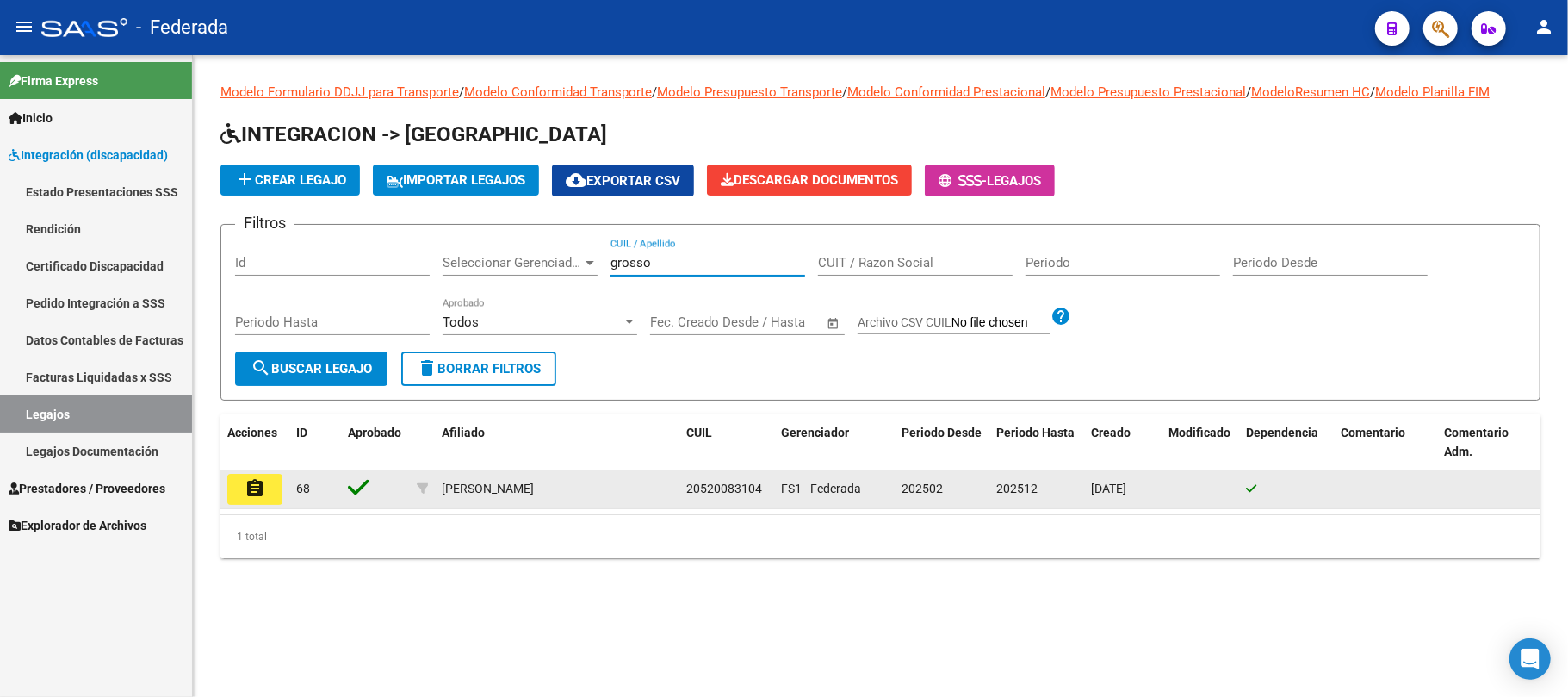
type input "grosso"
click at [259, 490] on mat-icon "assignment" at bounding box center [255, 489] width 21 height 21
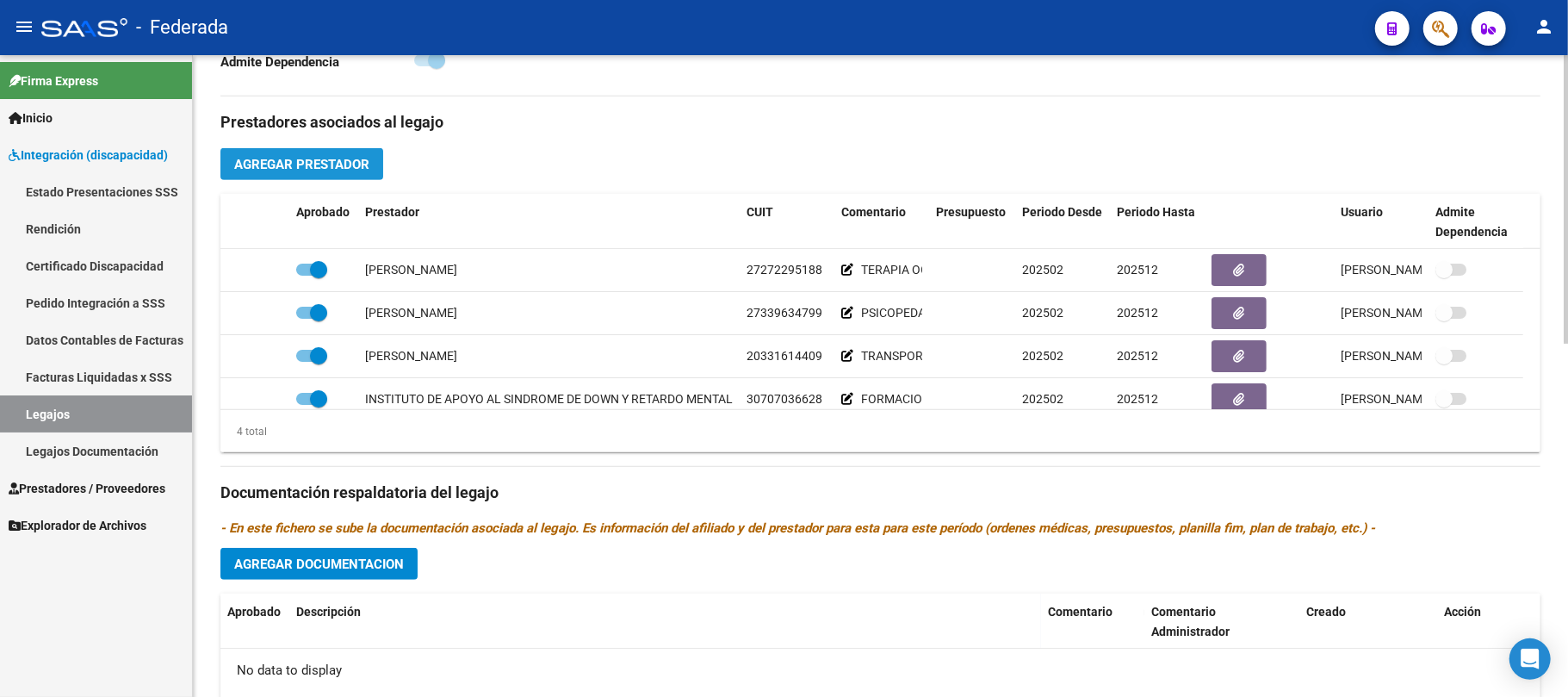
click at [356, 157] on span "Agregar Prestador" at bounding box center [302, 165] width 135 height 16
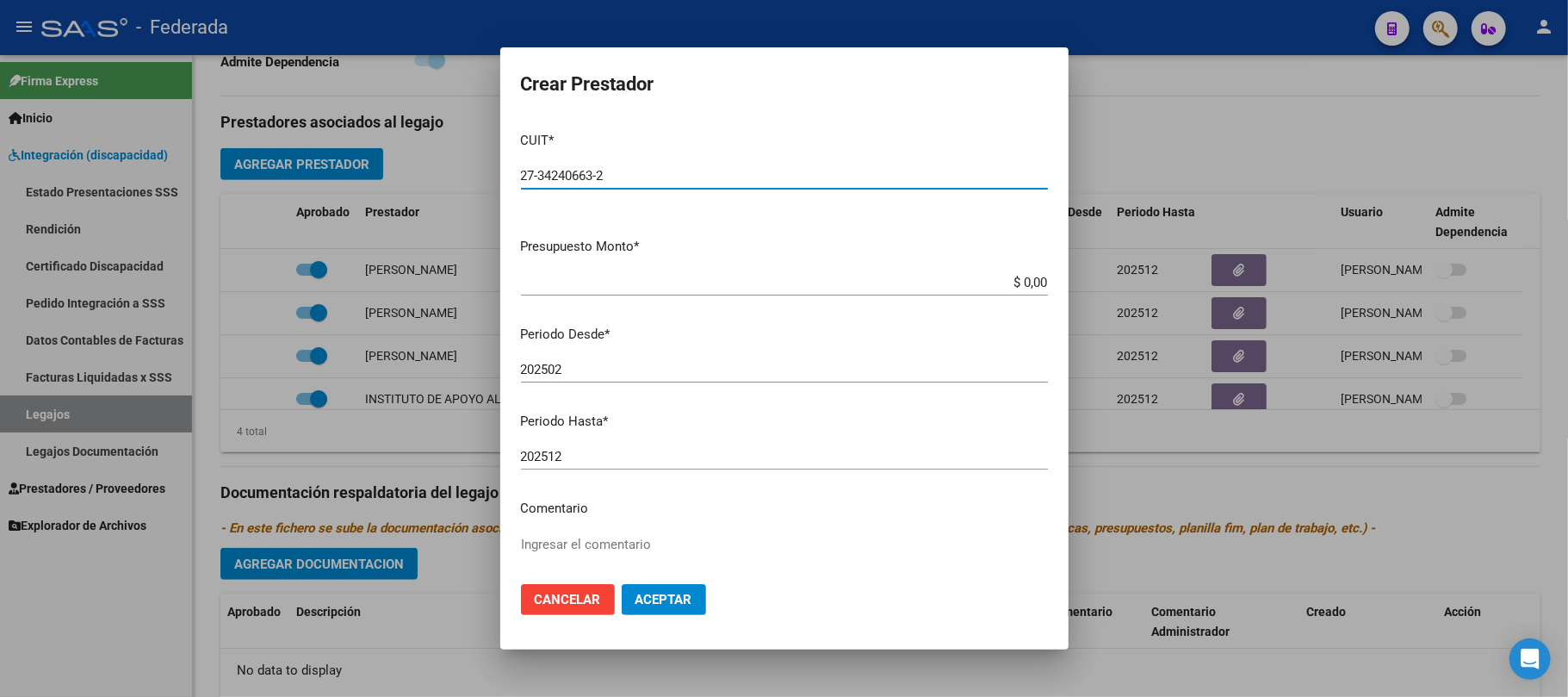
type input "27-34240663-2"
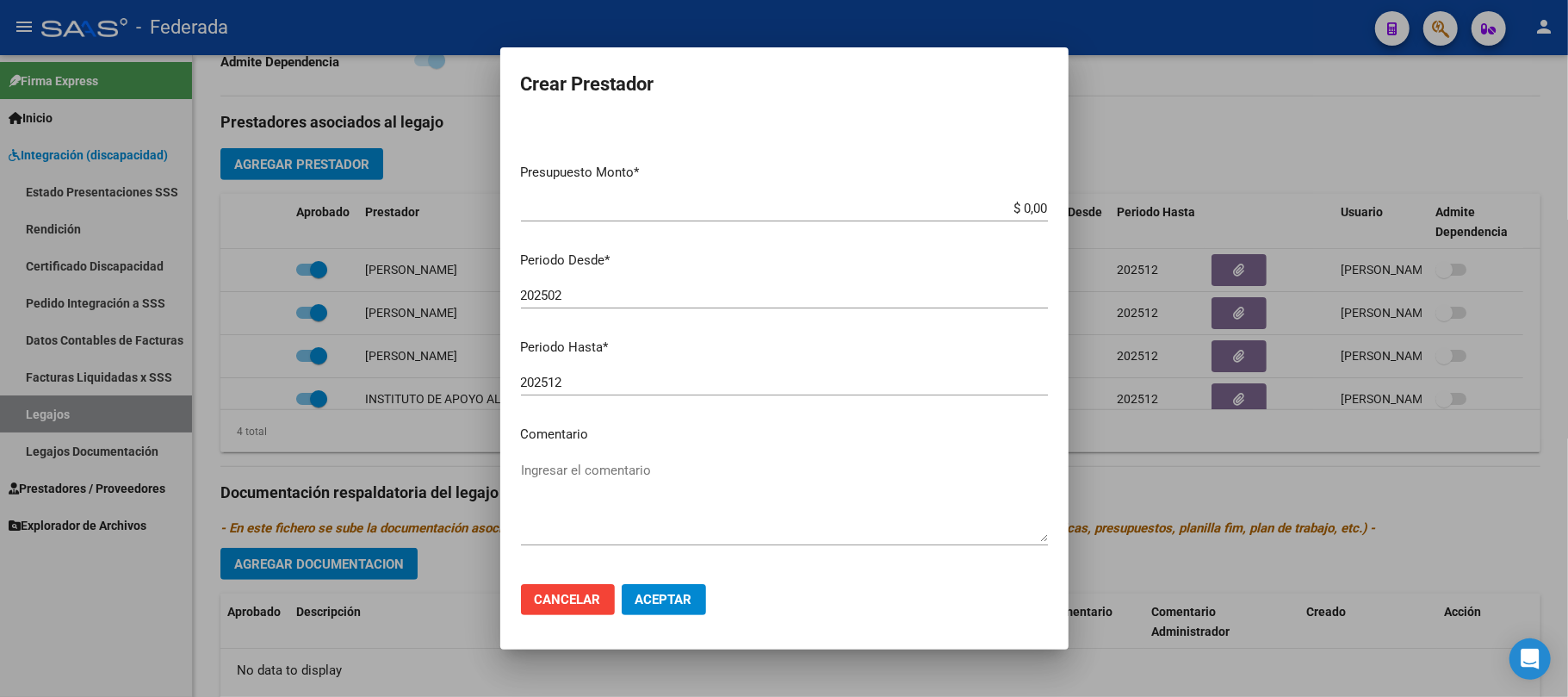
scroll to position [136, 0]
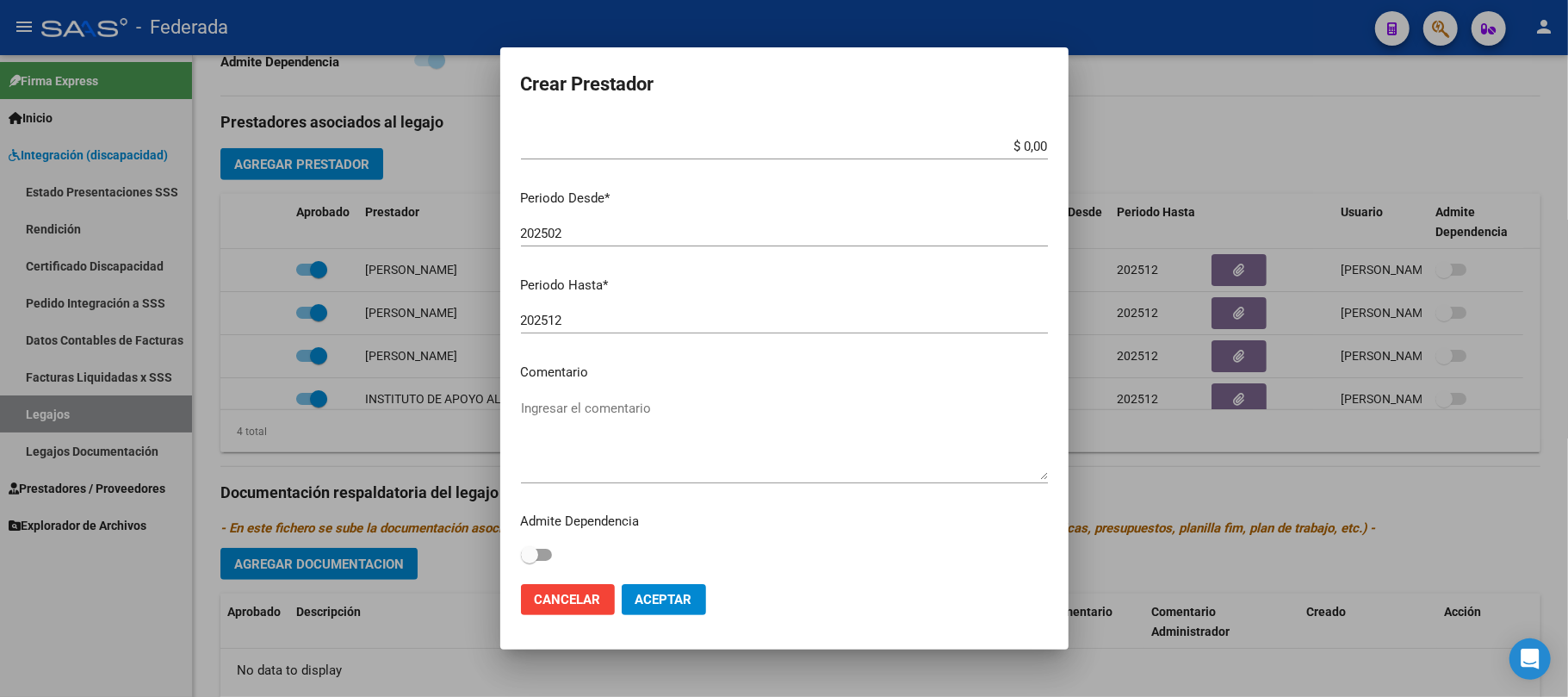
click at [638, 406] on textarea "Ingresar el comentario" at bounding box center [784, 439] width 527 height 81
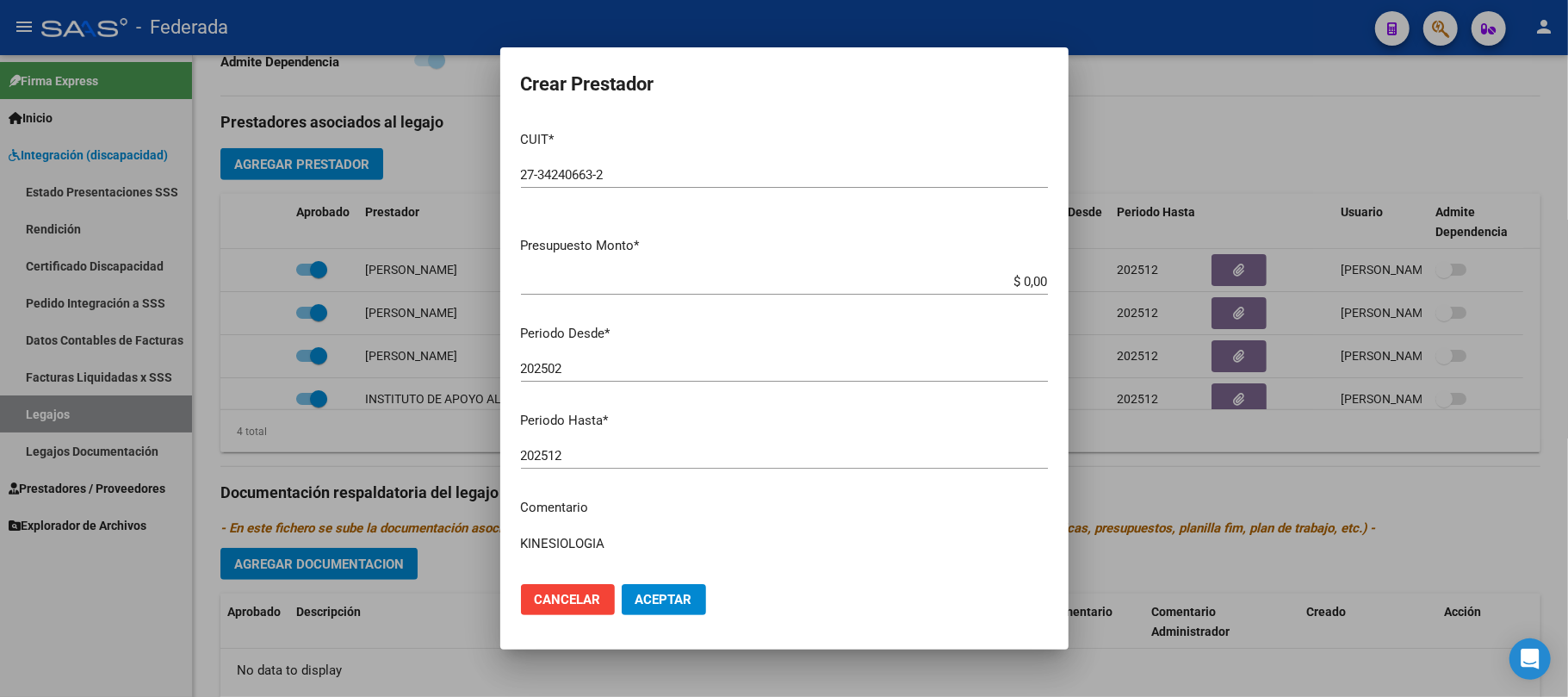
scroll to position [0, 0]
type textarea "KINESIOLOGIA"
click at [677, 611] on button "Aceptar" at bounding box center [664, 600] width 84 height 31
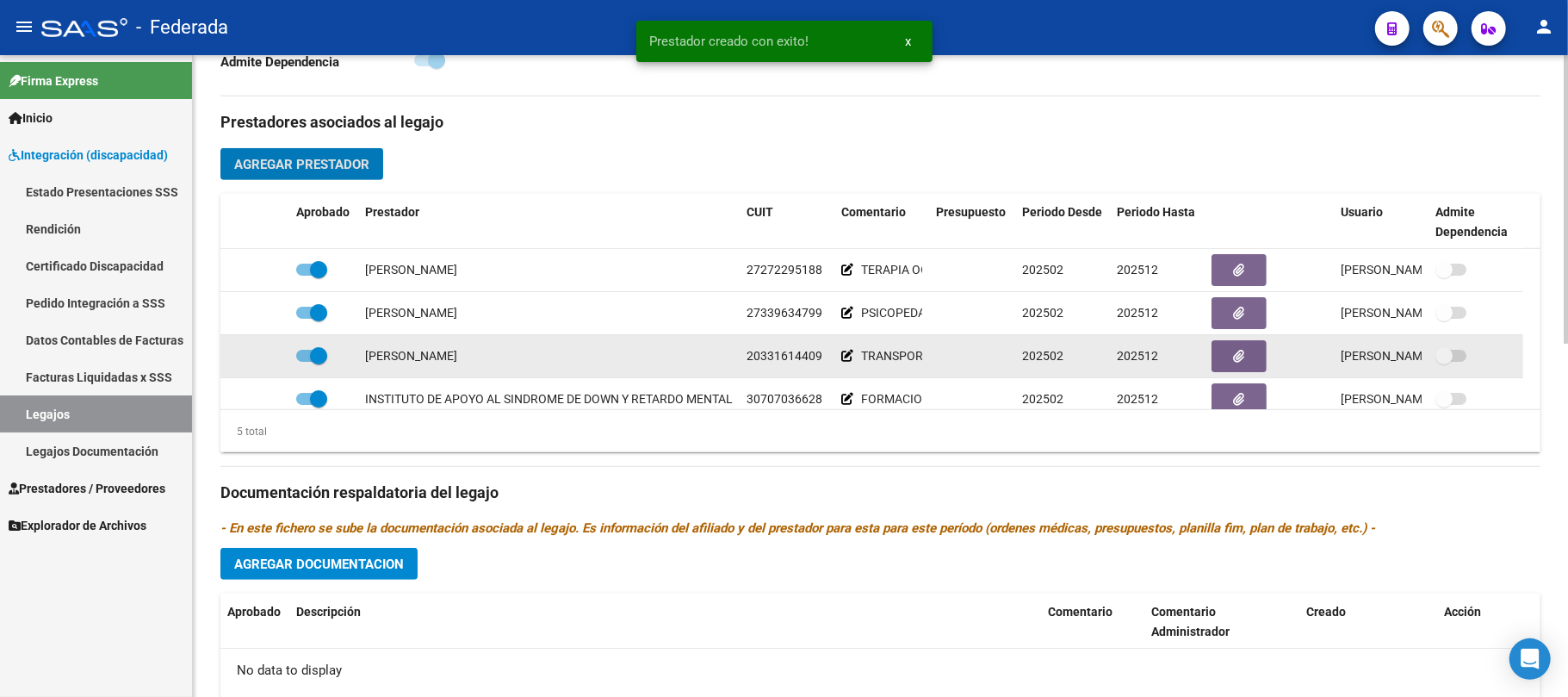
scroll to position [59, 0]
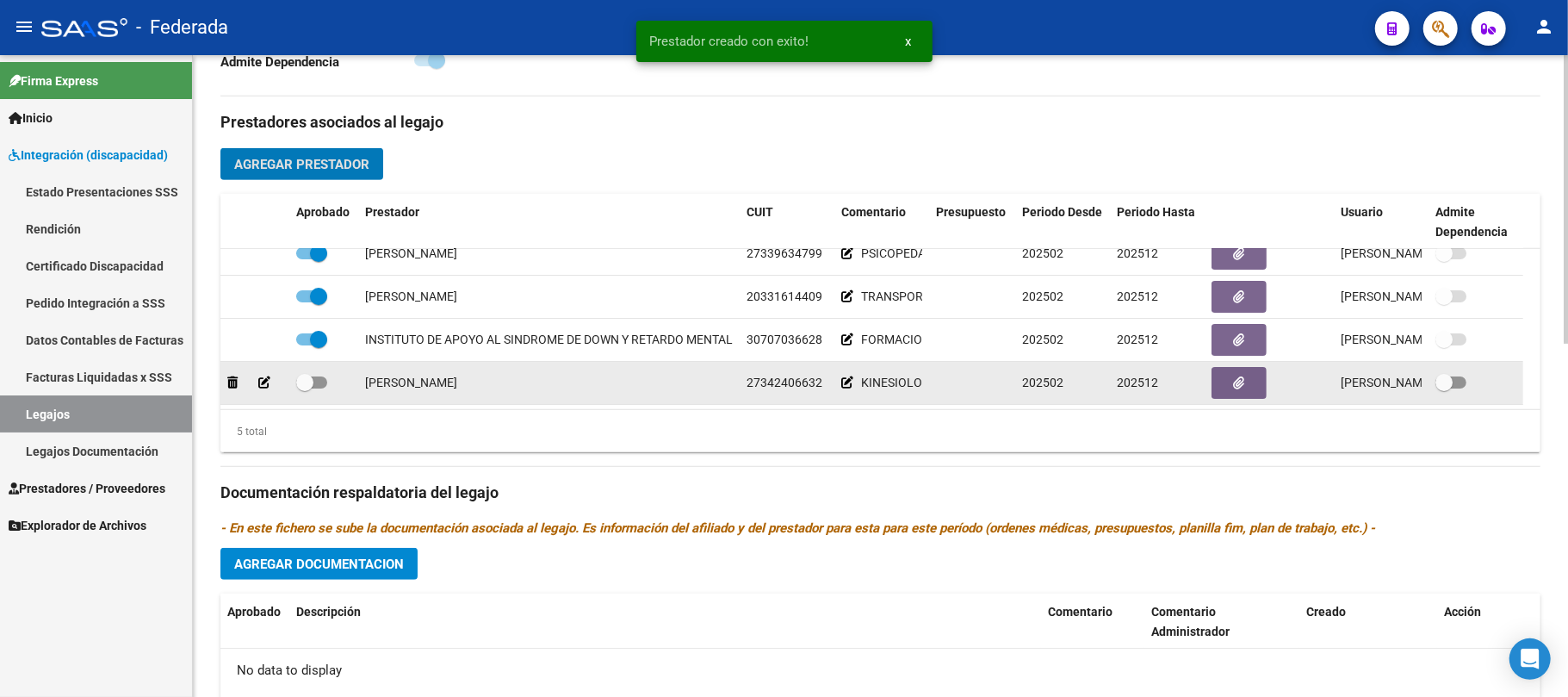
click at [301, 386] on span at bounding box center [305, 383] width 17 height 17
click at [304, 389] on input "checkbox" at bounding box center [304, 389] width 1 height 1
checkbox input "true"
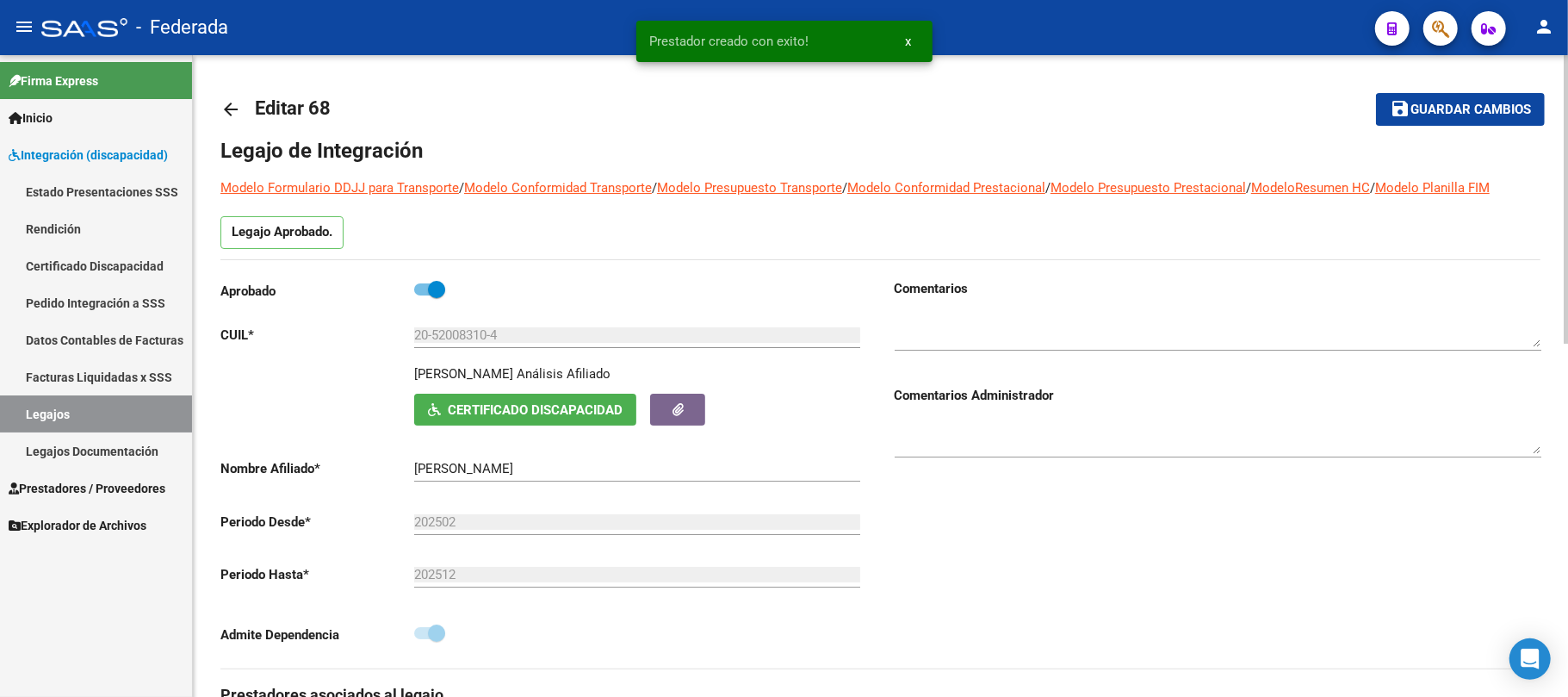
scroll to position [0, 0]
click at [1467, 118] on span "Guardar cambios" at bounding box center [1471, 111] width 121 height 16
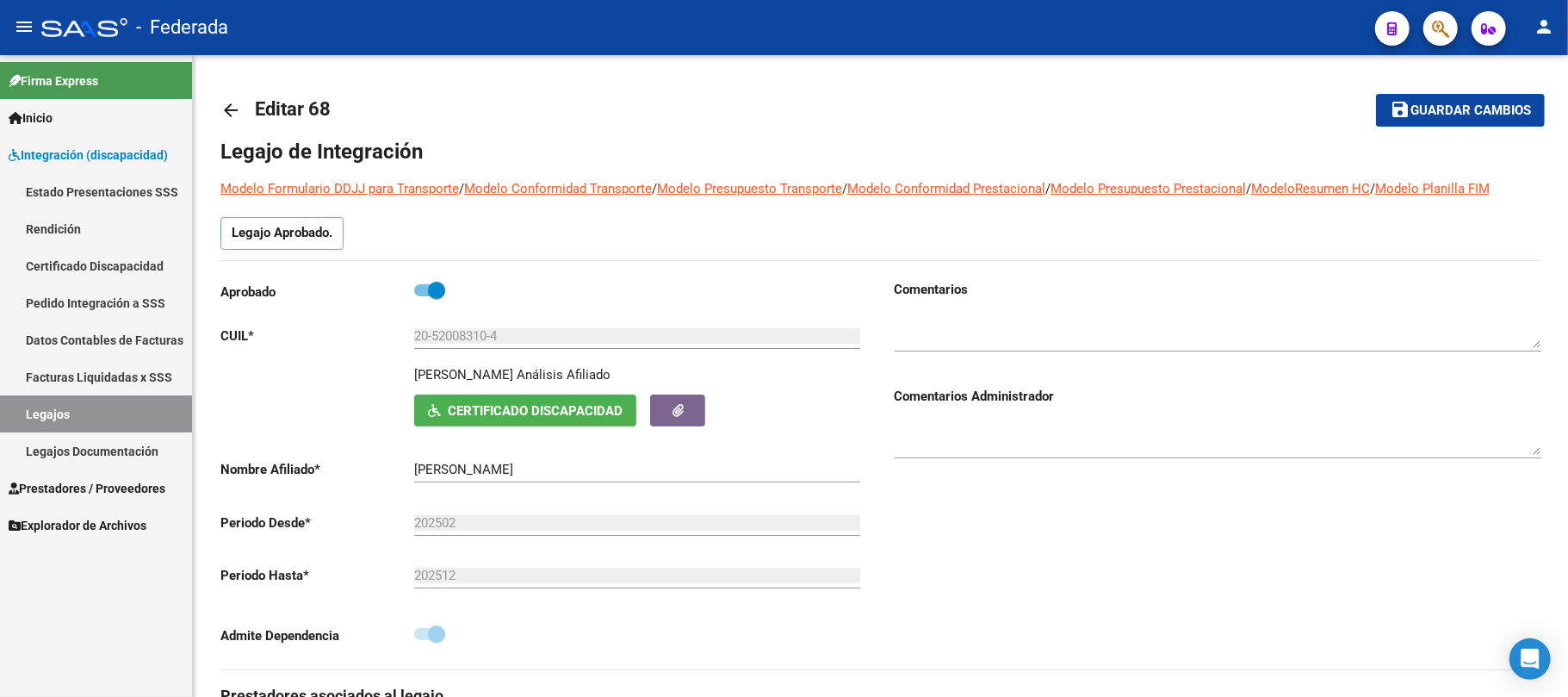
click at [431, 373] on p "GROSSO NICOLAS" at bounding box center [463, 375] width 99 height 19
copy p "GROSSO"
click at [143, 411] on link "Legajos" at bounding box center [95, 414] width 192 height 37
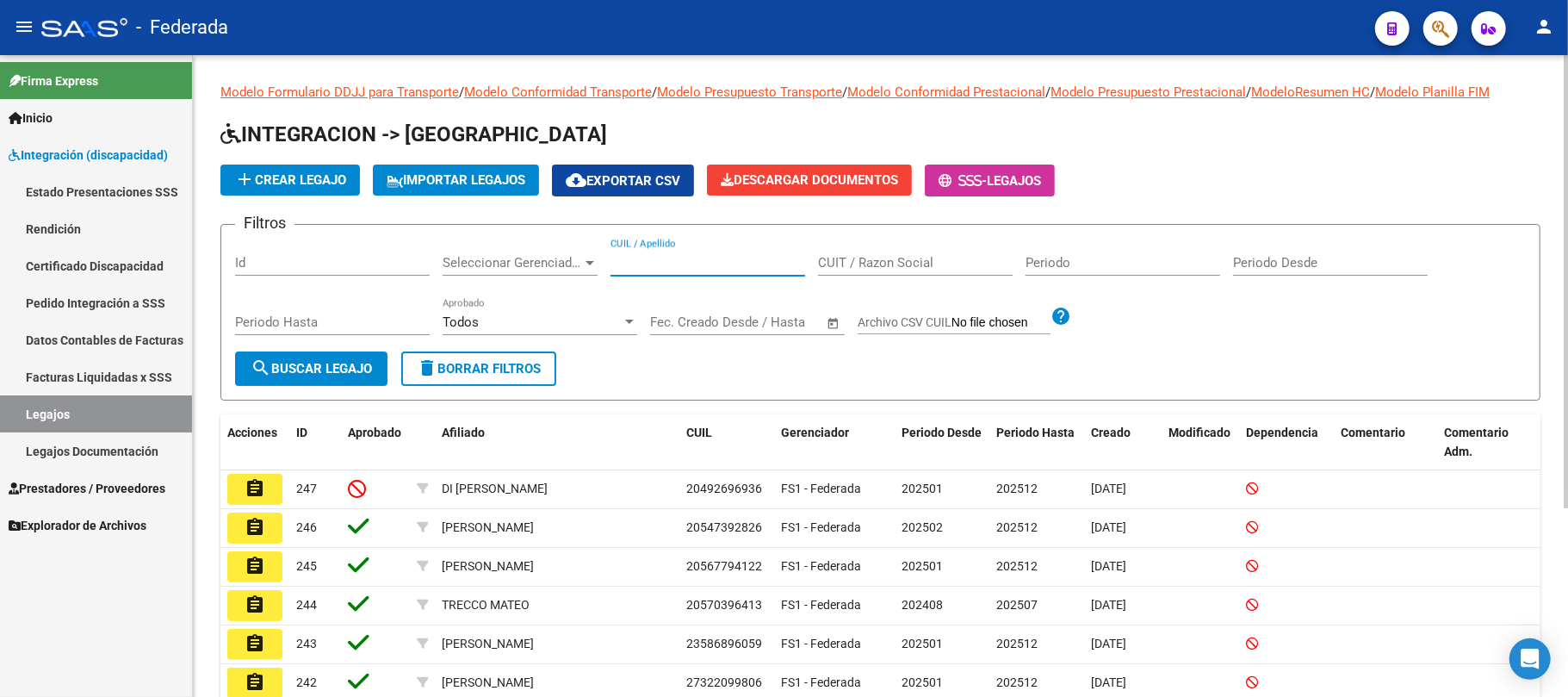
click at [662, 263] on input "CUIL / Apellido" at bounding box center [708, 263] width 194 height 16
paste input "GROSSO"
type input "GROSSO"
click at [338, 361] on span "search Buscar Legajo" at bounding box center [312, 369] width 121 height 16
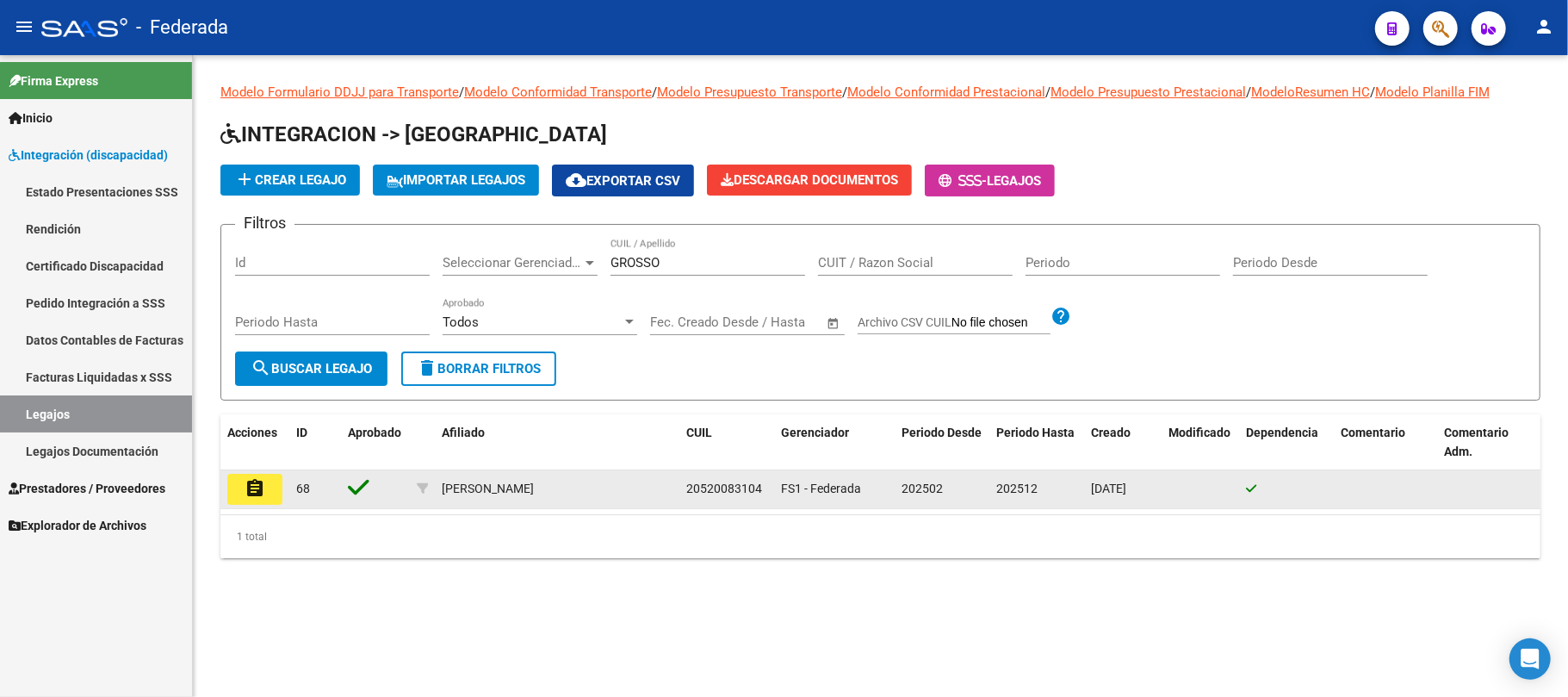
click at [728, 486] on span "20520083104" at bounding box center [724, 489] width 75 height 14
copy span "20520083104"
click at [253, 490] on mat-icon "assignment" at bounding box center [255, 489] width 21 height 21
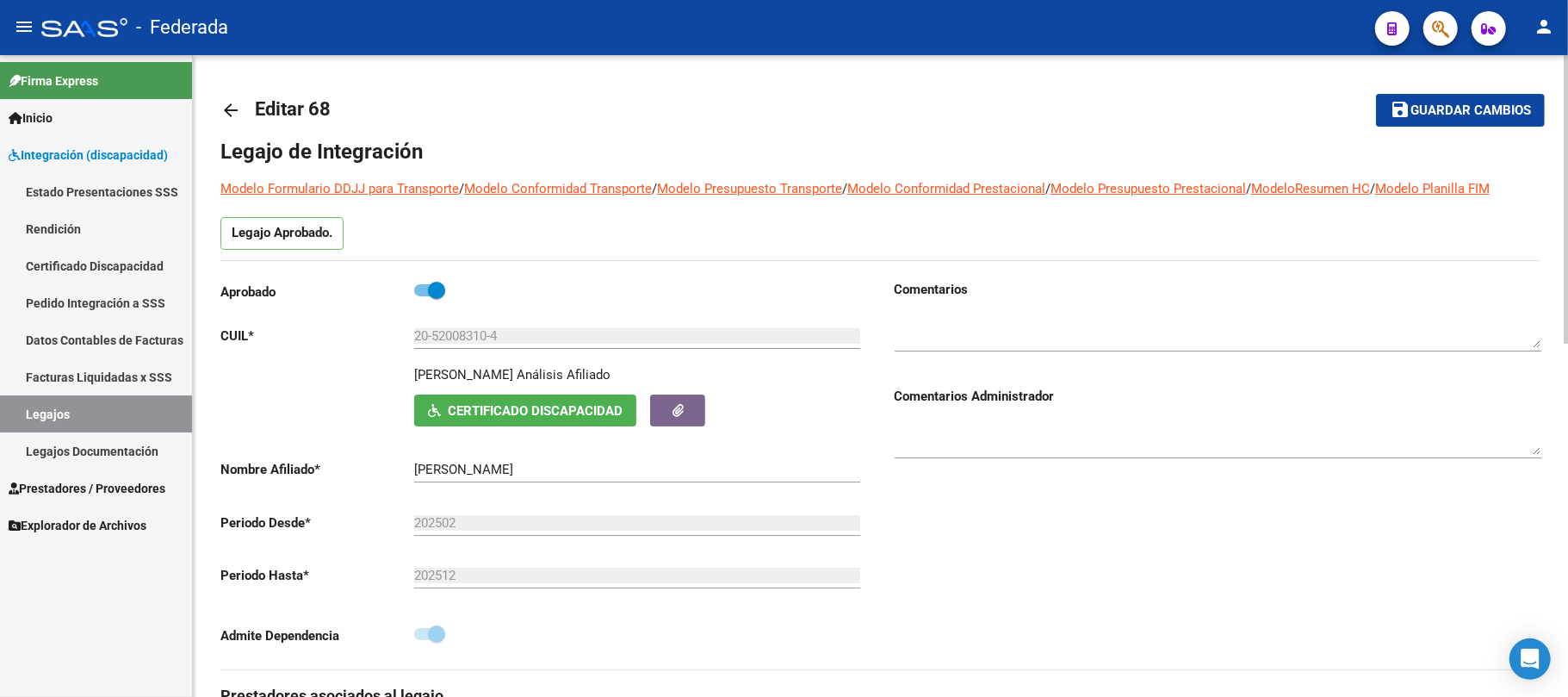
click at [448, 411] on span "Certificado Discapacidad" at bounding box center [535, 411] width 174 height 16
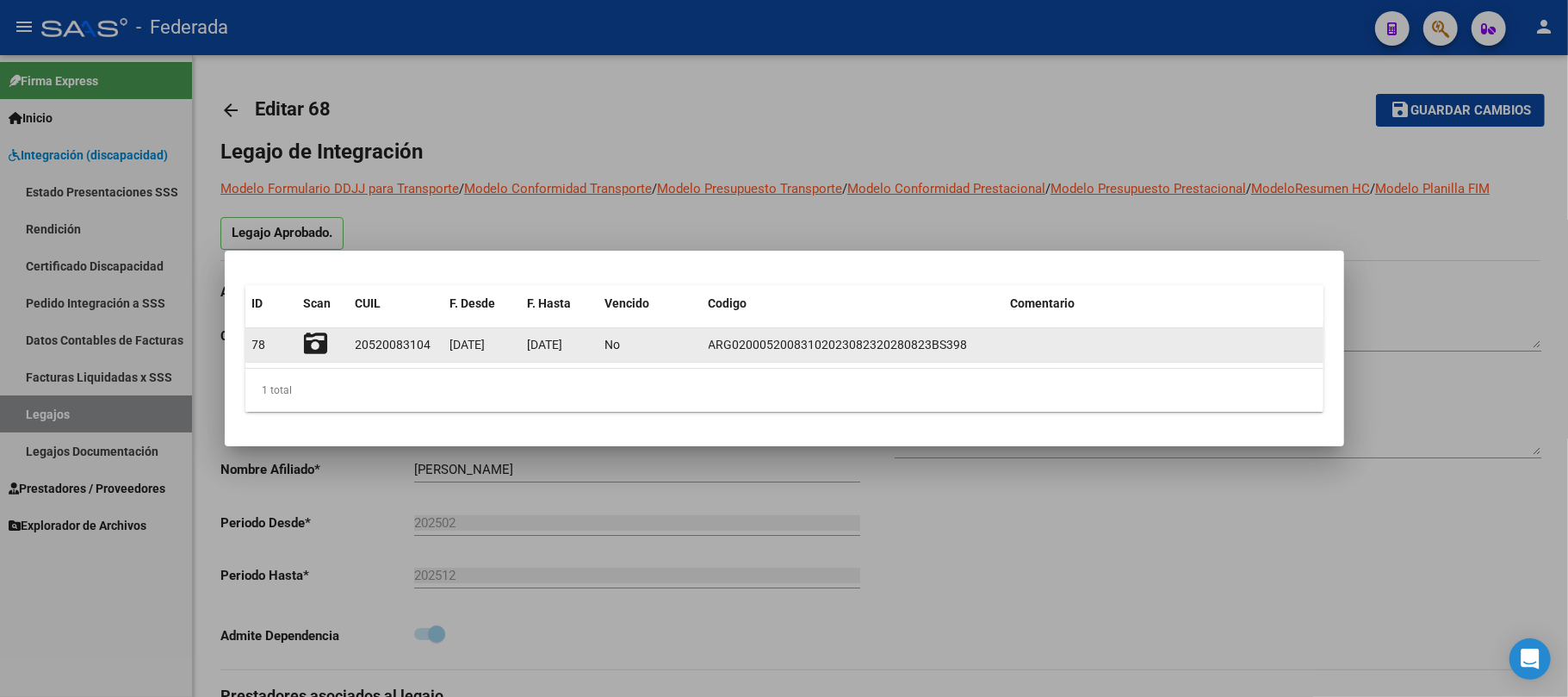
click at [322, 348] on icon at bounding box center [316, 344] width 24 height 24
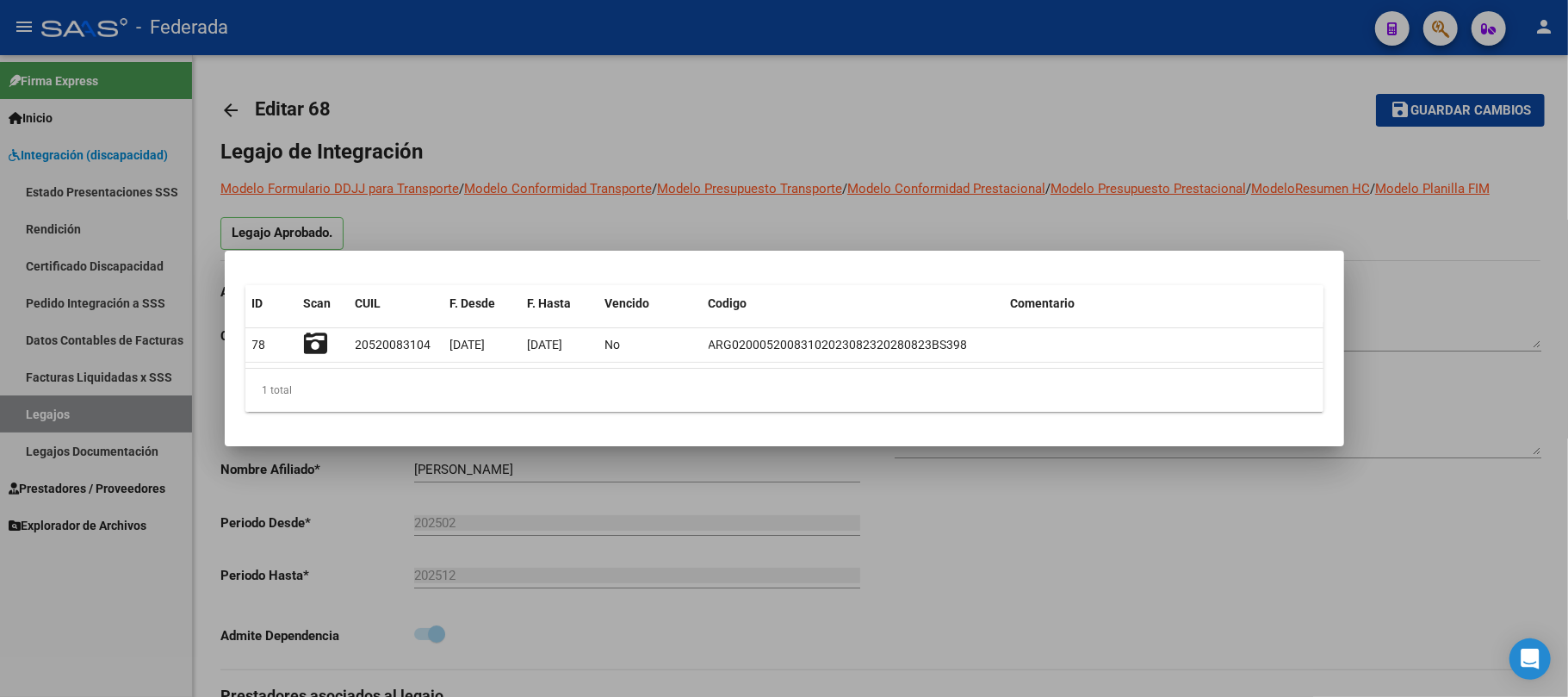
click at [467, 115] on div at bounding box center [784, 348] width 1568 height 697
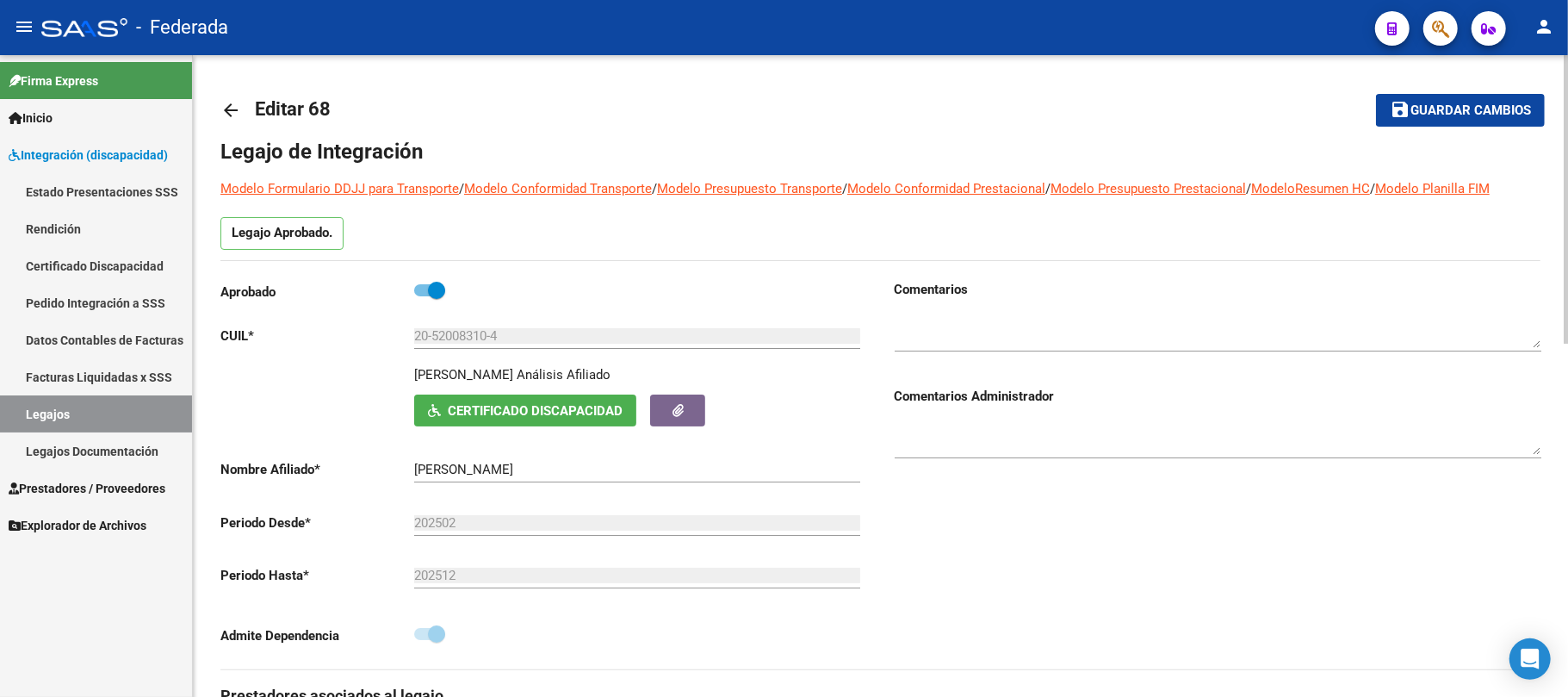
click at [167, 410] on link "Legajos" at bounding box center [95, 414] width 192 height 37
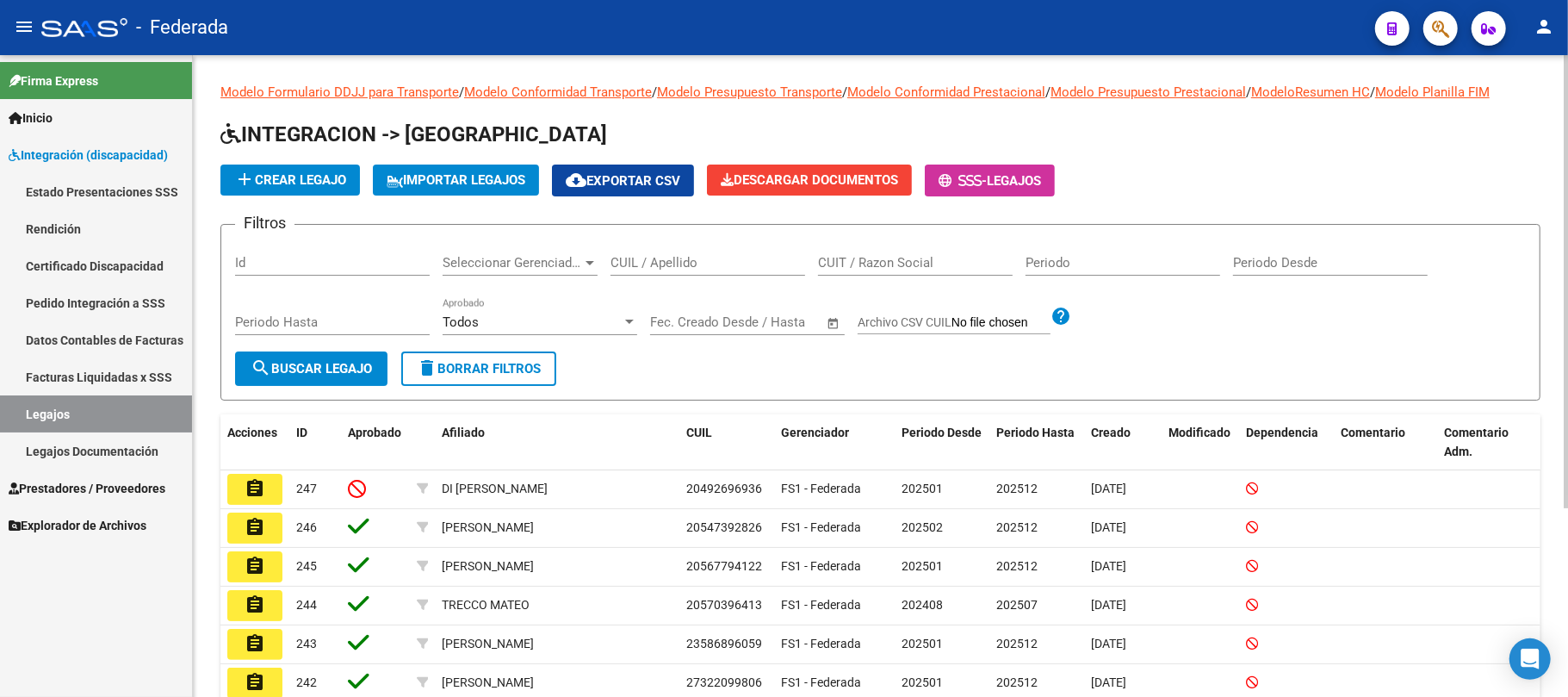
click at [653, 264] on input "CUIL / Apellido" at bounding box center [708, 263] width 194 height 16
paste input "20570396413"
type input "20570396413"
click at [383, 370] on button "search Buscar Legajo" at bounding box center [312, 369] width 153 height 35
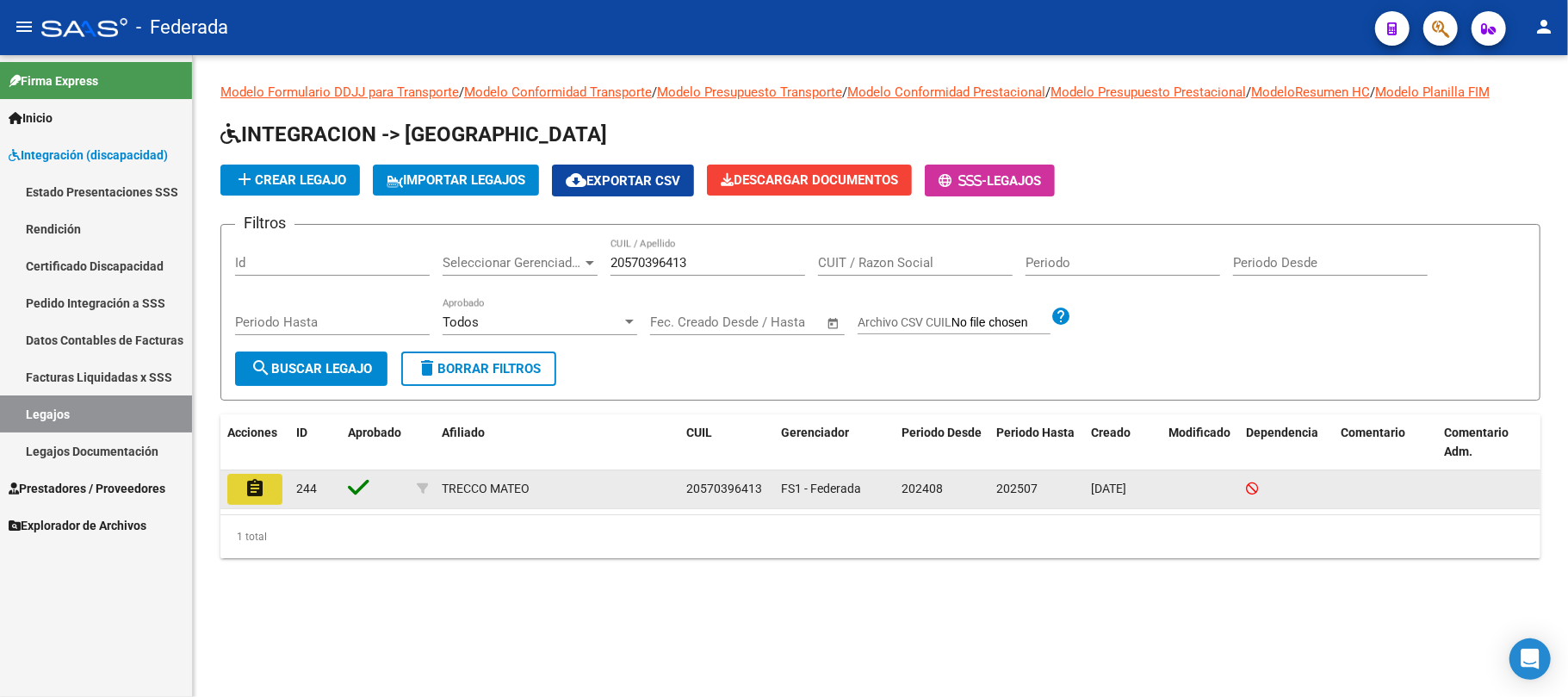
click at [259, 497] on mat-icon "assignment" at bounding box center [255, 489] width 21 height 21
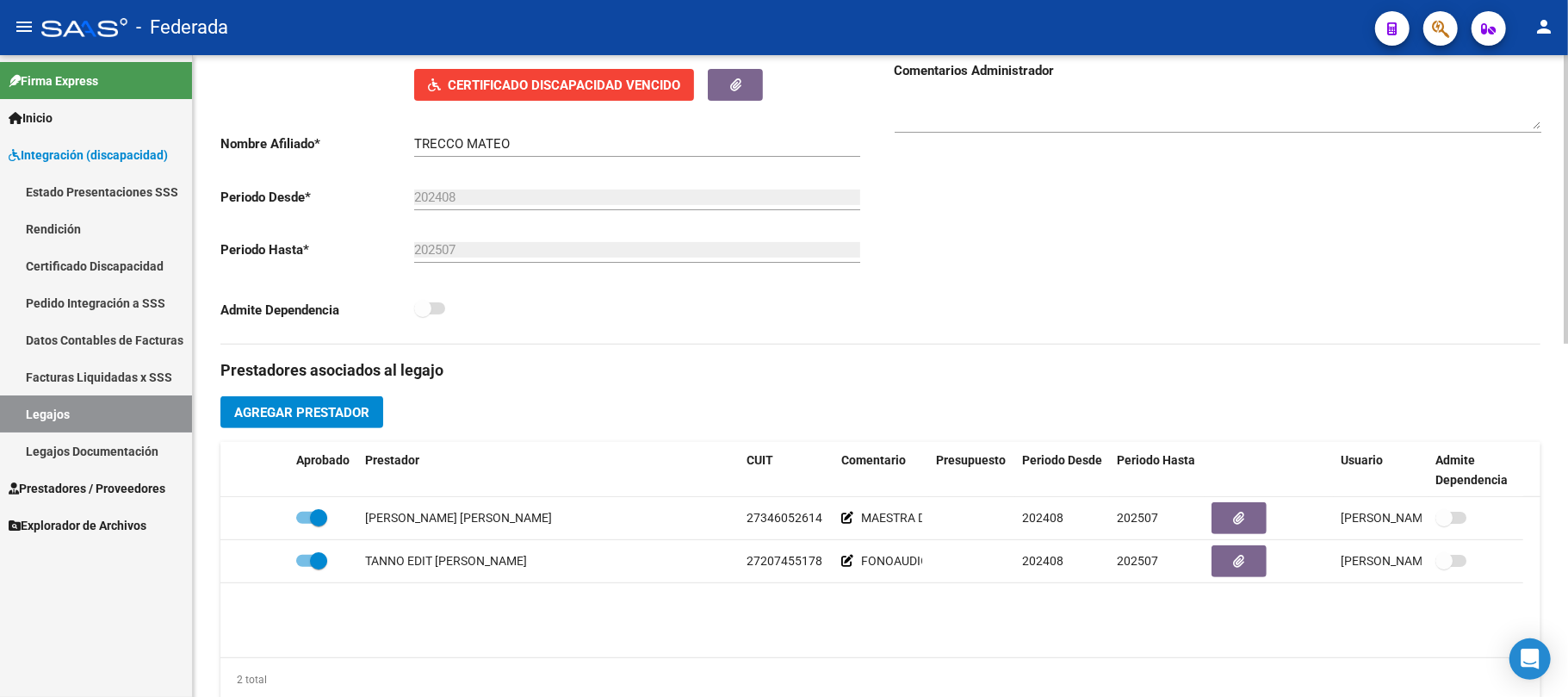
scroll to position [345, 0]
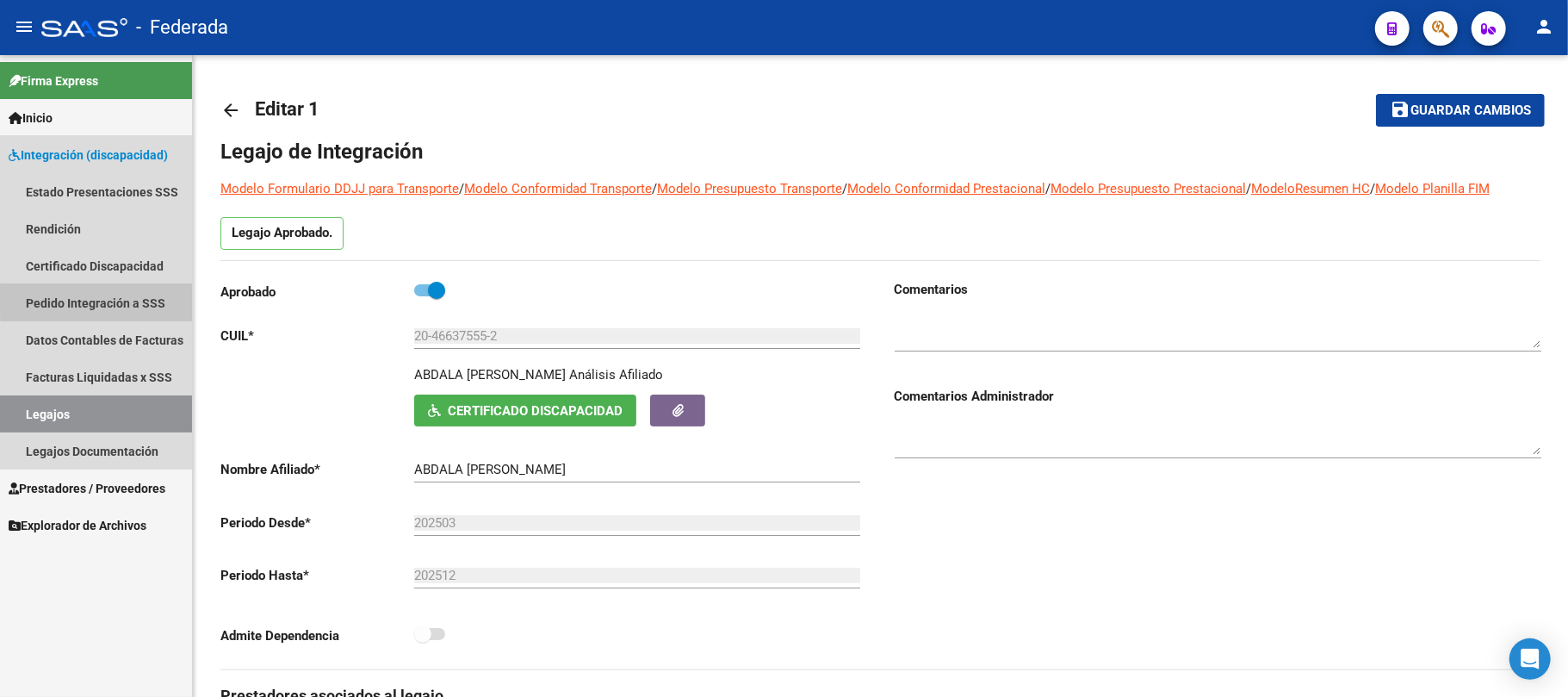
click at [111, 299] on link "Pedido Integración a SSS" at bounding box center [95, 303] width 192 height 37
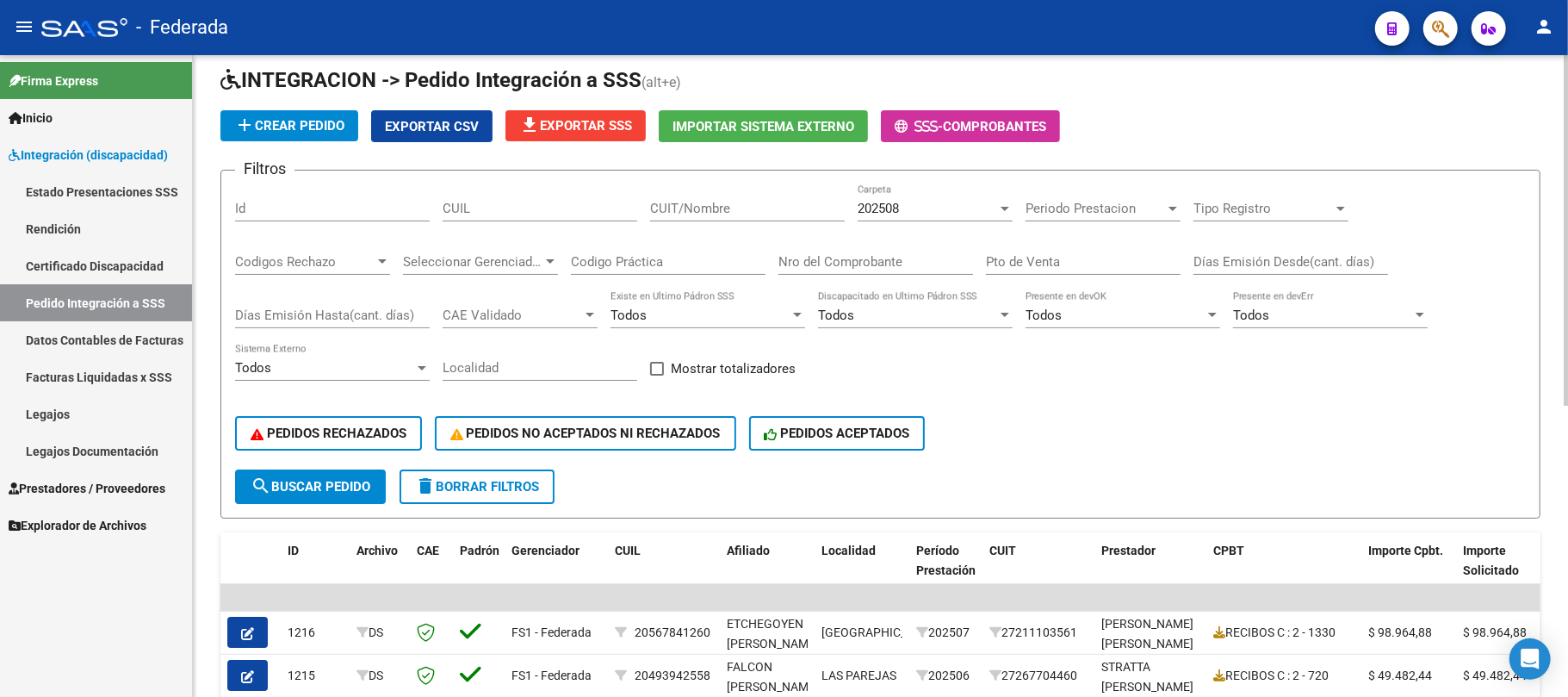
scroll to position [115, 0]
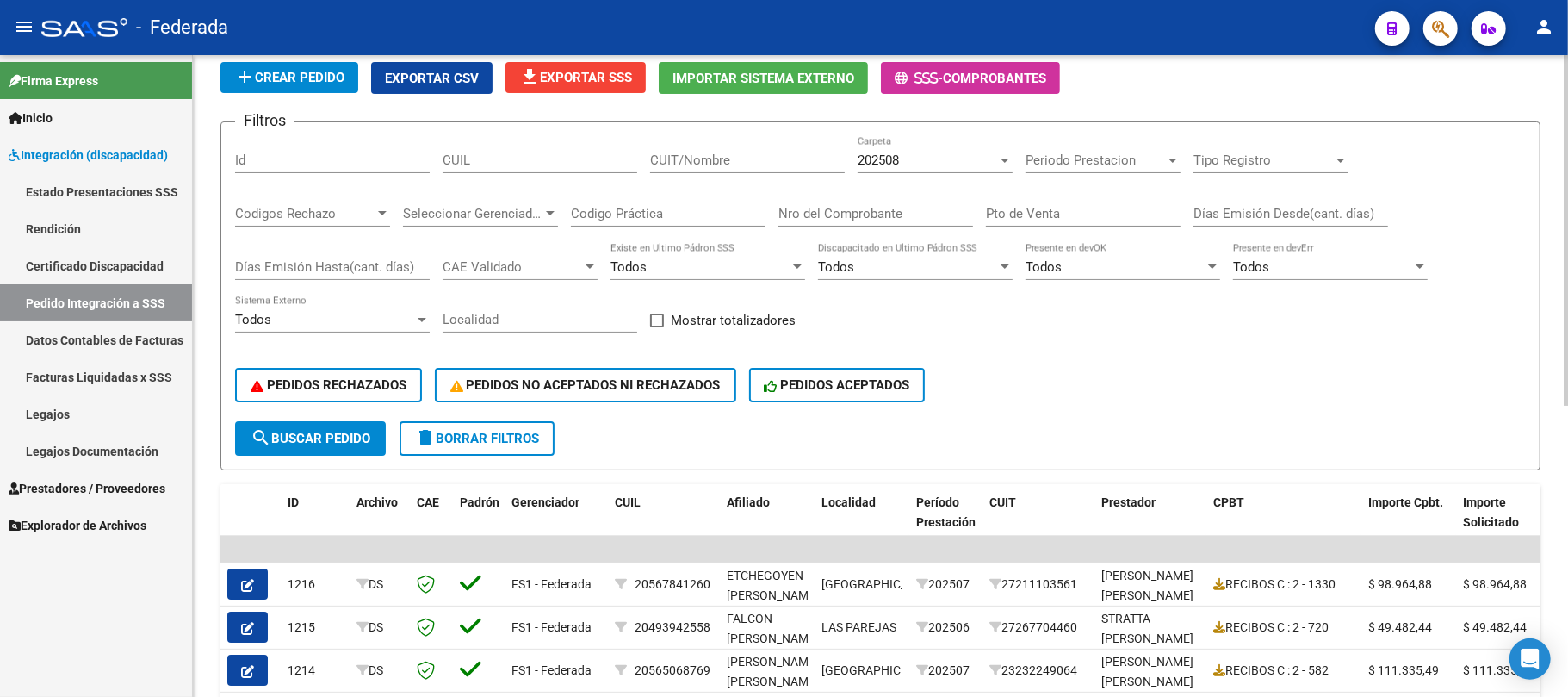
click at [515, 162] on input "CUIL" at bounding box center [540, 161] width 194 height 16
paste input "20520083104"
click at [344, 425] on button "search Buscar Pedido" at bounding box center [311, 438] width 151 height 35
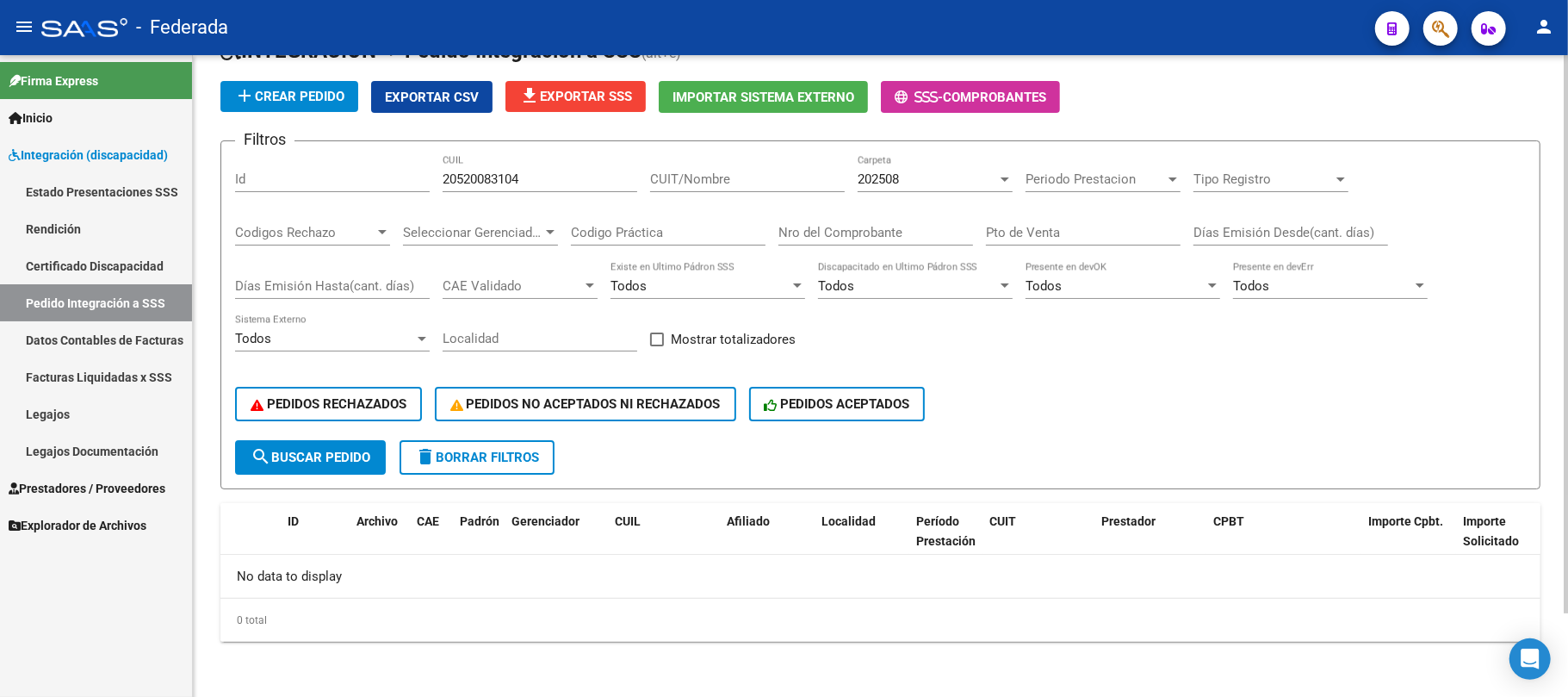
scroll to position [95, 0]
click at [961, 175] on div "202508" at bounding box center [928, 181] width 140 height 16
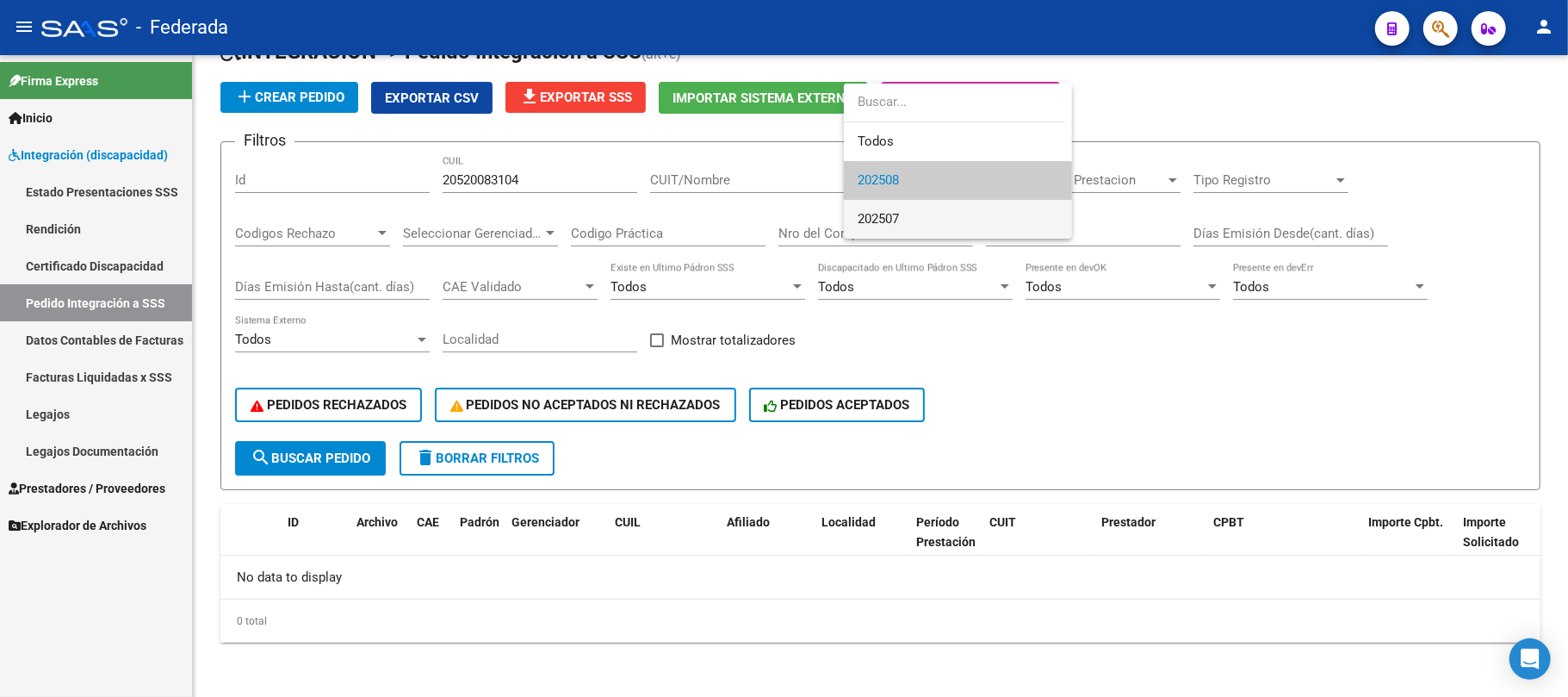
click at [907, 219] on span "202507" at bounding box center [958, 219] width 200 height 39
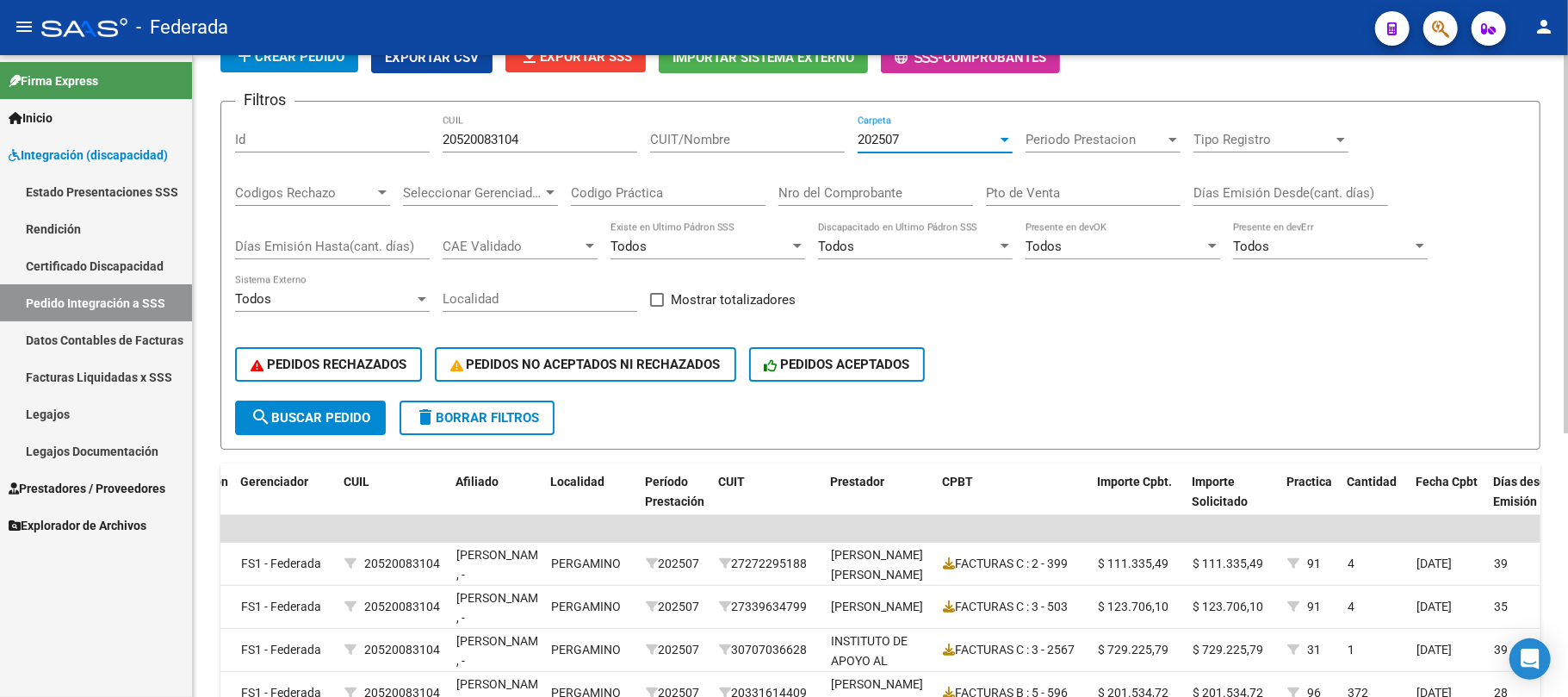
scroll to position [102, 0]
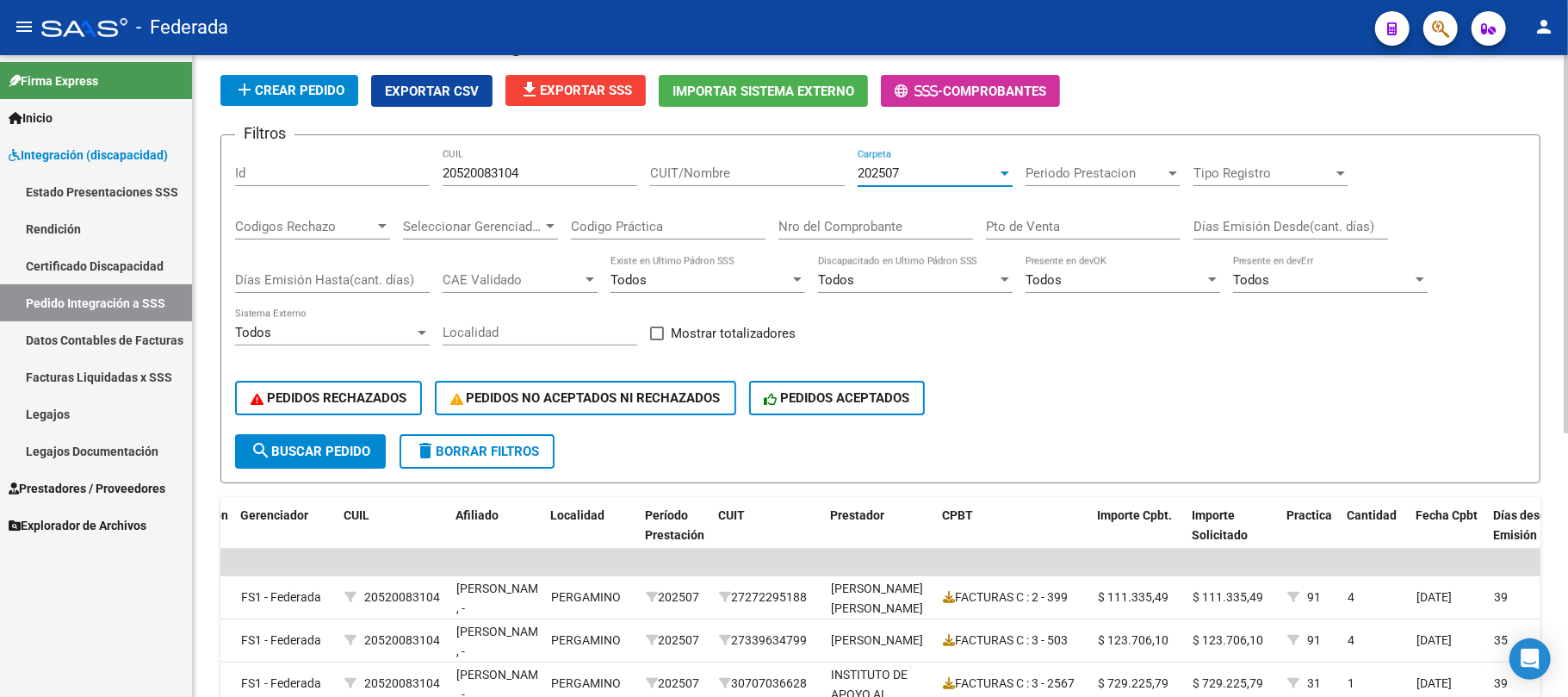
click at [458, 166] on input "20520083104" at bounding box center [540, 174] width 194 height 16
paste input "70396413"
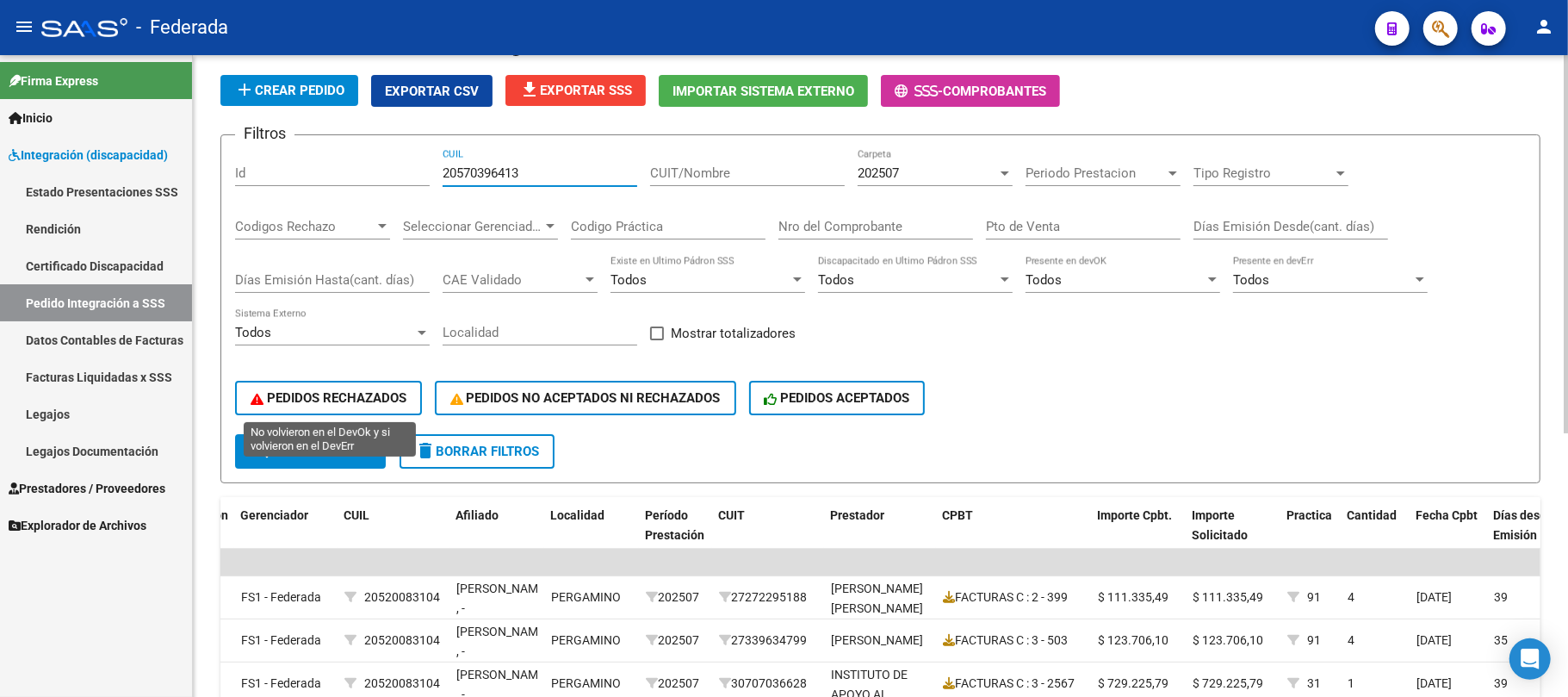
type input "20570396413"
click at [331, 452] on span "search Buscar Pedido" at bounding box center [311, 451] width 120 height 16
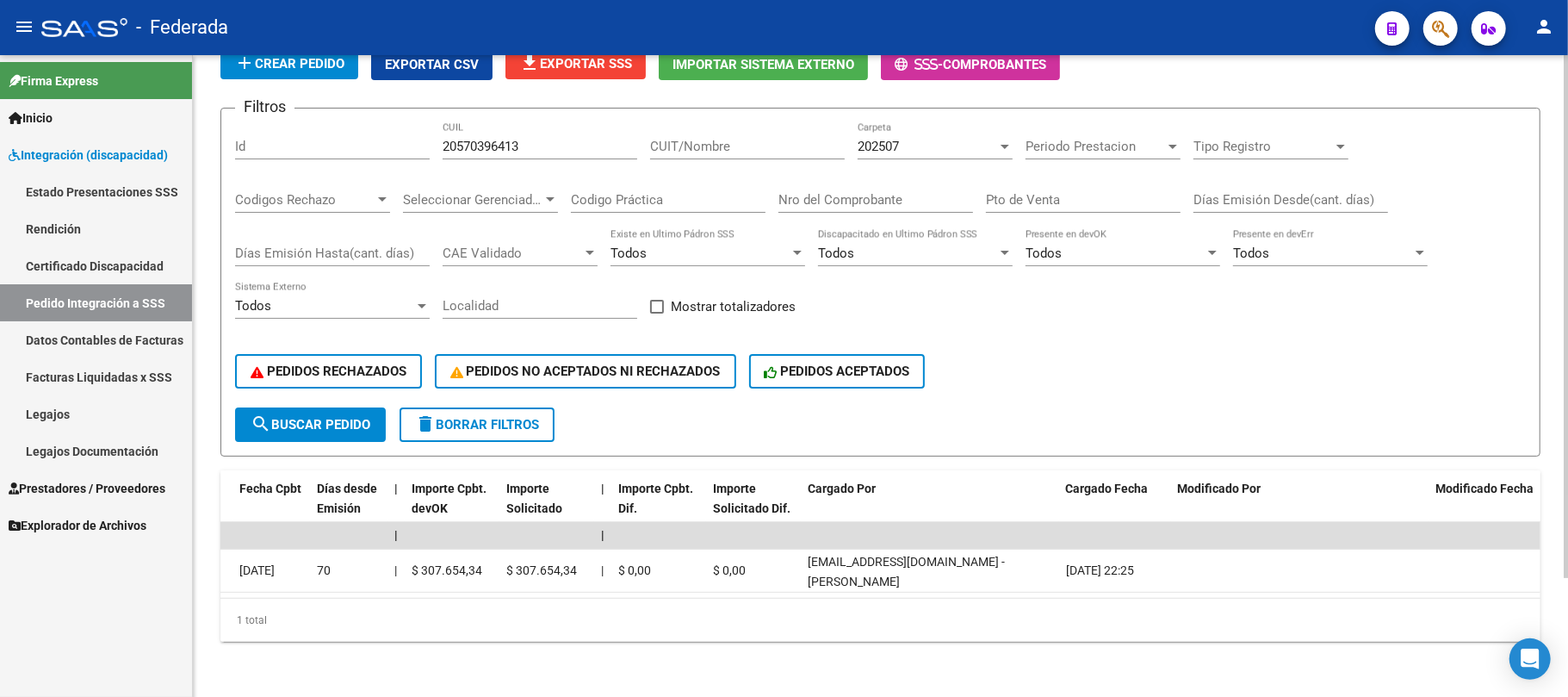
scroll to position [0, 0]
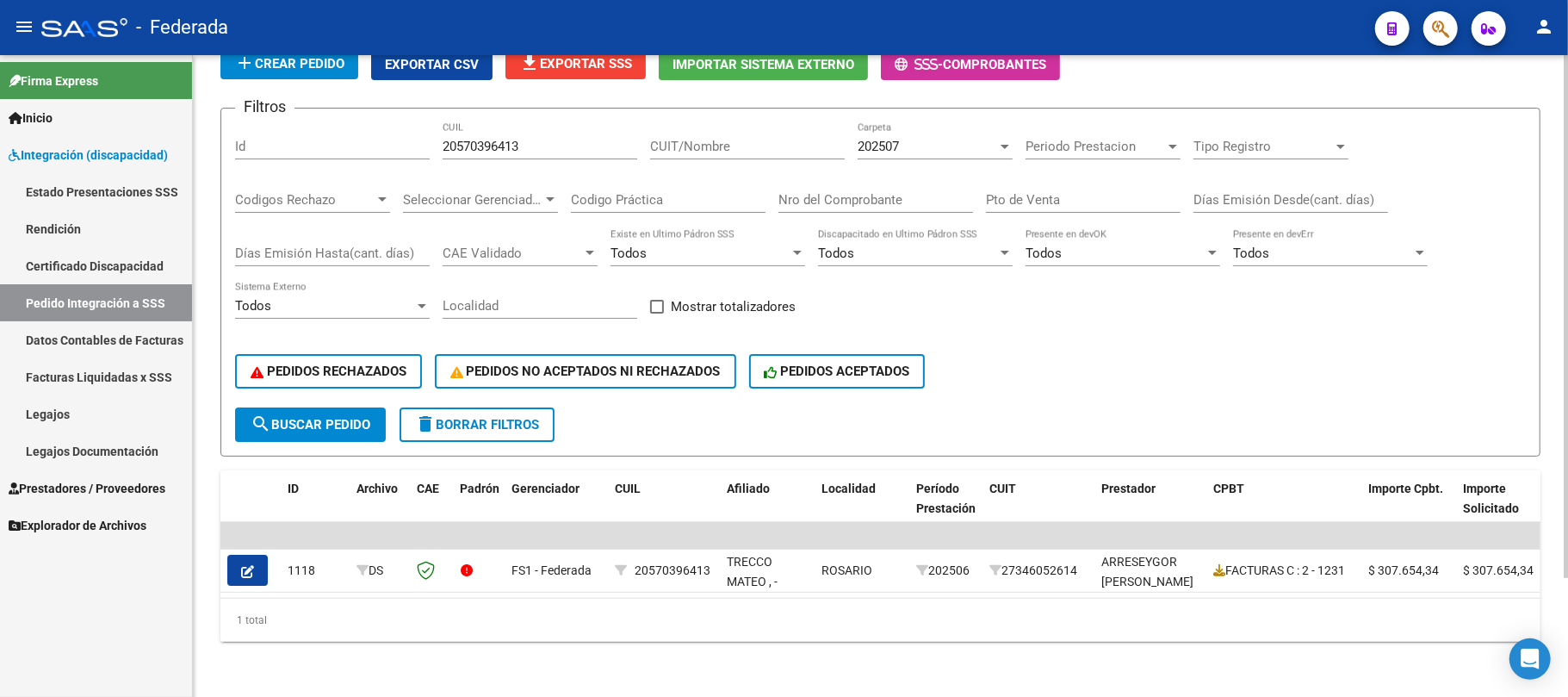
click at [882, 139] on span "202507" at bounding box center [879, 147] width 42 height 16
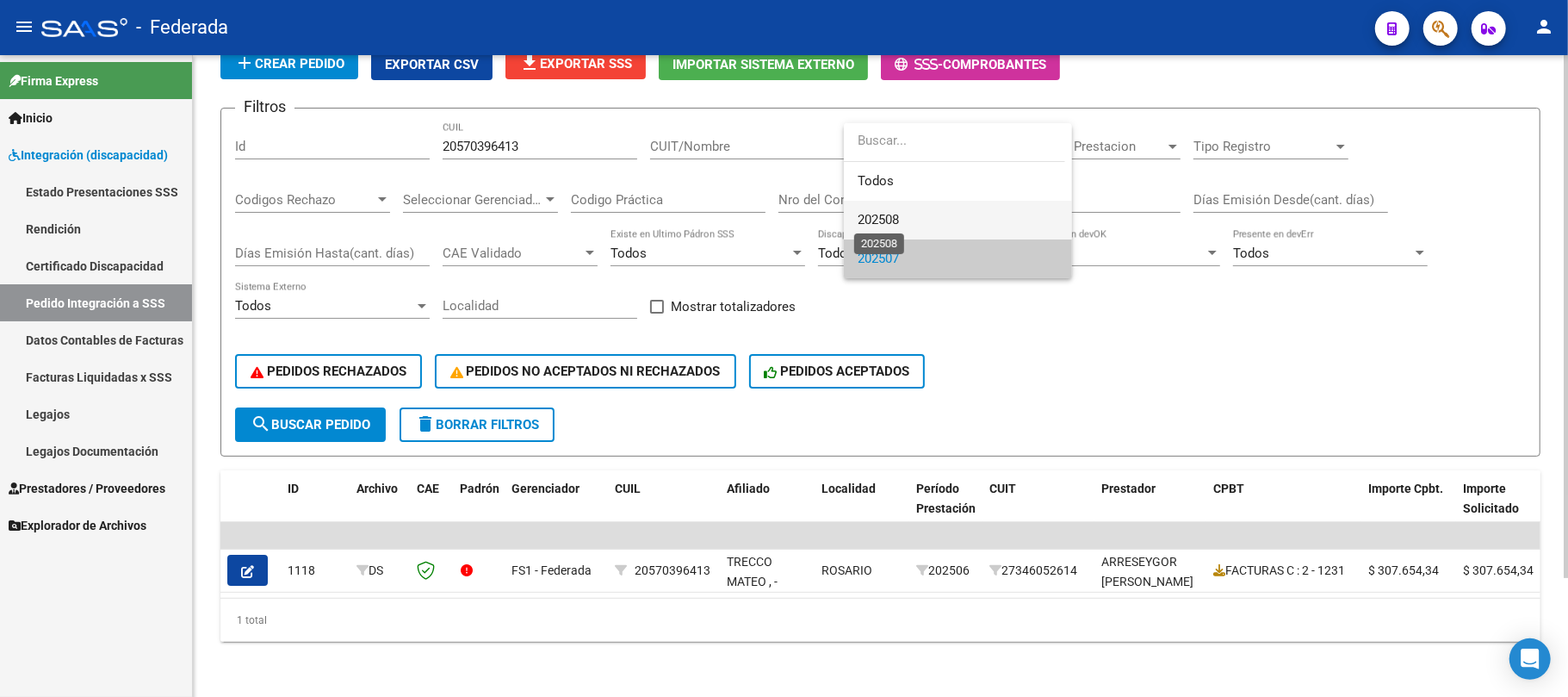
click at [880, 220] on span "202508" at bounding box center [879, 220] width 42 height 16
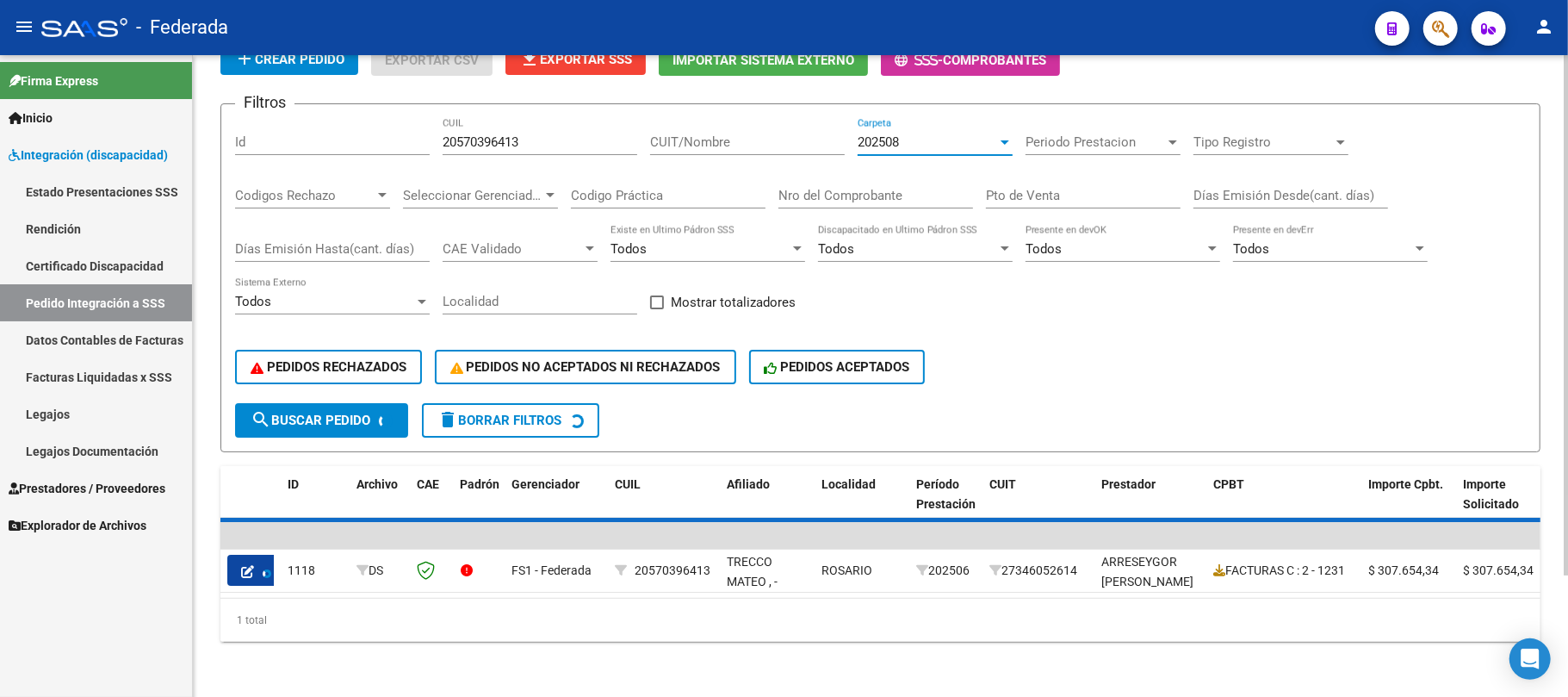
scroll to position [95, 0]
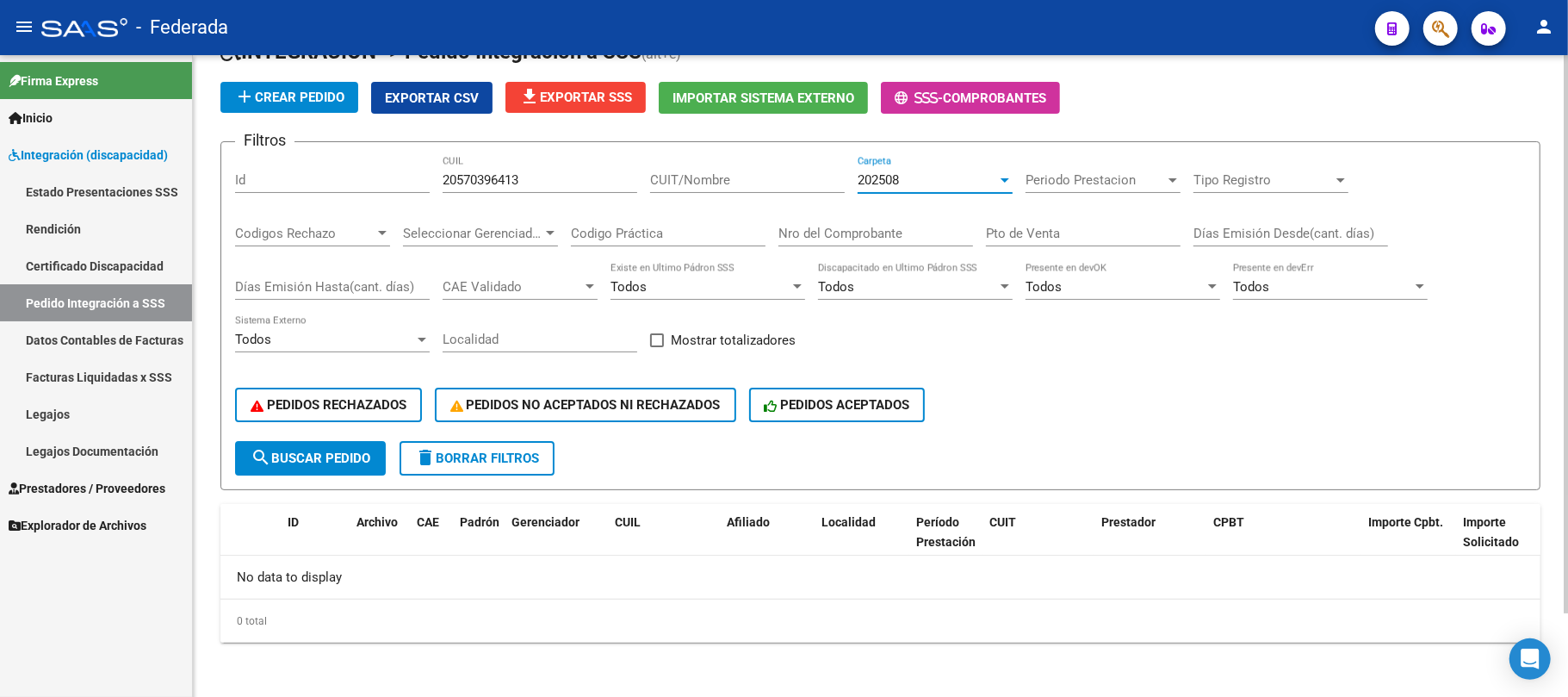
click at [932, 180] on div "202508" at bounding box center [928, 181] width 140 height 16
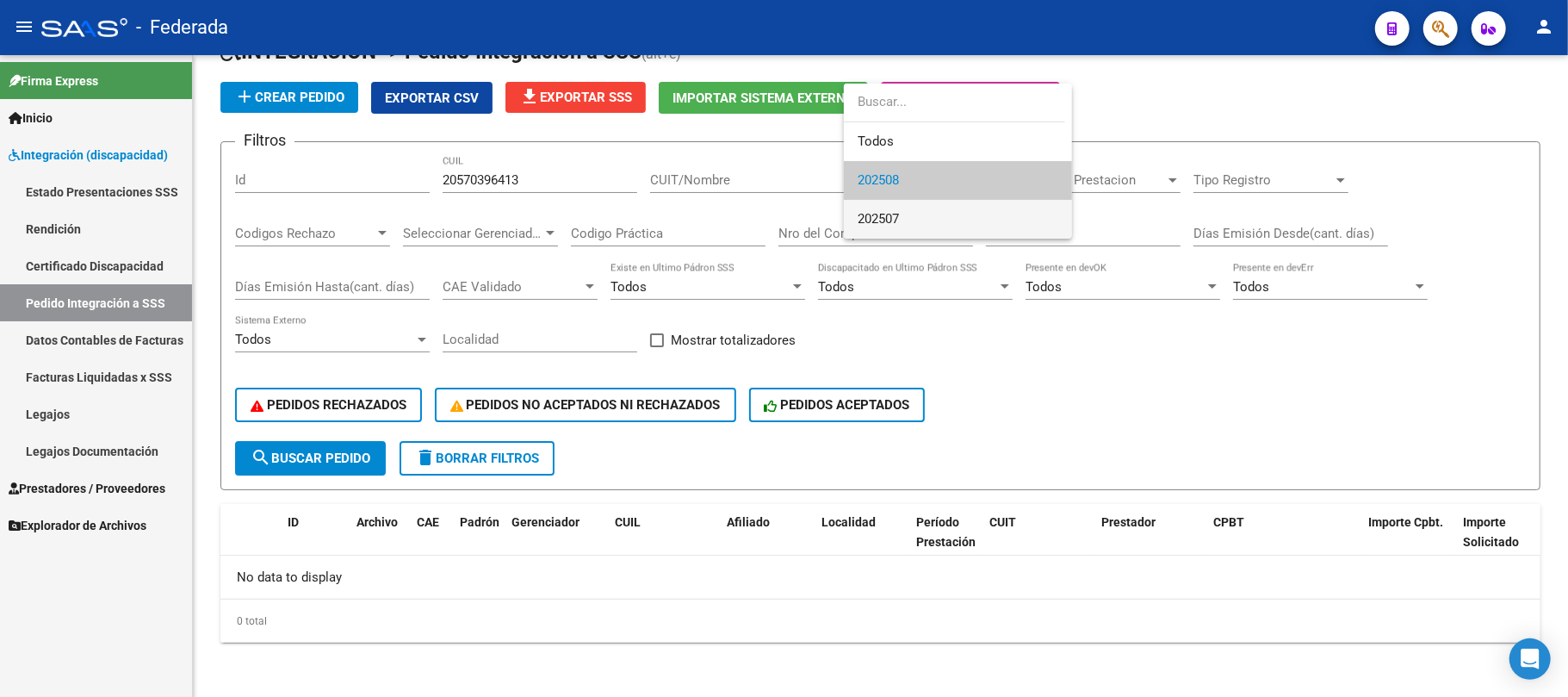
click at [913, 221] on span "202507" at bounding box center [958, 219] width 200 height 39
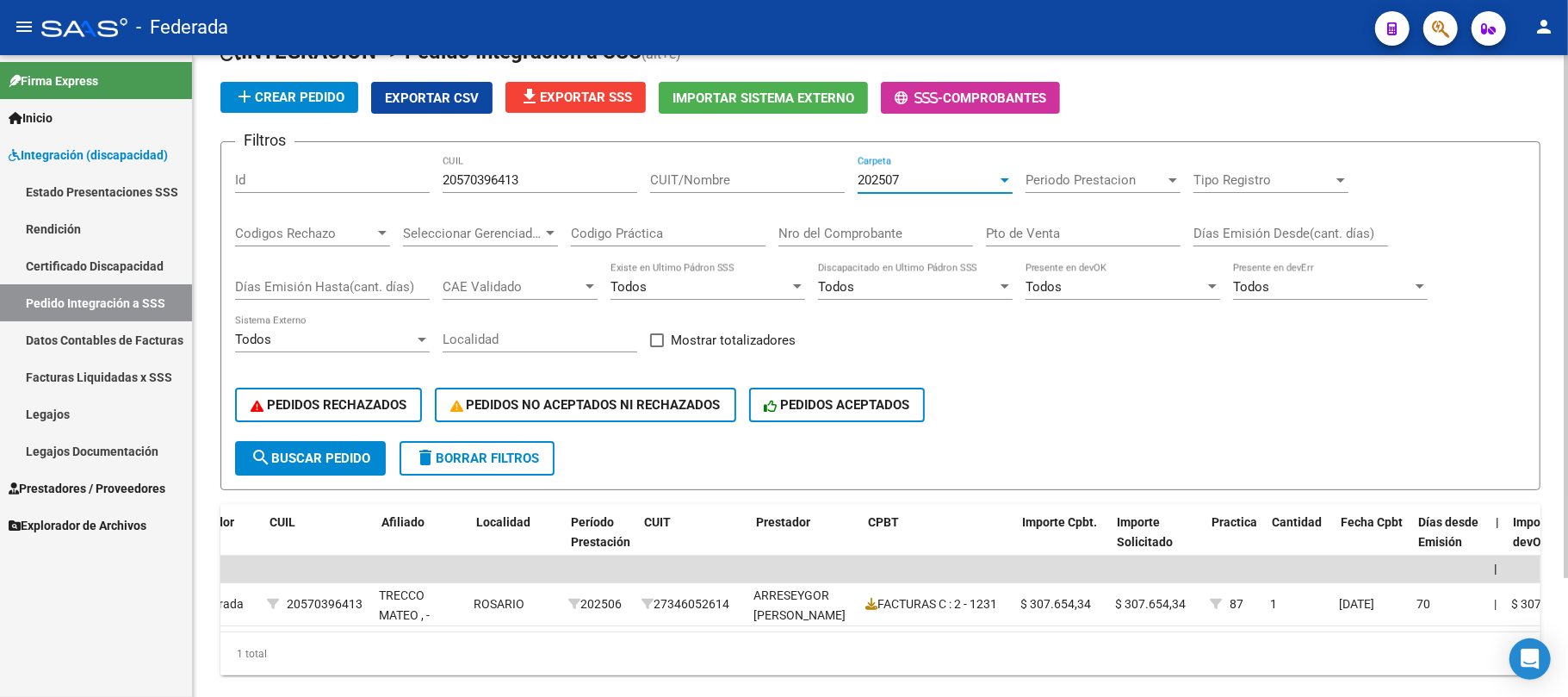
scroll to position [0, 0]
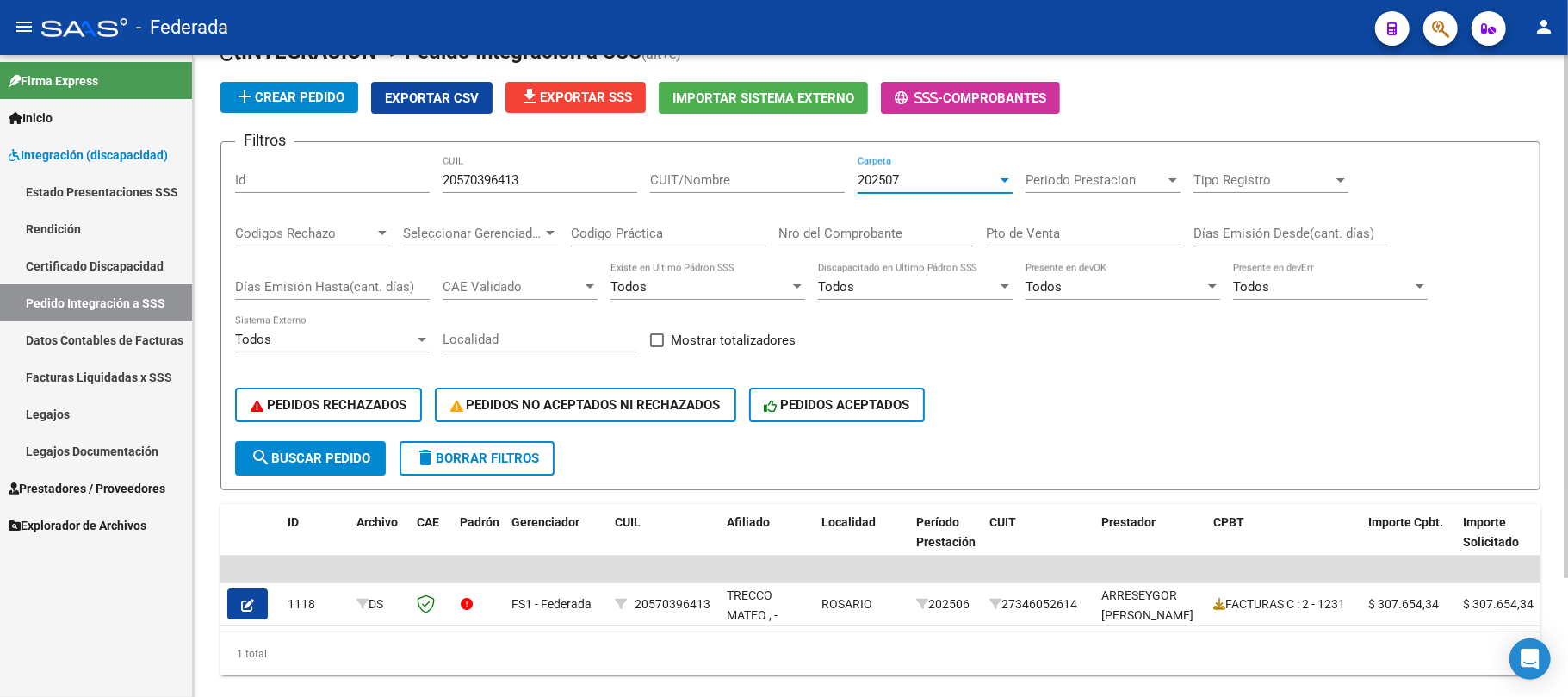
click at [487, 181] on input "20570396413" at bounding box center [540, 181] width 194 height 16
click at [111, 380] on link "Facturas Liquidadas x SSS" at bounding box center [95, 377] width 192 height 37
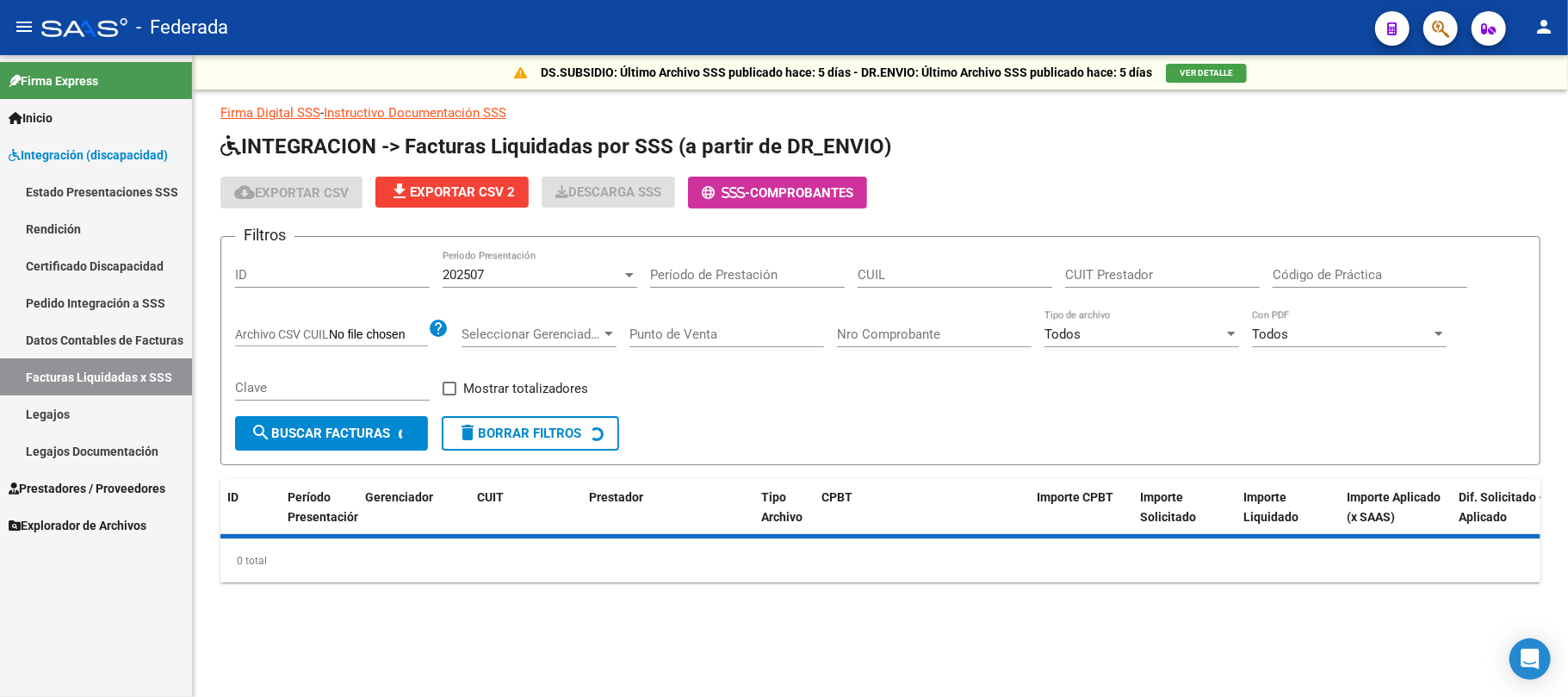
click at [697, 280] on input "Período de Prestación" at bounding box center [747, 275] width 194 height 16
click at [566, 278] on div "202507" at bounding box center [532, 275] width 179 height 16
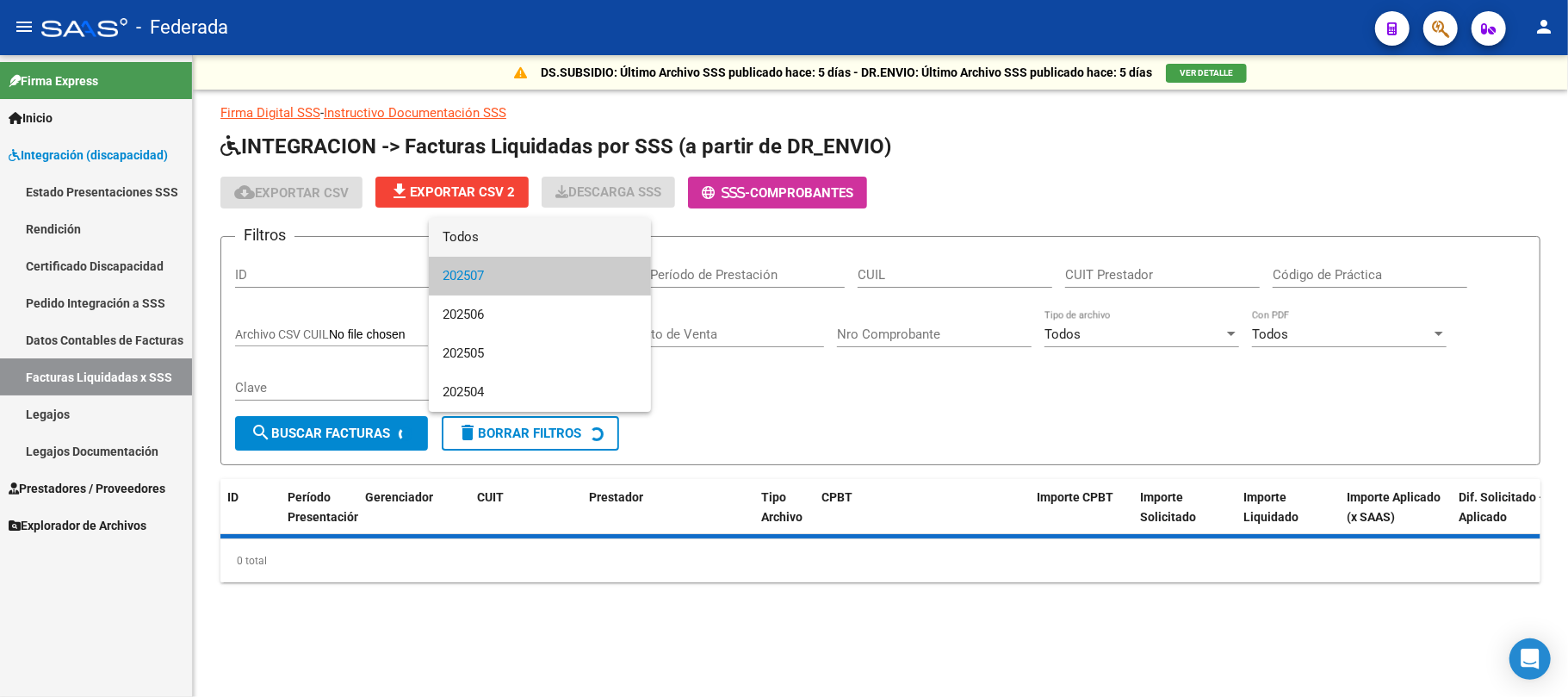
click at [472, 234] on span "Todos" at bounding box center [540, 237] width 194 height 39
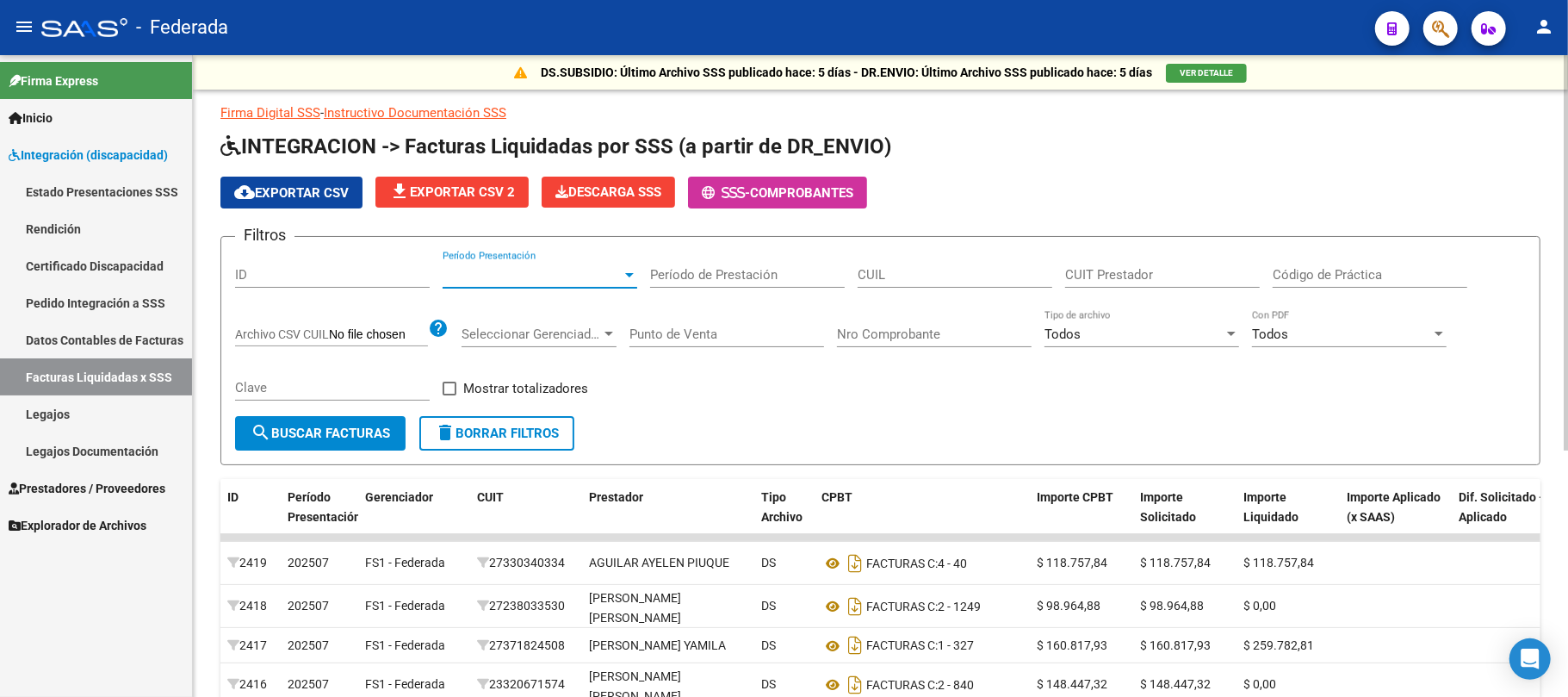
click at [894, 283] on input "CUIL" at bounding box center [955, 275] width 194 height 16
paste input "20-57039641-3"
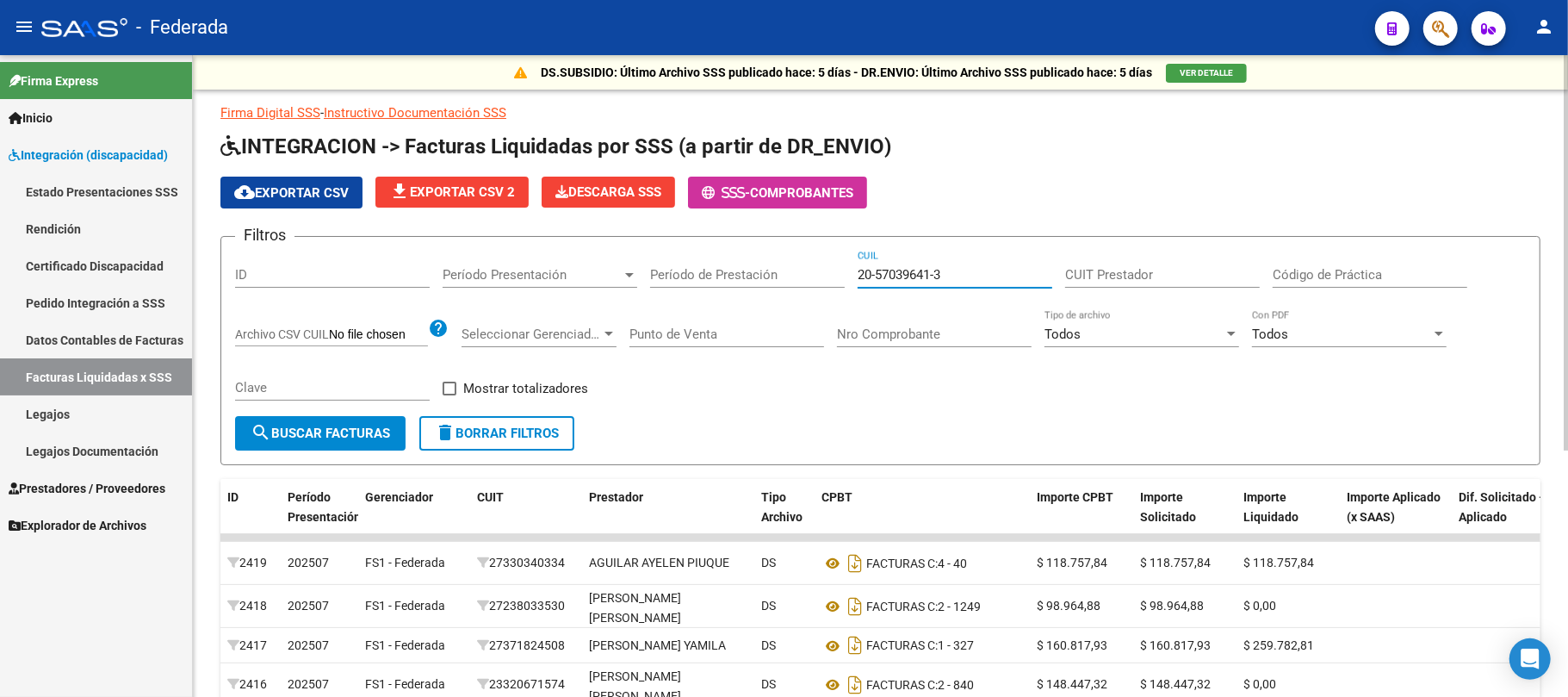
type input "20-57039641-3"
click at [345, 437] on span "search Buscar Facturas" at bounding box center [320, 433] width 140 height 16
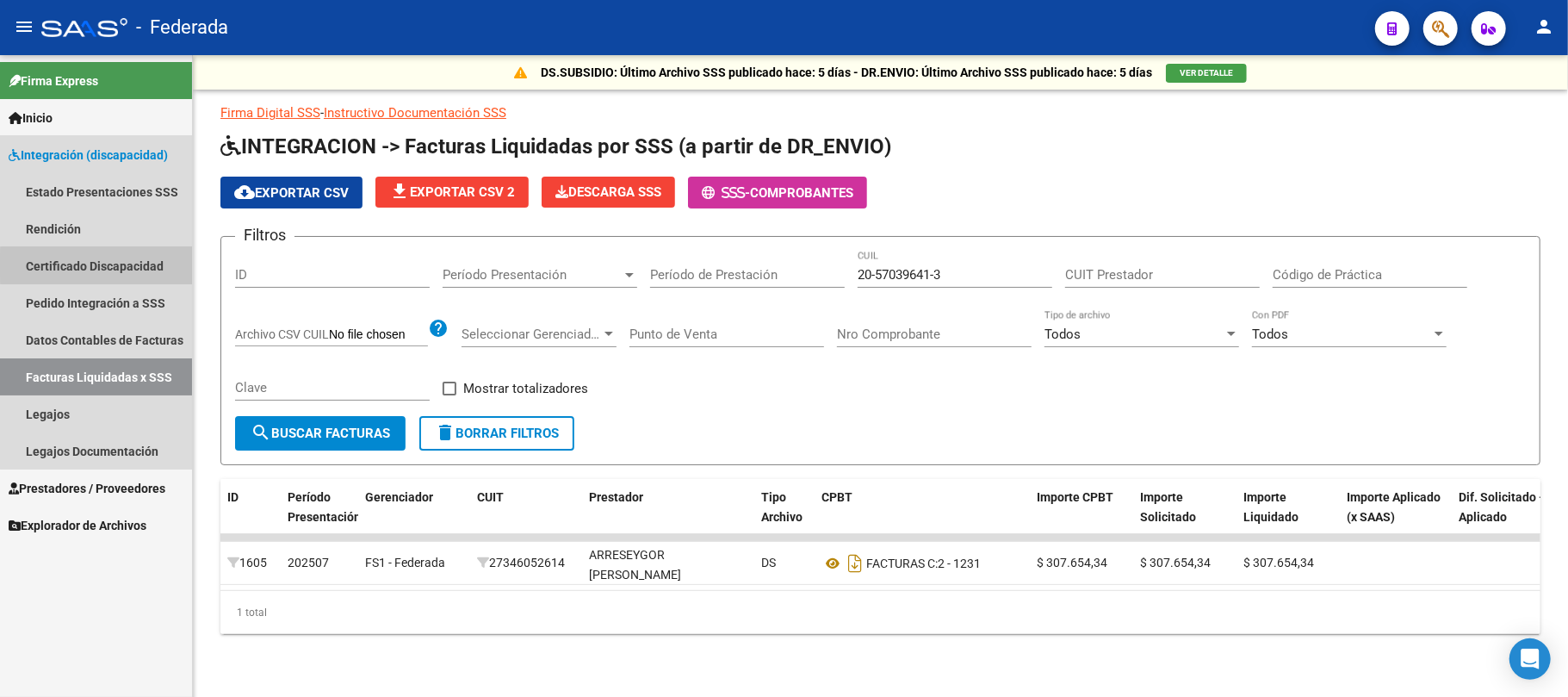
click at [100, 266] on link "Certificado Discapacidad" at bounding box center [95, 266] width 192 height 37
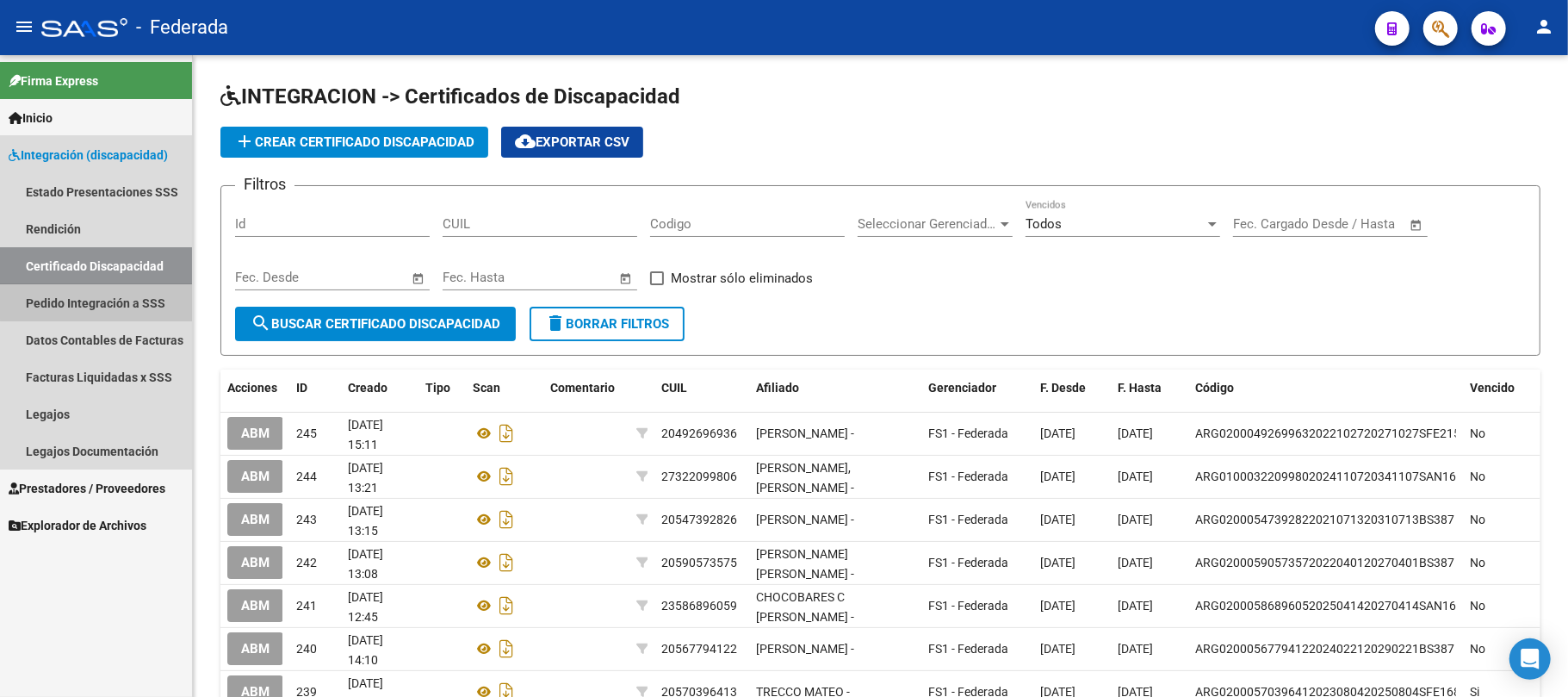
click at [102, 293] on link "Pedido Integración a SSS" at bounding box center [95, 303] width 192 height 37
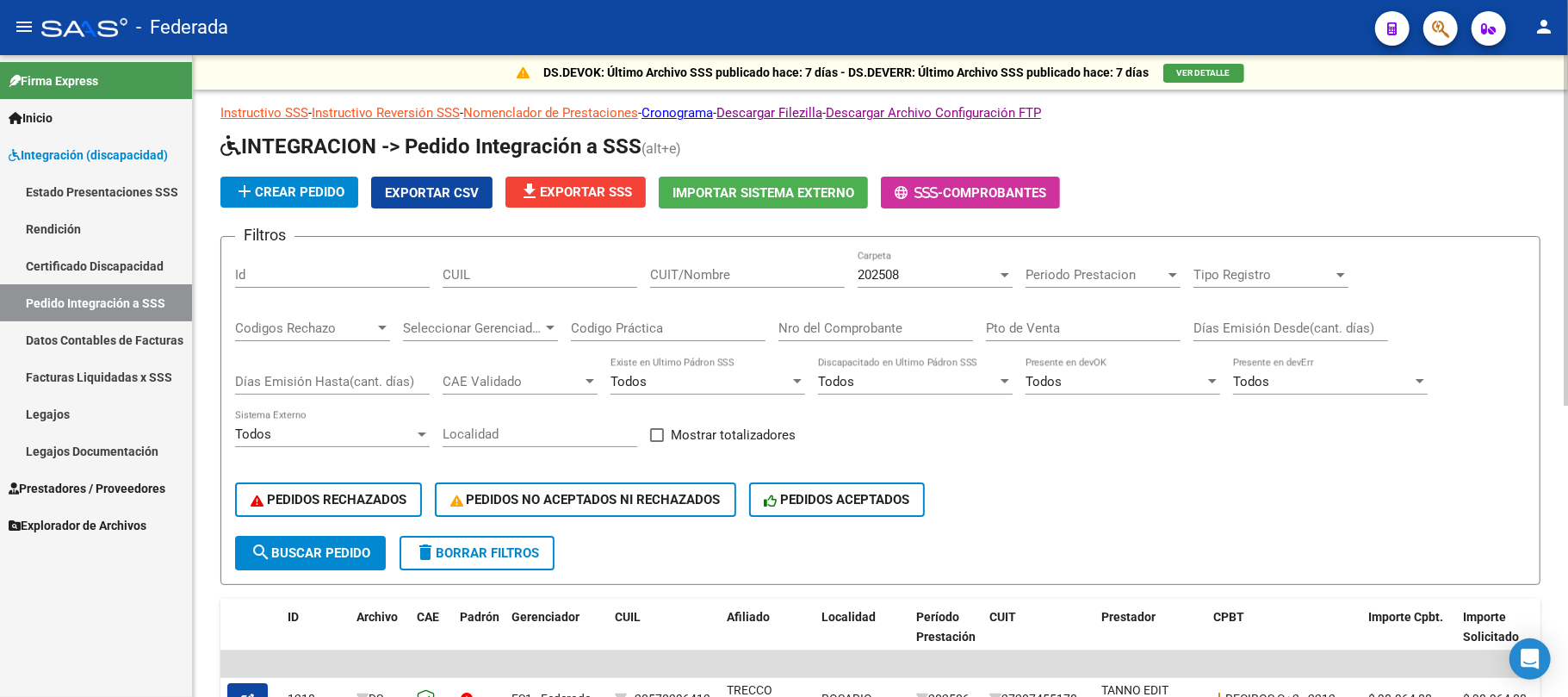
click at [661, 431] on span at bounding box center [657, 435] width 14 height 14
click at [657, 442] on input "Mostrar totalizadores" at bounding box center [656, 442] width 1 height 1
checkbox input "true"
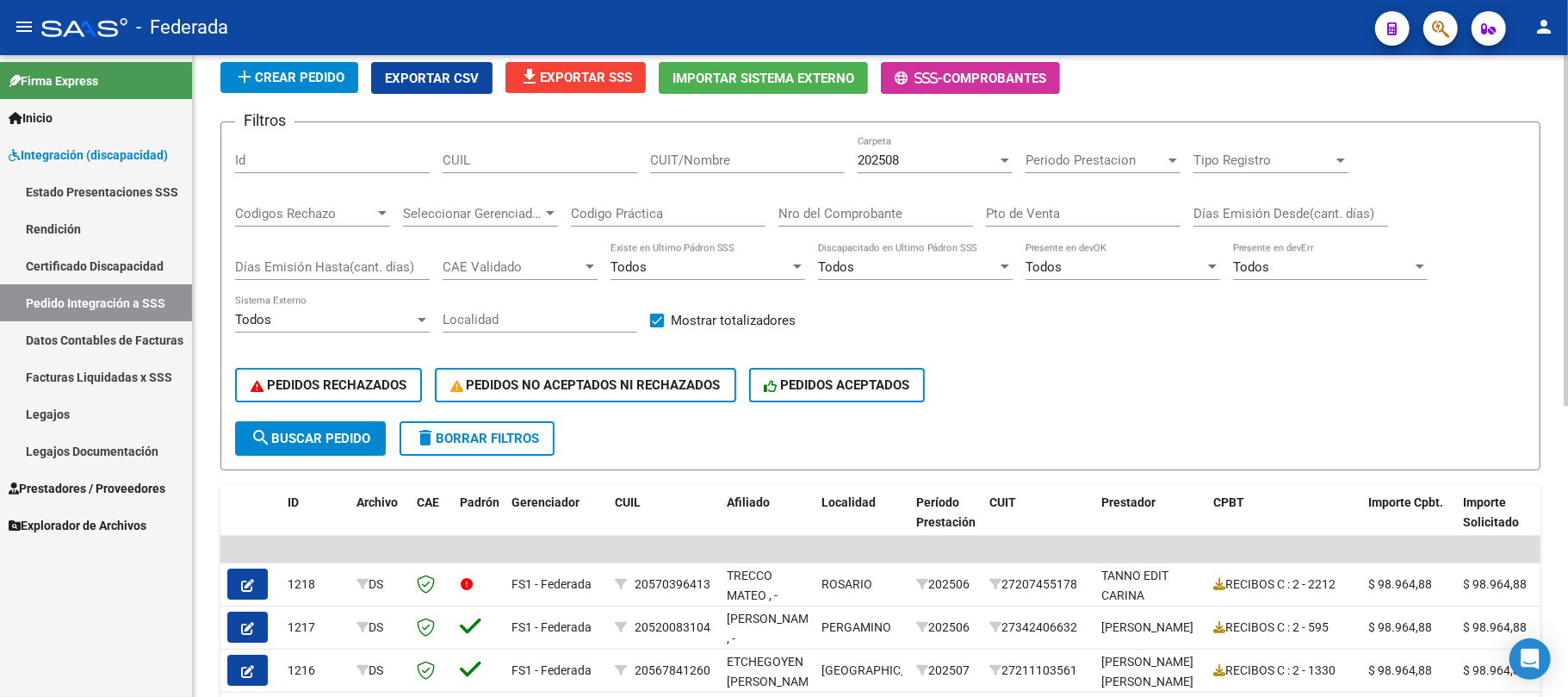
click at [360, 442] on span "search Buscar Pedido" at bounding box center [311, 438] width 120 height 16
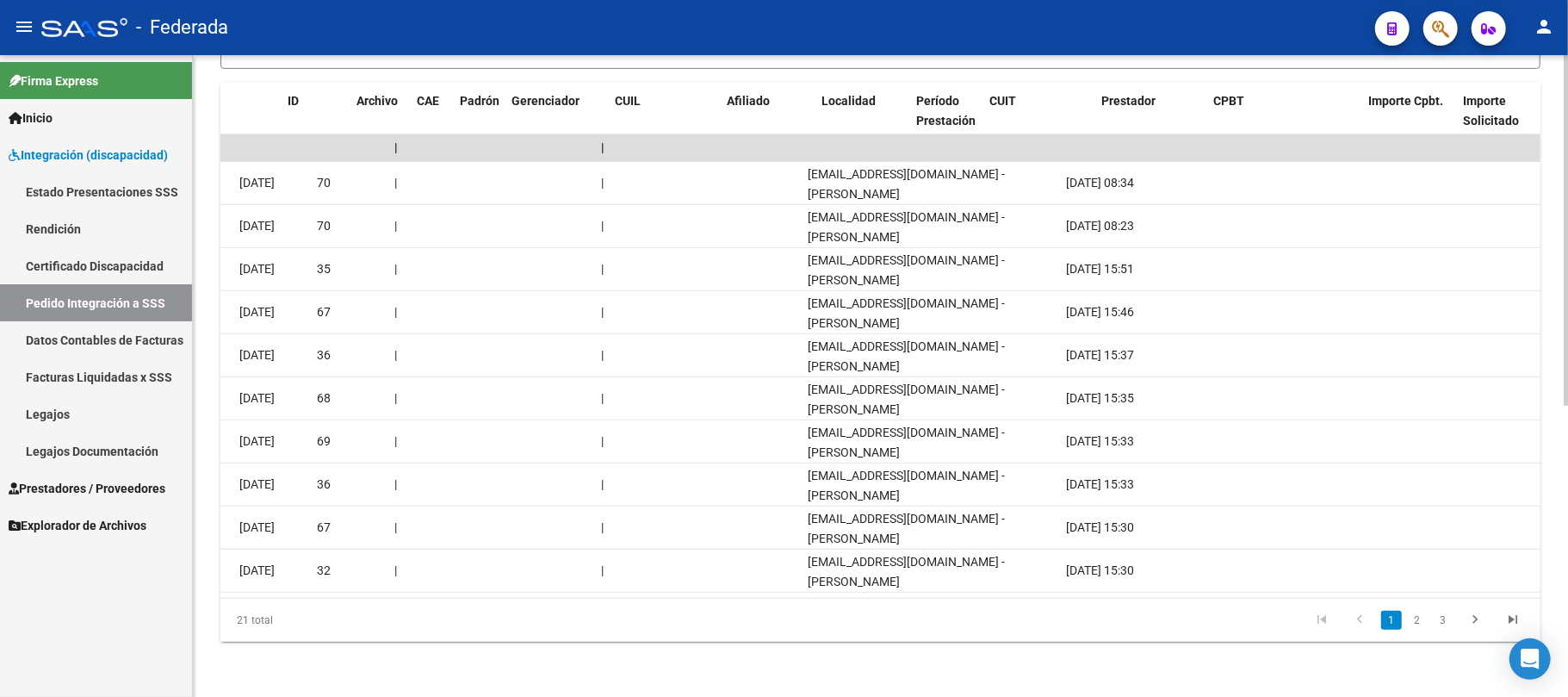
scroll to position [0, 0]
